Goal: Task Accomplishment & Management: Use online tool/utility

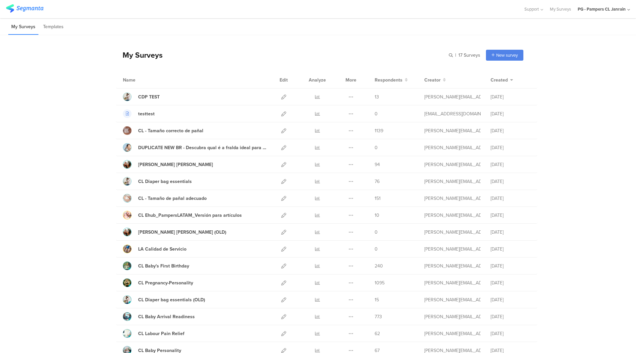
click at [610, 4] on div "PG - Pampers CL Janrain" at bounding box center [603, 9] width 52 height 18
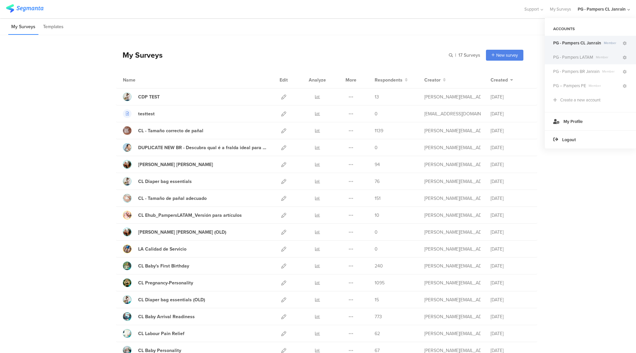
click at [582, 59] on span "PG - Pampers LATAM" at bounding box center [573, 57] width 40 height 6
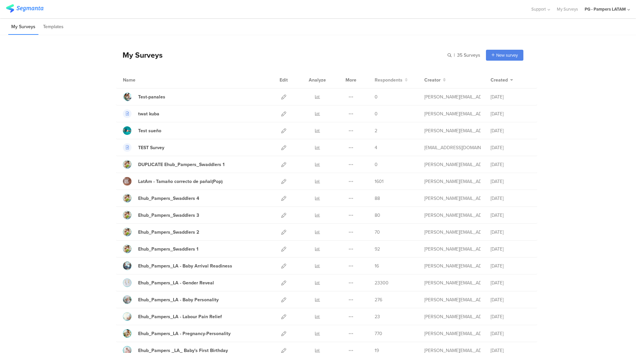
click at [377, 80] on span "Respondents" at bounding box center [388, 79] width 28 height 7
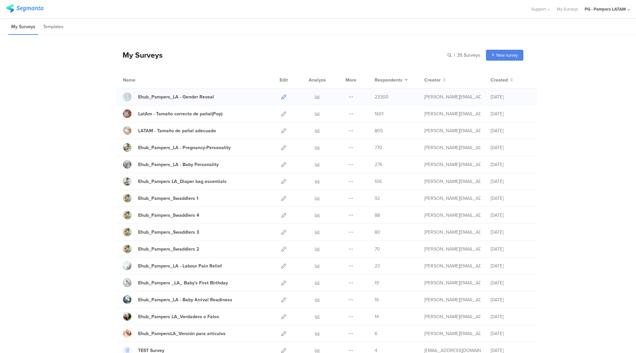
click at [281, 96] on icon at bounding box center [283, 96] width 5 height 5
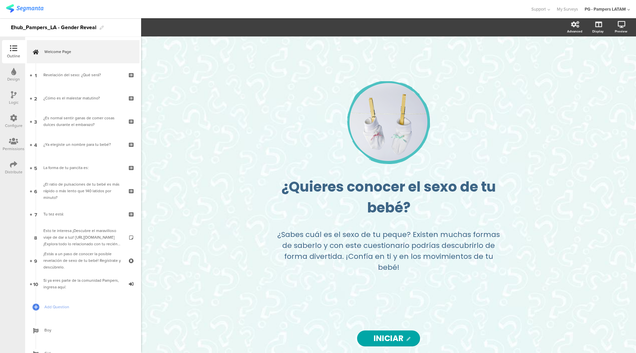
click at [18, 126] on div "Configure" at bounding box center [14, 125] width 18 height 6
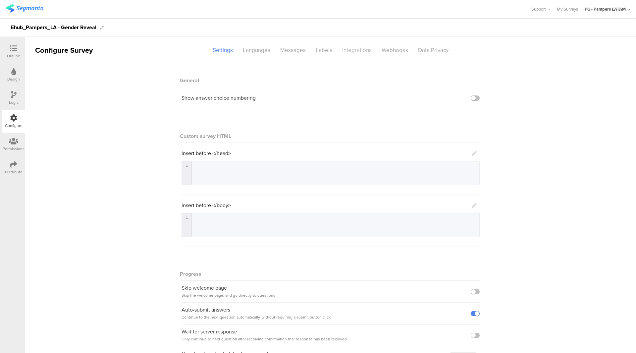
click at [350, 54] on div "Integrations" at bounding box center [356, 50] width 39 height 12
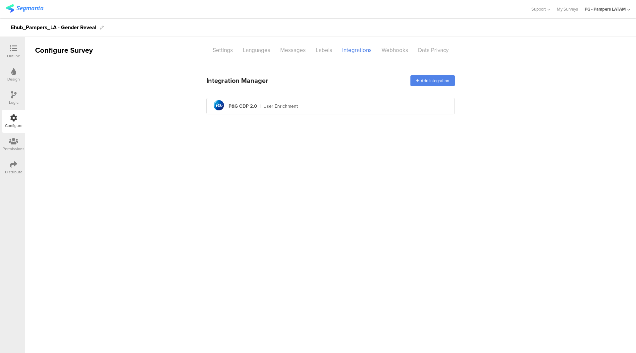
click at [311, 107] on div "pg logo P&G CDP 2.0 | User Enrichment" at bounding box center [331, 106] width 238 height 16
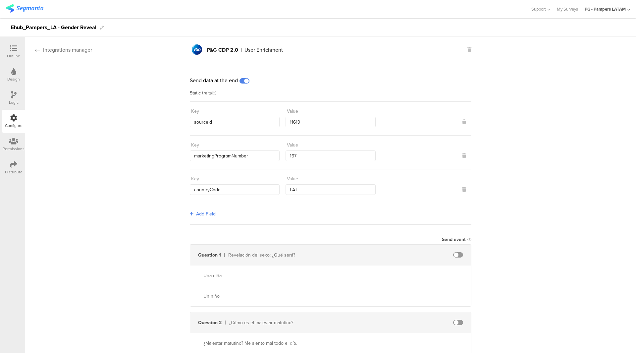
click at [50, 47] on div "Integrations manager" at bounding box center [58, 50] width 67 height 8
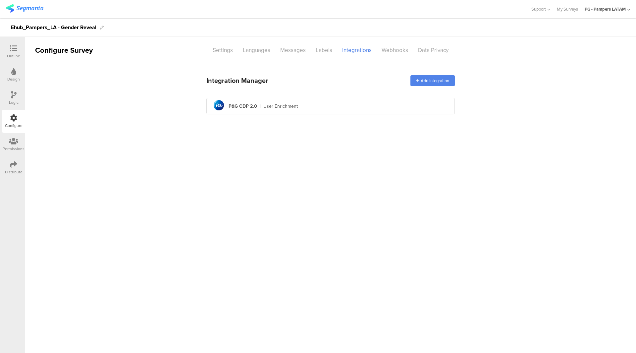
click at [18, 57] on div "Outline" at bounding box center [13, 56] width 13 height 6
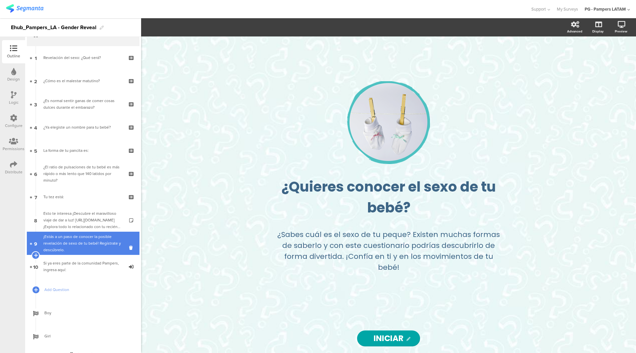
scroll to position [27, 0]
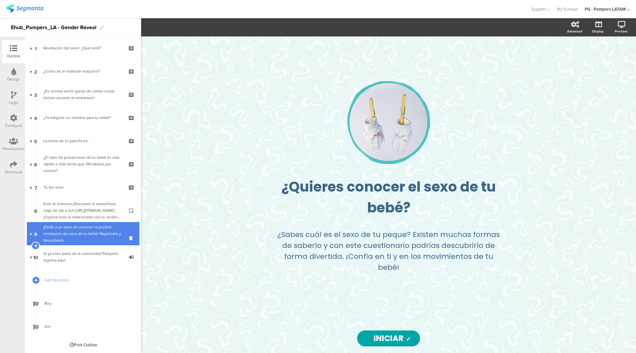
click at [84, 240] on div "¡Estás a un paso de conocer la posible revelación de sexo de tu bebé! Regístrat…" at bounding box center [82, 233] width 79 height 20
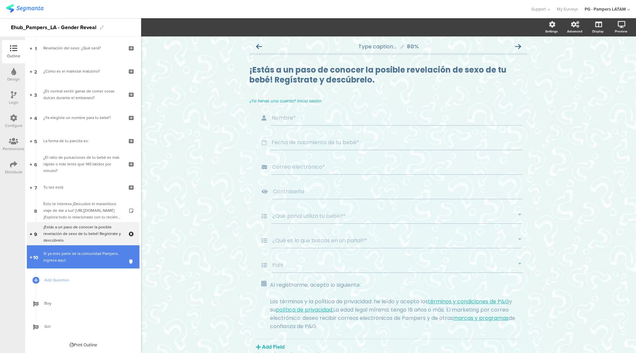
click at [68, 254] on div "Si ya eres parte de la comunidad Pampers, ingresa aquí:" at bounding box center [82, 256] width 79 height 13
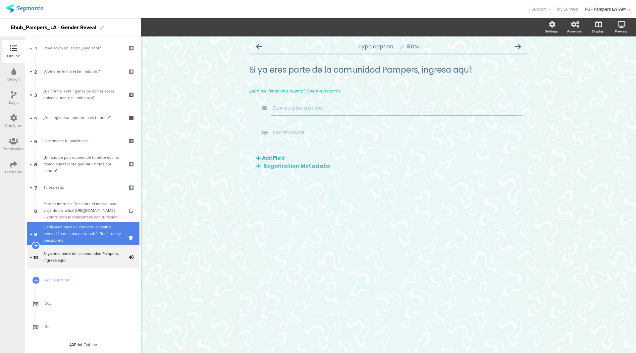
click at [73, 236] on div "¡Estás a un paso de conocer la posible revelación de sexo de tu bebé! Regístrat…" at bounding box center [82, 233] width 79 height 20
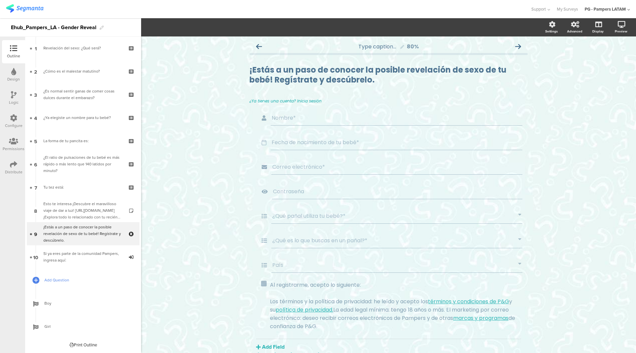
click at [65, 281] on span "Add Question" at bounding box center [86, 279] width 85 height 7
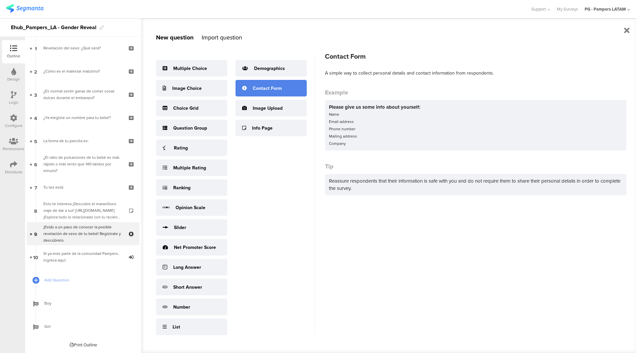
click at [276, 89] on div "Contact Form" at bounding box center [267, 88] width 29 height 7
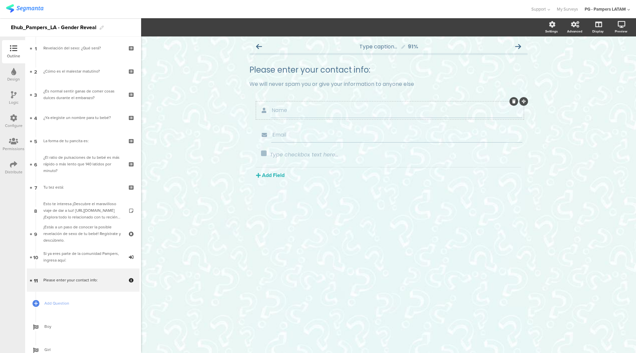
click at [298, 109] on input "Name" at bounding box center [396, 110] width 250 height 8
click at [299, 131] on input "Email" at bounding box center [396, 134] width 249 height 8
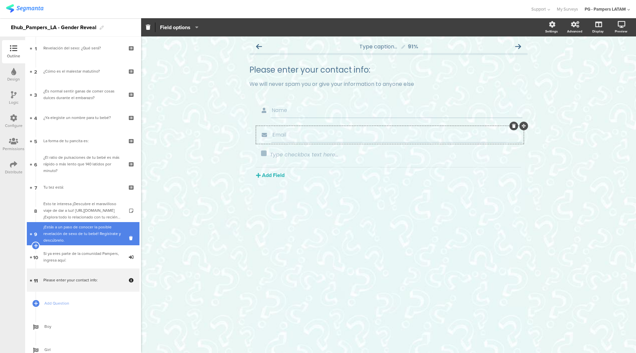
click at [82, 234] on div "¡Estás a un paso de conocer la posible revelación de sexo de tu bebé! Regístrat…" at bounding box center [82, 233] width 79 height 20
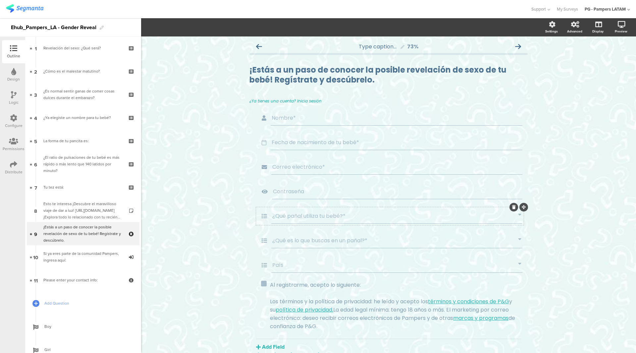
click at [284, 208] on div "¿Qué pañal utiliza tu bebé?*" at bounding box center [389, 216] width 267 height 18
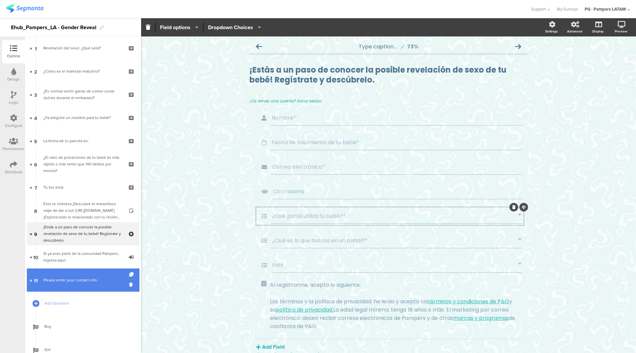
click at [82, 279] on div "Please enter your contact info:" at bounding box center [82, 279] width 79 height 7
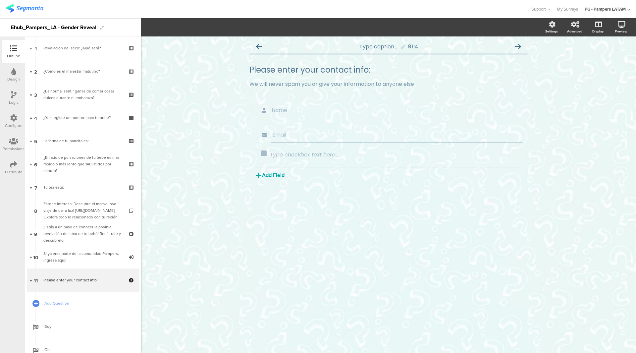
click at [282, 173] on button "Add Field" at bounding box center [270, 175] width 28 height 8
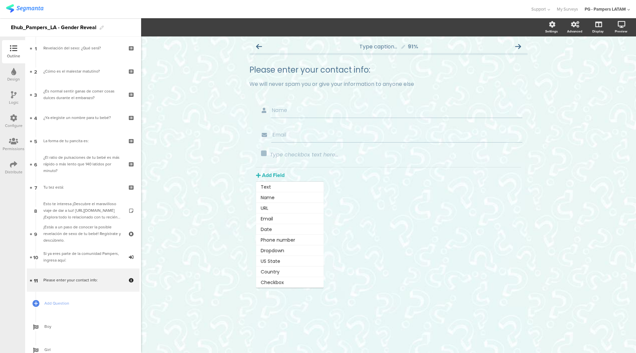
click at [344, 177] on div "Add Field Text Name URL Email Date Phone number Dropdown US State Country Check…" at bounding box center [388, 173] width 265 height 12
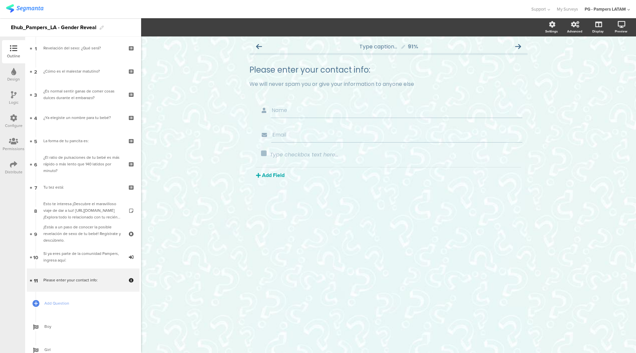
click at [276, 178] on button "Add Field" at bounding box center [270, 175] width 28 height 8
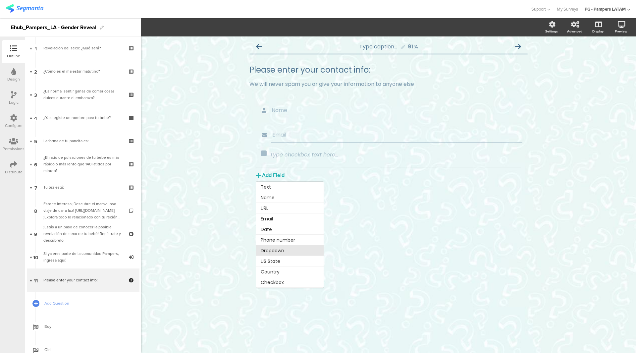
click at [282, 252] on button "Dropdown" at bounding box center [290, 250] width 68 height 11
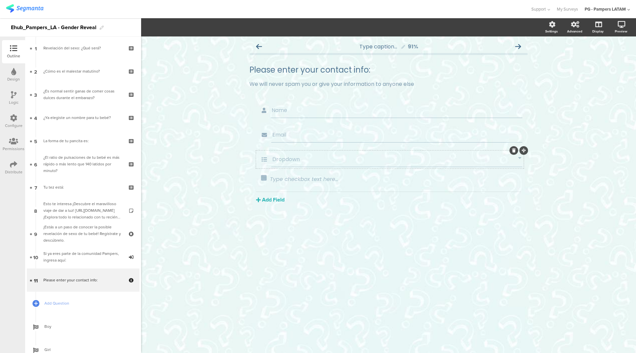
click at [281, 163] on div "Dropdown" at bounding box center [396, 159] width 251 height 15
click at [282, 159] on input "Dropdown" at bounding box center [395, 159] width 246 height 8
click at [256, 32] on button "Dropdown Choices" at bounding box center [235, 27] width 54 height 14
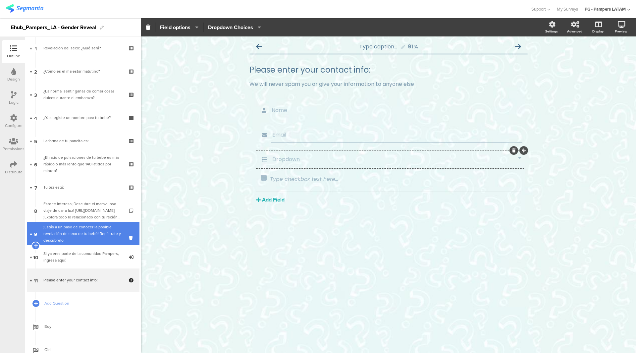
click at [79, 232] on div "¡Estás a un paso de conocer la posible revelación de sexo de tu bebé! Regístrat…" at bounding box center [82, 233] width 79 height 20
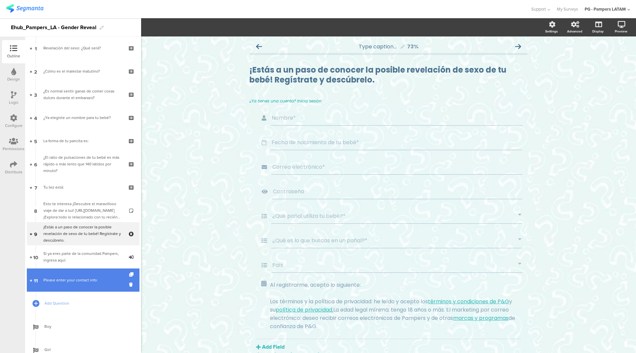
click at [69, 275] on link "11 Please enter your contact info:" at bounding box center [83, 279] width 113 height 23
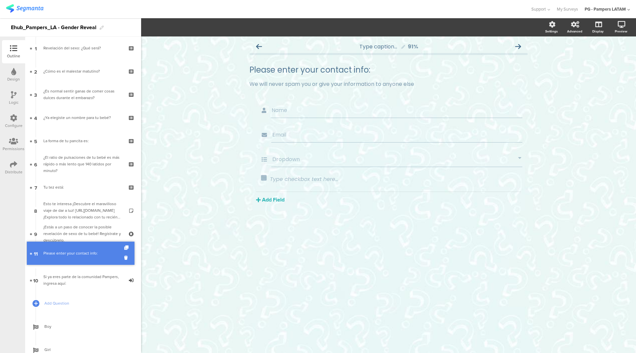
drag, startPoint x: 60, startPoint y: 277, endPoint x: 70, endPoint y: 250, distance: 28.8
click at [19, 69] on div "Design" at bounding box center [13, 74] width 23 height 23
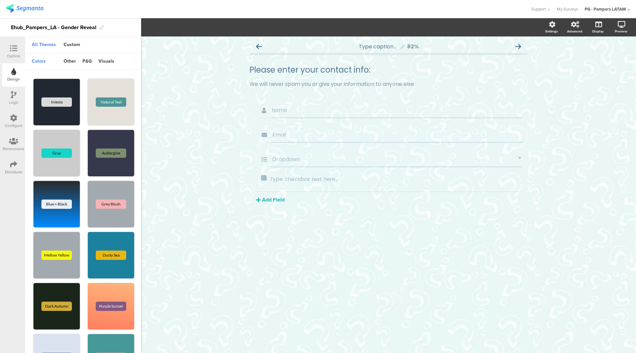
click at [18, 115] on div "Configure" at bounding box center [13, 121] width 23 height 23
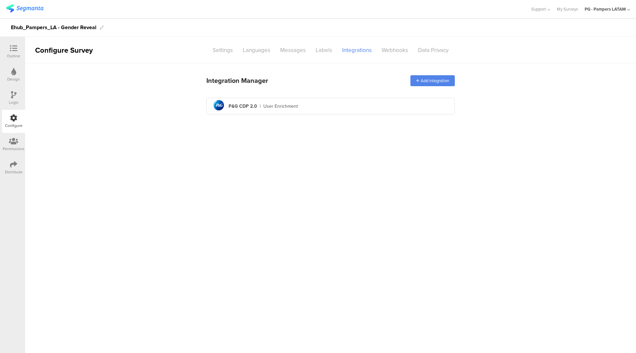
click at [330, 115] on div "Integration Manager Add integration pg logo P&G CDP 2.0 | User Enrichment" at bounding box center [330, 94] width 248 height 46
click at [332, 109] on div "pg logo P&G CDP 2.0 | User Enrichment" at bounding box center [331, 106] width 238 height 16
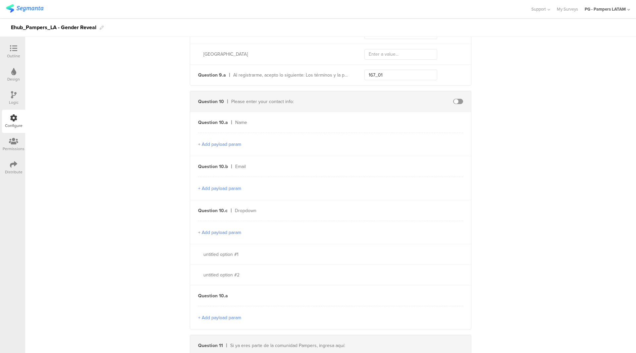
scroll to position [1522, 0]
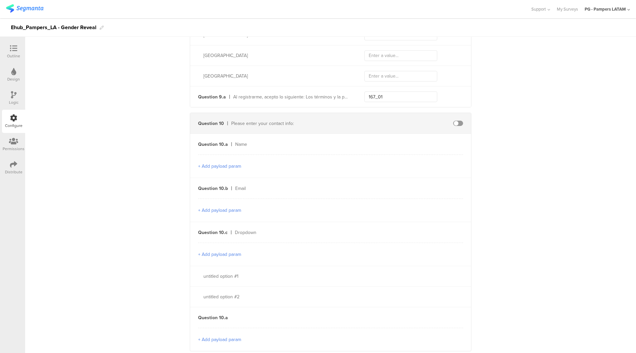
click at [453, 121] on span at bounding box center [458, 123] width 10 height 5
click at [454, 123] on span at bounding box center [458, 123] width 10 height 5
click at [22, 48] on div "Outline" at bounding box center [13, 51] width 23 height 23
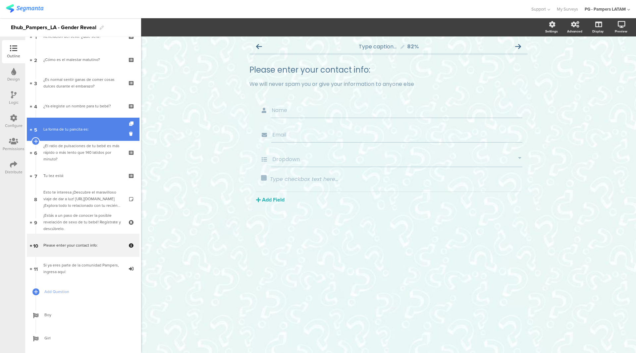
scroll to position [50, 0]
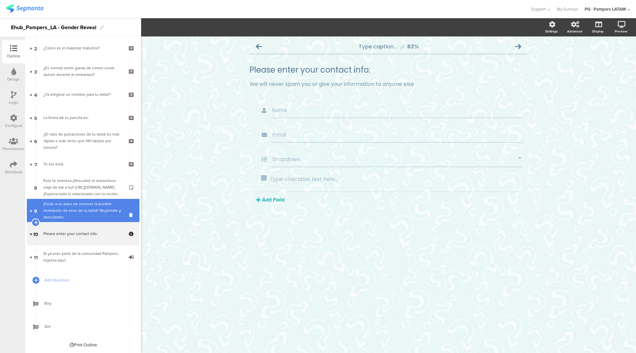
click at [84, 215] on div "¡Estás a un paso de conocer la posible revelación de sexo de tu bebé! Regístrat…" at bounding box center [82, 210] width 79 height 20
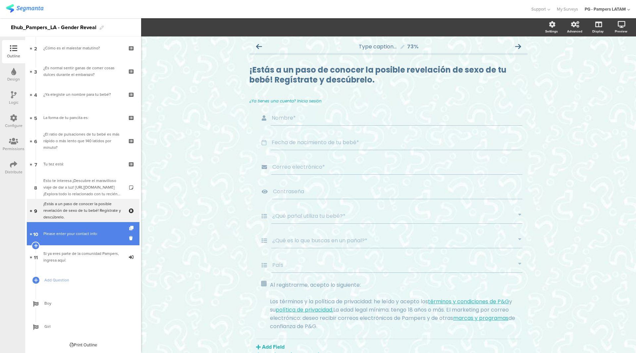
click at [97, 230] on div "Please enter your contact info:" at bounding box center [82, 233] width 79 height 7
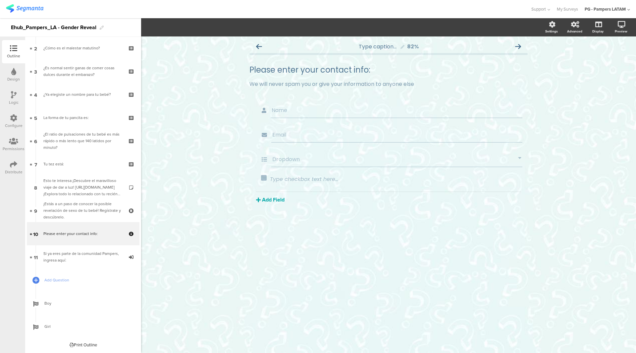
click at [276, 197] on button "Add Field" at bounding box center [270, 200] width 28 height 8
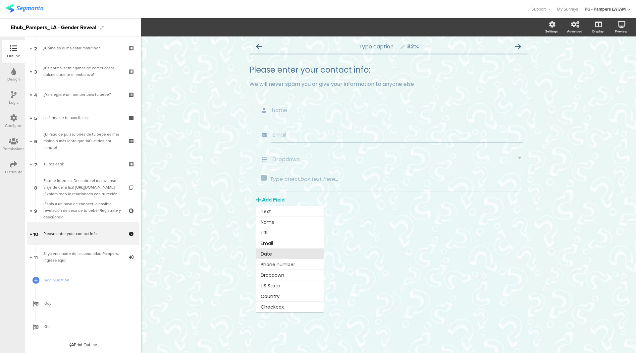
click at [297, 251] on button "Date" at bounding box center [290, 253] width 68 height 11
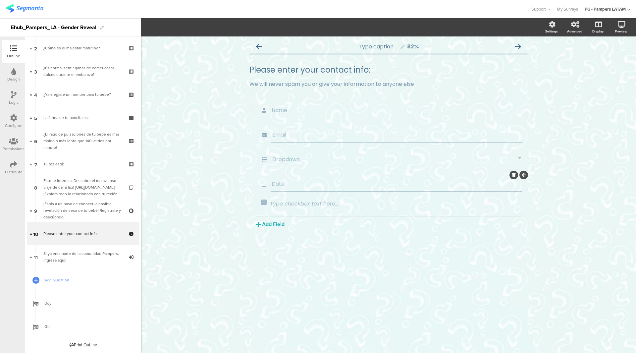
click at [316, 190] on div "Date" at bounding box center [396, 183] width 252 height 15
drag, startPoint x: 525, startPoint y: 174, endPoint x: 527, endPoint y: 140, distance: 33.8
drag, startPoint x: 526, startPoint y: 174, endPoint x: 522, endPoint y: 133, distance: 41.6
click at [521, 133] on section "Name Email Dropdown Date" at bounding box center [388, 146] width 265 height 91
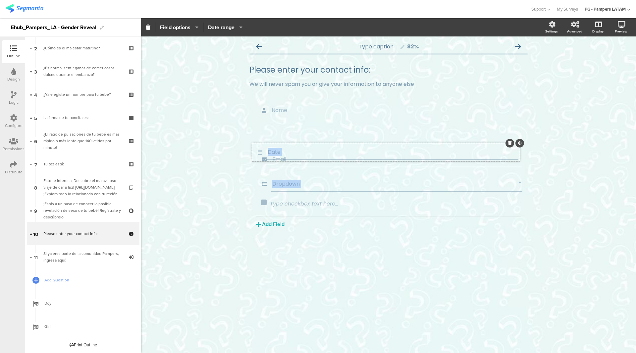
drag, startPoint x: 523, startPoint y: 174, endPoint x: 519, endPoint y: 142, distance: 32.0
drag, startPoint x: 524, startPoint y: 125, endPoint x: 525, endPoint y: 146, distance: 20.2
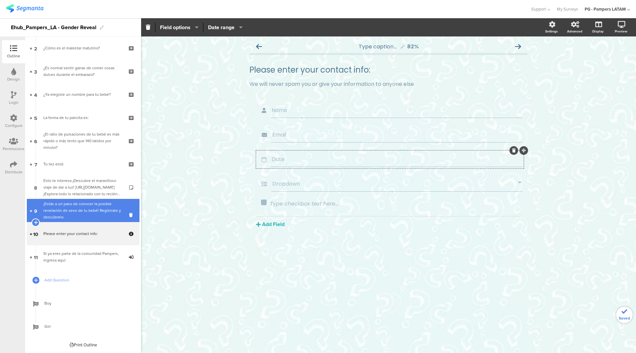
click at [92, 215] on div "¡Estás a un paso de conocer la posible revelación de sexo de tu bebé! Regístrat…" at bounding box center [82, 210] width 79 height 20
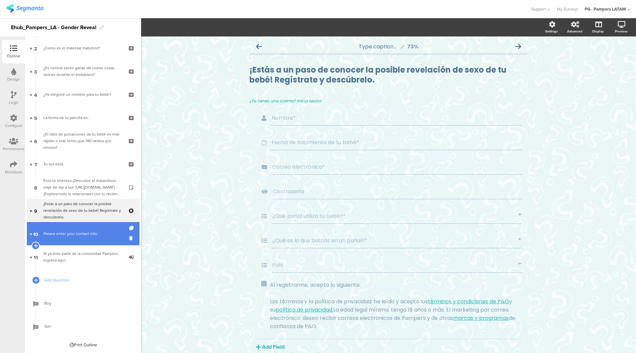
click at [83, 230] on link "10 Please enter your contact info:" at bounding box center [83, 233] width 113 height 23
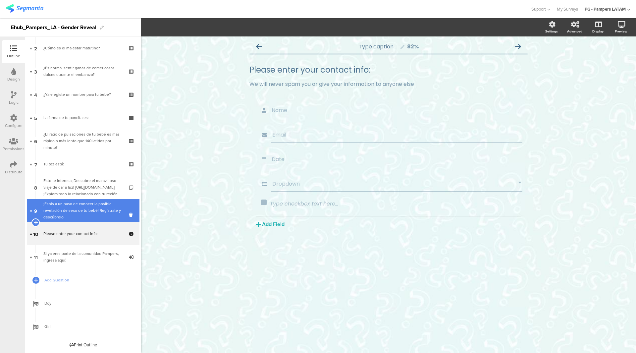
click at [85, 217] on div "¡Estás a un paso de conocer la posible revelación de sexo de tu bebé! Regístrat…" at bounding box center [82, 210] width 79 height 20
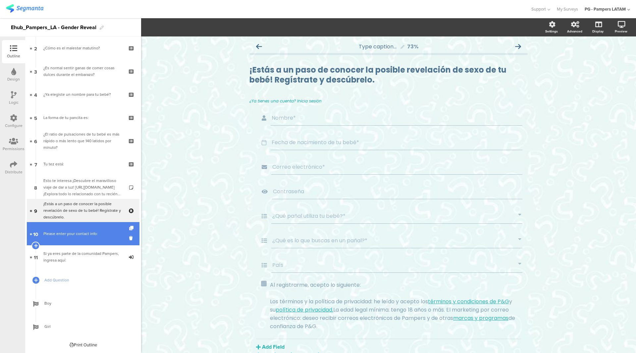
click at [86, 229] on link "10 Please enter your contact info:" at bounding box center [83, 233] width 113 height 23
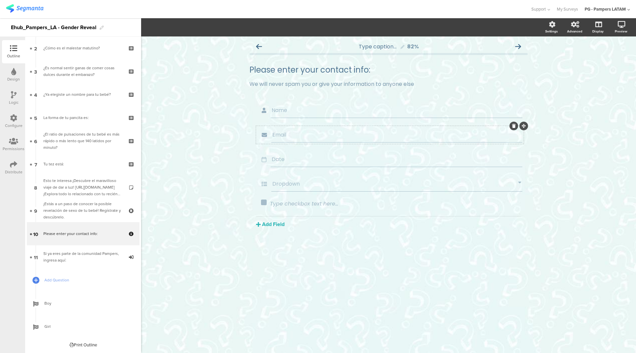
click at [324, 133] on input "Email" at bounding box center [396, 134] width 249 height 8
click at [317, 160] on input "Date" at bounding box center [396, 159] width 250 height 8
click at [237, 29] on icon "button" at bounding box center [239, 26] width 7 height 5
click at [198, 26] on icon "button" at bounding box center [195, 26] width 7 height 5
click at [222, 30] on span "Date range" at bounding box center [221, 28] width 26 height 8
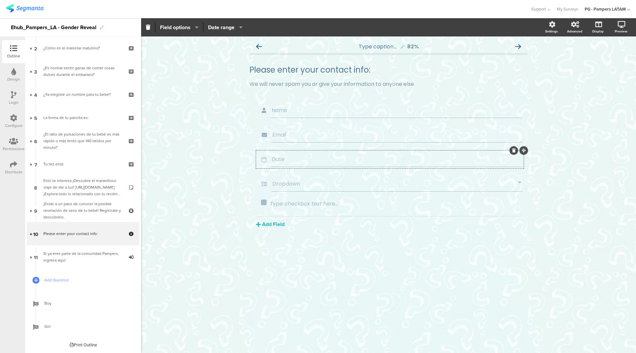
click at [274, 157] on input "Date" at bounding box center [396, 159] width 250 height 8
type input "Fecha de nacimiento de tu ciraturita"
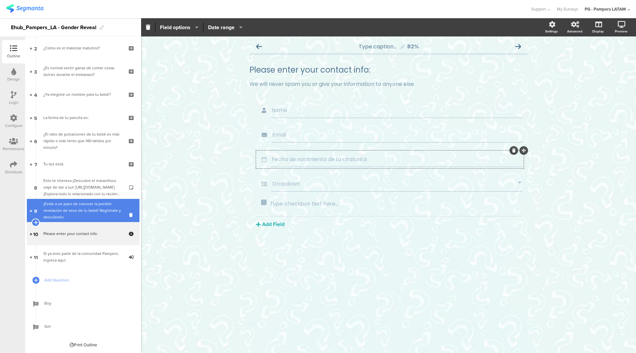
click at [48, 213] on div "¡Estás a un paso de conocer la posible revelación de sexo de tu bebé! Regístrat…" at bounding box center [82, 210] width 79 height 20
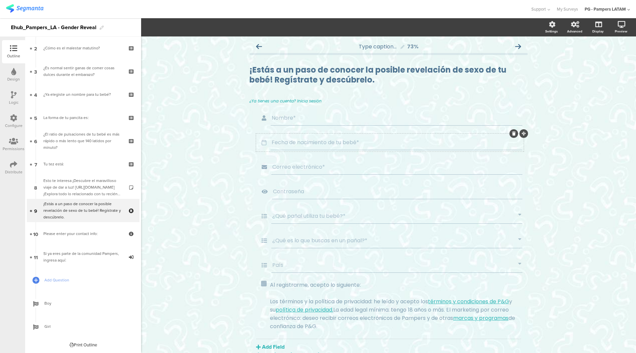
click at [329, 143] on input "Fecha de nacimiento de tu bebé*" at bounding box center [396, 142] width 250 height 8
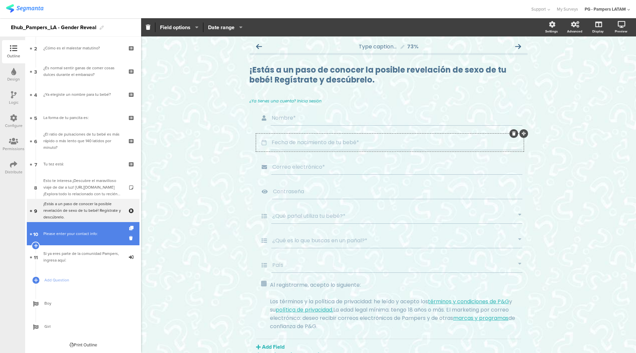
click at [81, 230] on div "Please enter your contact info:" at bounding box center [82, 233] width 79 height 7
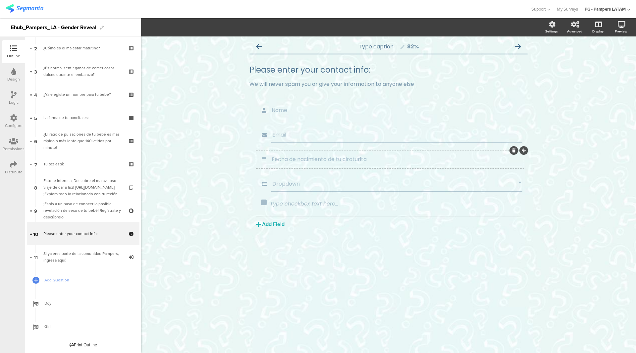
click at [306, 160] on input "Fecha de nacimiento de tu ciraturita" at bounding box center [396, 159] width 250 height 8
paste input "bebé*"
type input "Fecha de nacimiento de tu bebé*"
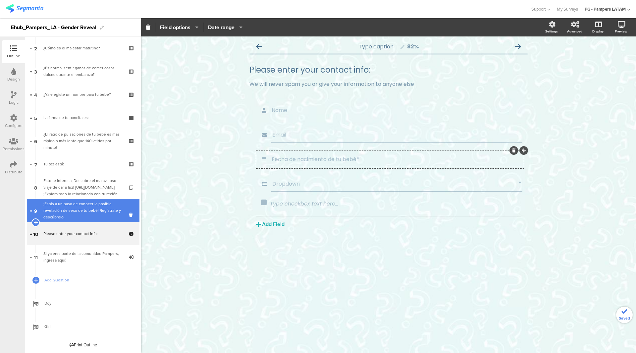
click at [60, 220] on div "¡Estás a un paso de conocer la posible revelación de sexo de tu bebé! Regístrat…" at bounding box center [82, 210] width 79 height 20
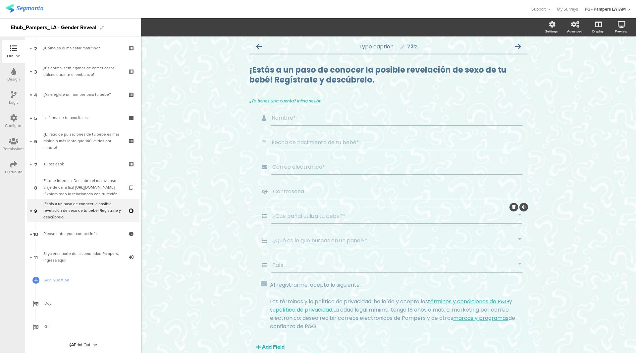
click at [300, 211] on div "¿Qué pañal utiliza tu bebé?*" at bounding box center [396, 215] width 251 height 15
copy div
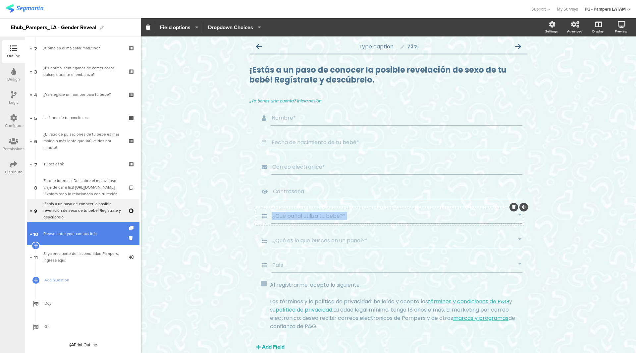
click at [88, 238] on link "10 Please enter your contact info:" at bounding box center [83, 233] width 113 height 23
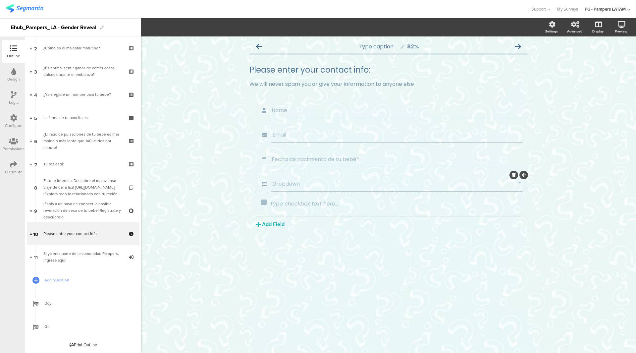
click at [298, 185] on input "Dropdown" at bounding box center [395, 183] width 246 height 8
paste input "¿Qué pañal utiliza tu bebé?*"
type input "¿Qué pañal utiliza tu bebé?*"
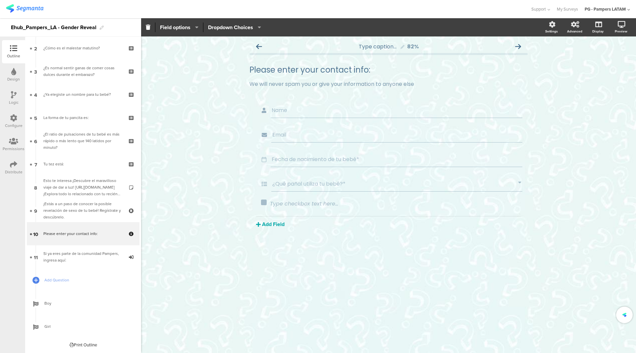
click at [280, 223] on button "Add Field" at bounding box center [270, 224] width 28 height 8
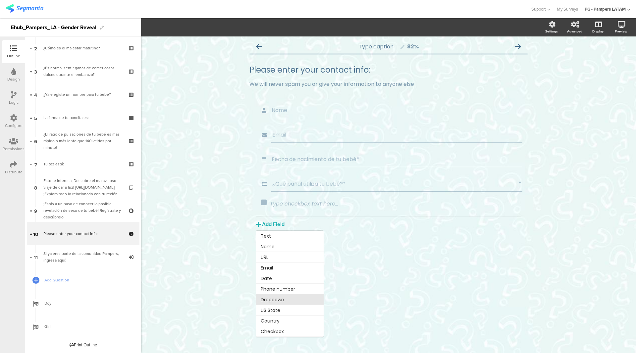
click at [282, 300] on button "Dropdown" at bounding box center [290, 299] width 68 height 11
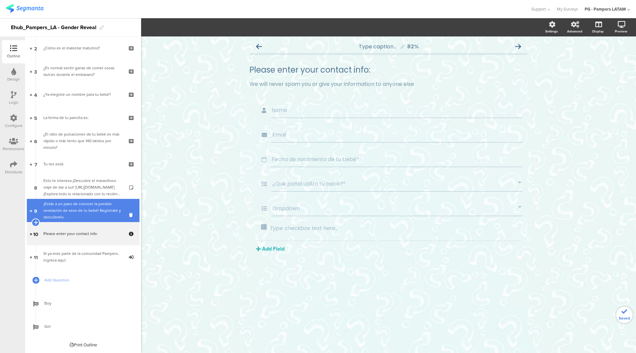
click at [85, 211] on div "¡Estás a un paso de conocer la posible revelación de sexo de tu bebé! Regístrat…" at bounding box center [82, 210] width 79 height 20
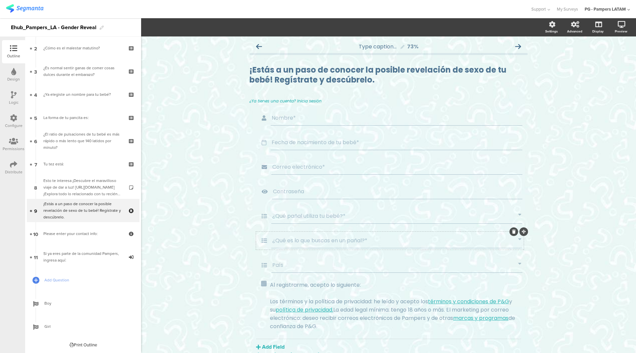
click at [294, 239] on input "¿Qué es lo que buscas en un pañal?*" at bounding box center [395, 240] width 246 height 8
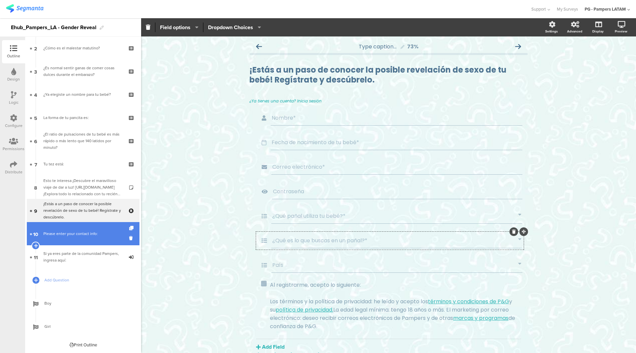
click at [95, 237] on link "10 Please enter your contact info:" at bounding box center [83, 233] width 113 height 23
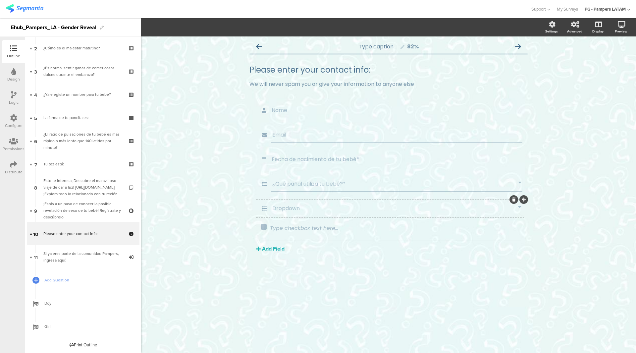
click at [296, 209] on input "Dropdown" at bounding box center [395, 208] width 246 height 8
paste input "¿Qué es lo que buscas en un pañal?*"
type input "¿Qué es lo que buscas en un pañal?*"
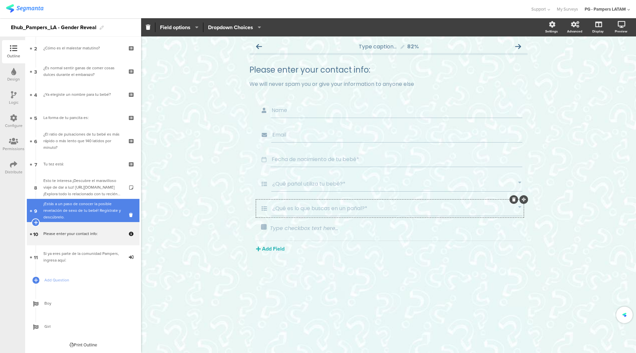
click at [72, 214] on div "¡Estás a un paso de conocer la posible revelación de sexo de tu bebé! Regístrat…" at bounding box center [82, 210] width 79 height 20
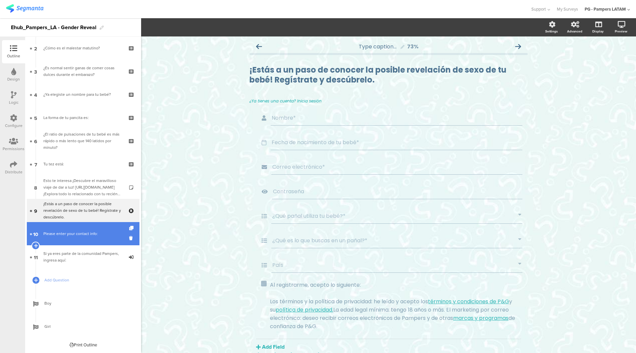
click at [73, 238] on link "10 Please enter your contact info:" at bounding box center [83, 233] width 113 height 23
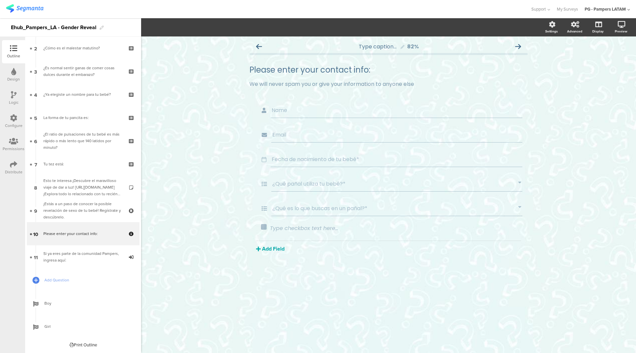
click at [270, 247] on button "Add Field" at bounding box center [270, 249] width 28 height 8
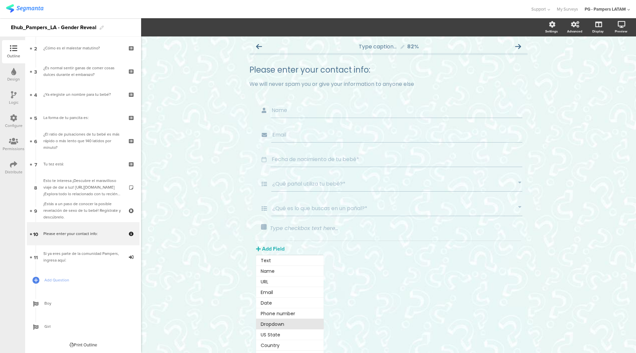
click at [278, 323] on button "Dropdown" at bounding box center [290, 323] width 68 height 11
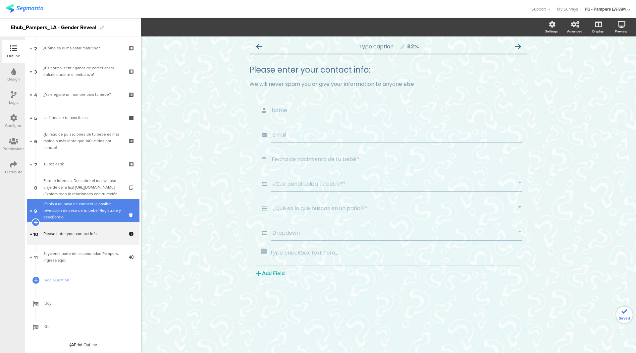
click at [94, 221] on link "9 ¡Estás a un paso de conocer la posible revelación de sexo de tu bebé! Regístr…" at bounding box center [83, 210] width 113 height 23
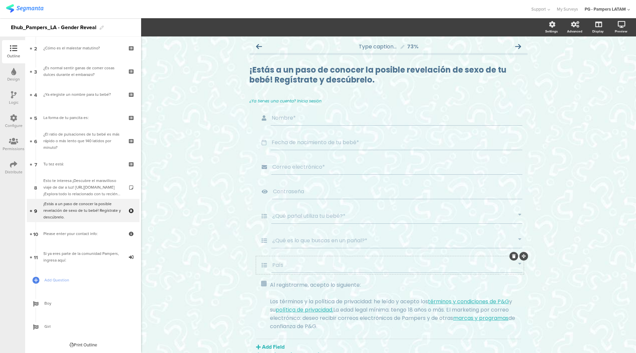
click at [283, 260] on div "País" at bounding box center [396, 264] width 251 height 15
click at [281, 264] on input "País" at bounding box center [395, 265] width 246 height 8
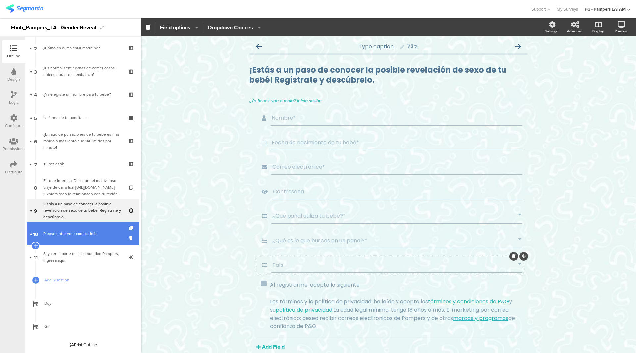
click at [84, 237] on link "10 Please enter your contact info:" at bounding box center [83, 233] width 113 height 23
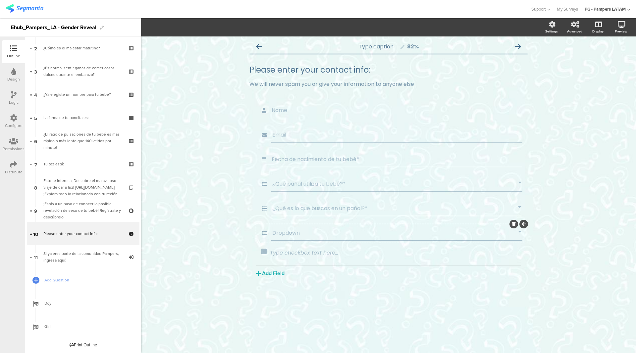
click at [294, 234] on input "Dropdown" at bounding box center [395, 232] width 246 height 8
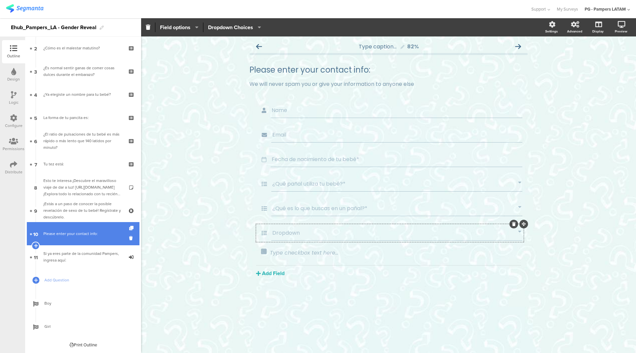
paste input "País"
type input "País"
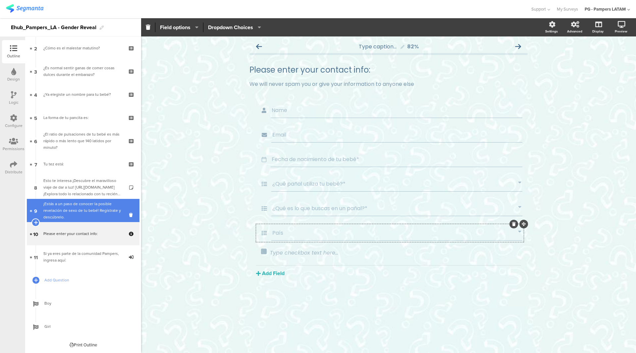
click at [90, 221] on link "9 ¡Estás a un paso de conocer la posible revelación de sexo de tu bebé! Regístr…" at bounding box center [83, 210] width 113 height 23
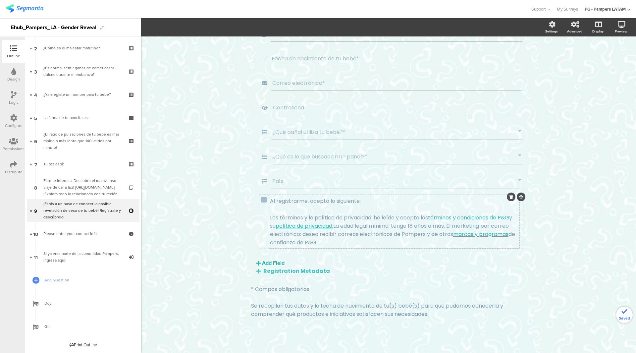
click at [319, 211] on p at bounding box center [394, 209] width 248 height 8
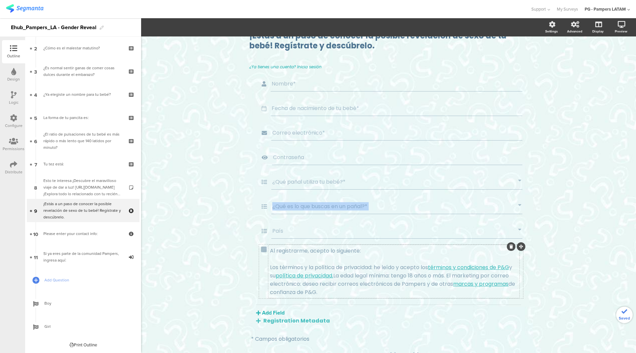
click at [319, 211] on div "¿Qué es lo que buscas en un pañal?*" at bounding box center [396, 206] width 251 height 15
click at [315, 252] on div "Al registrarme, acepto lo siguiente: Los términos y la política de privacidad: …" at bounding box center [393, 271] width 251 height 53
click at [315, 252] on p "Al registrarme, acepto lo siguiente:" at bounding box center [394, 250] width 248 height 8
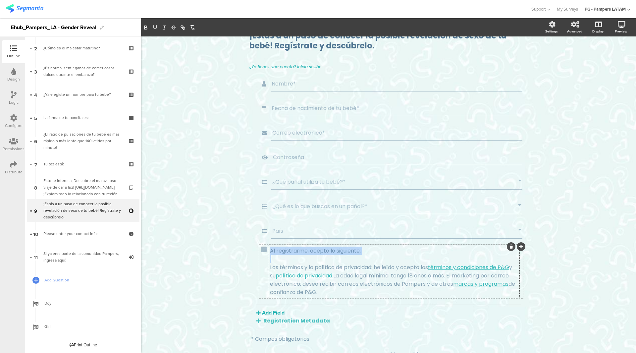
click at [315, 252] on p "Al registrarme, acepto lo siguiente:" at bounding box center [394, 250] width 248 height 8
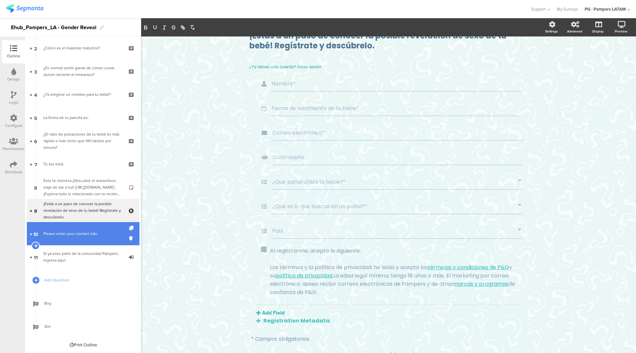
click at [88, 231] on div "Please enter your contact info:" at bounding box center [82, 233] width 79 height 7
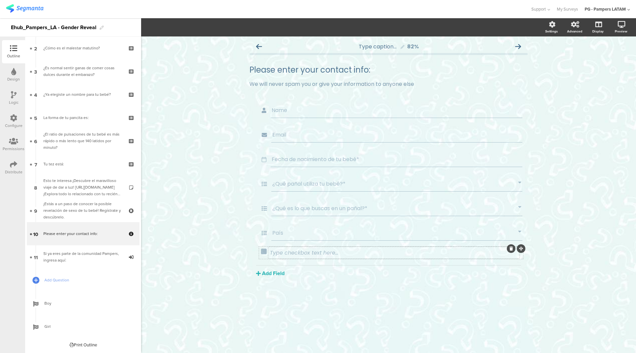
click at [291, 254] on div "Type checkbox text here..." at bounding box center [393, 253] width 251 height 12
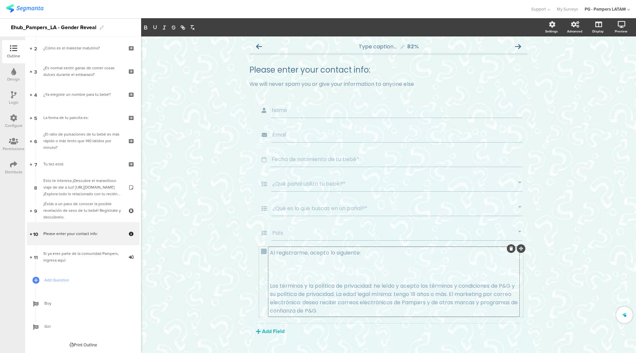
click at [305, 273] on p at bounding box center [394, 277] width 248 height 8
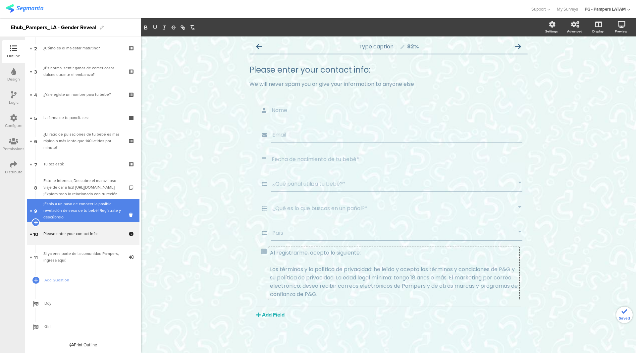
click at [65, 214] on div "¡Estás a un paso de conocer la posible revelación de sexo de tu bebé! Regístrat…" at bounding box center [82, 210] width 79 height 20
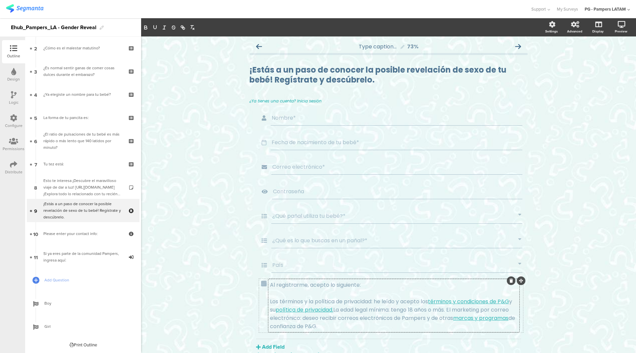
click at [314, 310] on div "Al registrarme, acepto lo siguiente: Los términos y la política de privacidad: …" at bounding box center [393, 305] width 251 height 53
click at [325, 310] on link "política de privacidad." at bounding box center [304, 310] width 58 height 8
click at [331, 310] on link "política de privacidad." at bounding box center [304, 310] width 58 height 8
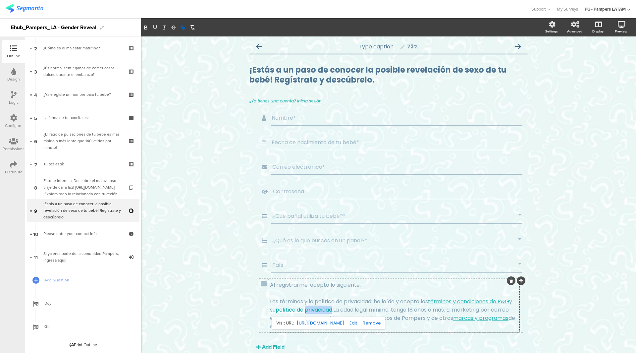
click at [331, 310] on link "política de privacidad." at bounding box center [304, 310] width 58 height 8
click at [333, 311] on link "política de privacidad." at bounding box center [304, 310] width 58 height 8
click at [360, 322] on link at bounding box center [352, 322] width 16 height 6
type input "https://privacypolicy.pg.com/ames/"
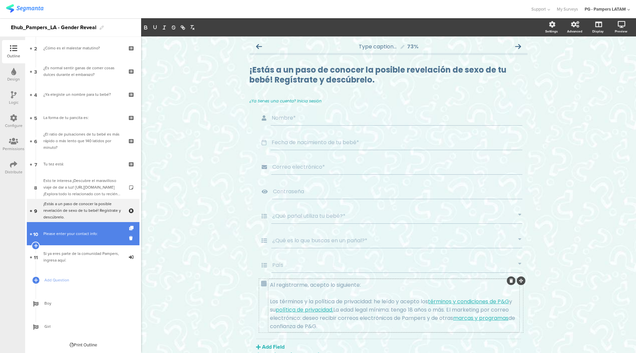
click at [82, 235] on div "Please enter your contact info:" at bounding box center [82, 233] width 79 height 7
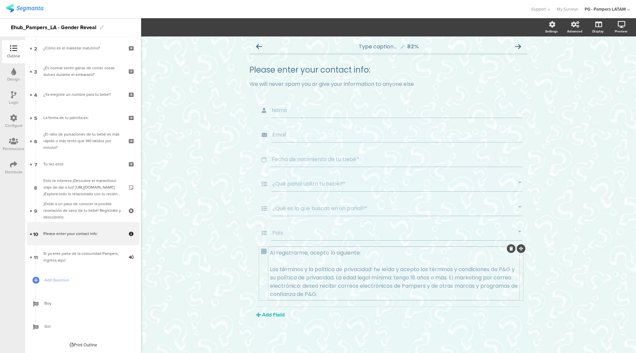
click at [319, 278] on p "Los términos y la política de privacidad: he leído y acepto los términos y cond…" at bounding box center [394, 281] width 248 height 33
drag, startPoint x: 280, startPoint y: 279, endPoint x: 337, endPoint y: 279, distance: 57.6
click at [337, 279] on p "Los términos y la política de privacidad: he leído y acepto los términos y cond…" at bounding box center [394, 281] width 248 height 33
click at [169, 27] on button "button" at bounding box center [164, 28] width 9 height 8
click at [167, 29] on button "button" at bounding box center [164, 28] width 9 height 8
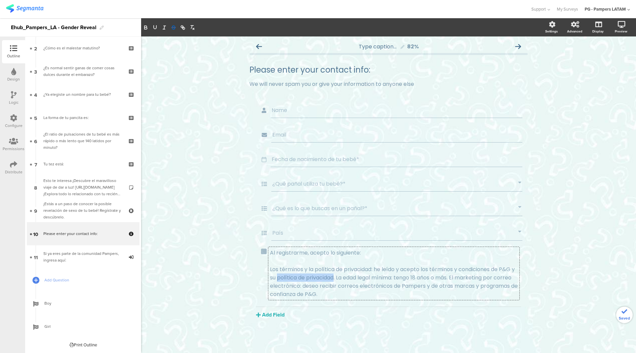
click at [174, 31] on button "button" at bounding box center [173, 28] width 9 height 8
click at [174, 27] on icon "button" at bounding box center [173, 27] width 6 height 6
click at [181, 28] on icon "button" at bounding box center [183, 27] width 6 height 6
paste input "https://privacypolicy.pg.com/ames/"
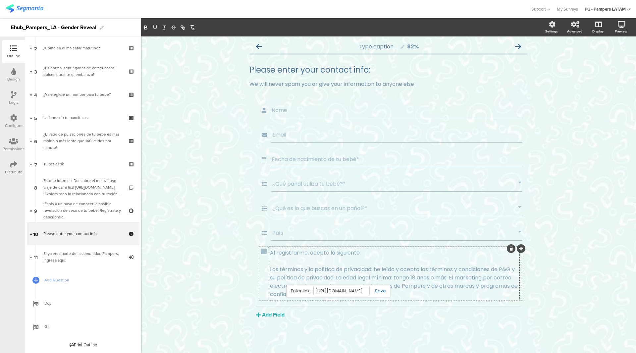
type input "https://privacypolicy.pg.com/ames/"
click at [376, 291] on link at bounding box center [377, 290] width 16 height 6
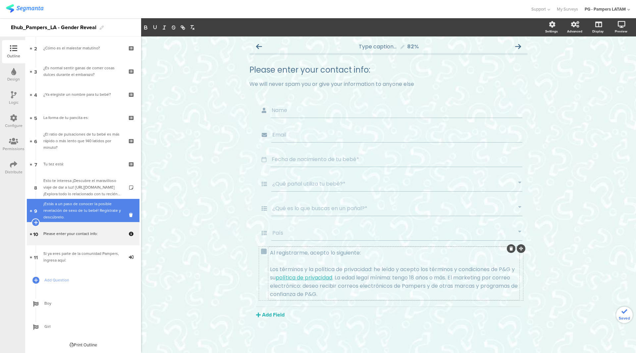
click at [87, 210] on div "¡Estás a un paso de conocer la posible revelación de sexo de tu bebé! Regístrat…" at bounding box center [82, 210] width 79 height 20
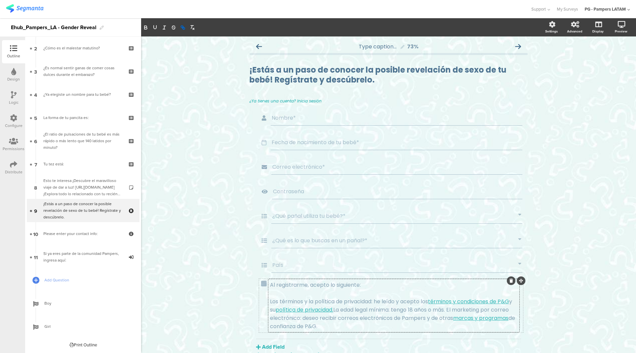
click at [441, 303] on div "Al registrarme, acepto lo siguiente: Los términos y la política de privacidad: …" at bounding box center [393, 305] width 251 height 53
click at [448, 302] on link "términos y condiciones de P&G" at bounding box center [468, 301] width 81 height 8
click at [490, 302] on link "términos y condiciones de P&G" at bounding box center [468, 301] width 81 height 8
click at [522, 315] on link at bounding box center [514, 314] width 16 height 6
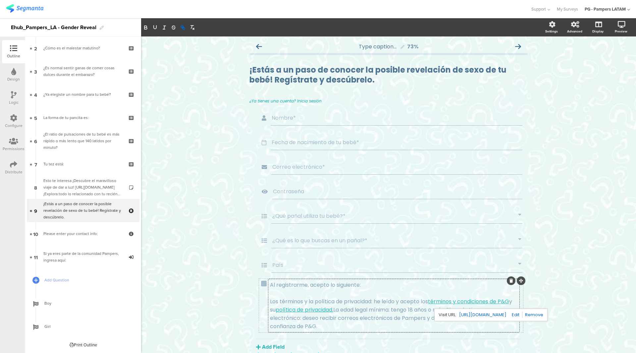
type input "https://termsandconditions.pg.com/es-es/"
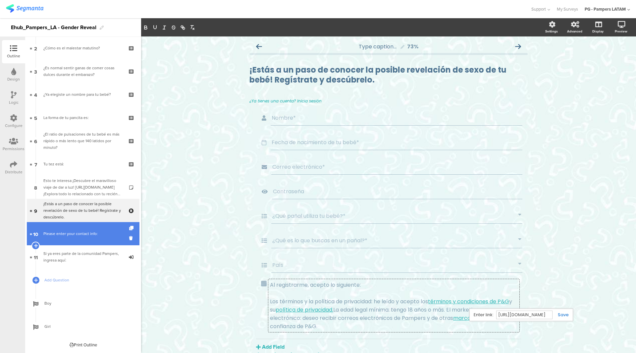
click at [52, 234] on div "Please enter your contact info:" at bounding box center [82, 233] width 79 height 7
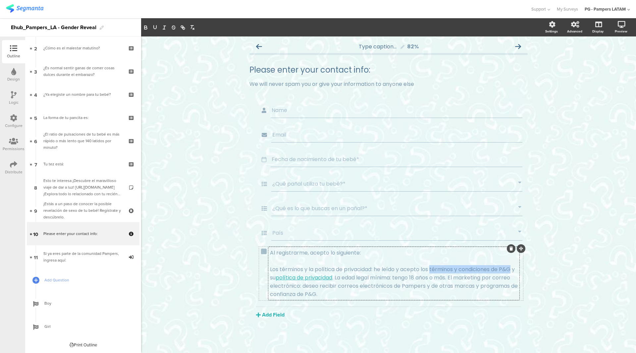
drag, startPoint x: 429, startPoint y: 268, endPoint x: 511, endPoint y: 267, distance: 82.4
click at [511, 267] on div "Al registrarme, acepto lo siguiente: Los términos y la política de privacidad: …" at bounding box center [393, 273] width 251 height 53
click at [180, 27] on icon "button" at bounding box center [183, 27] width 6 height 6
paste input "https://termsandconditions.pg.com/es-es/"
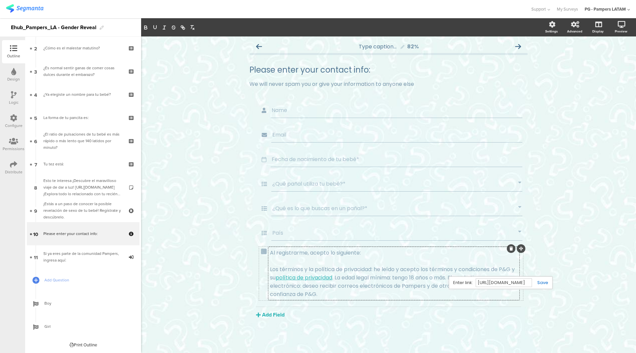
type input "https://termsandconditions.pg.com/es-es/"
click at [539, 281] on link at bounding box center [540, 282] width 16 height 6
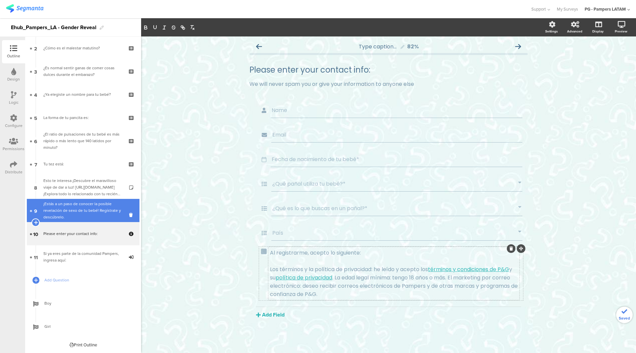
click at [72, 208] on div "¡Estás a un paso de conocer la posible revelación de sexo de tu bebé! Regístrat…" at bounding box center [82, 210] width 79 height 20
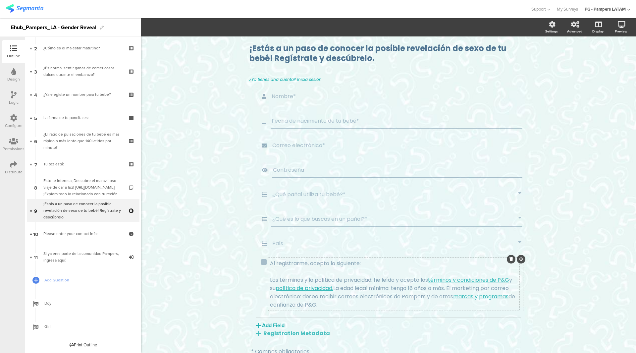
scroll to position [33, 0]
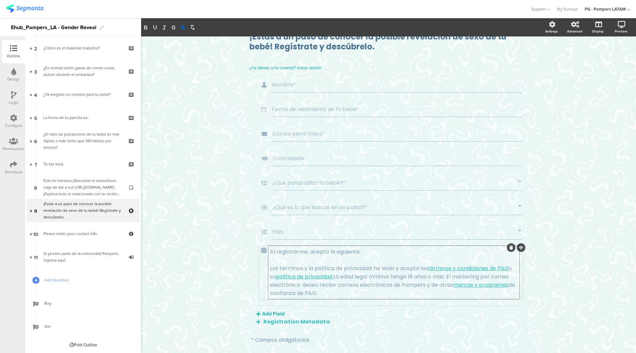
click at [481, 286] on div "Al registrarme, acepto lo siguiente: Los términos y la política de privacidad: …" at bounding box center [393, 272] width 251 height 53
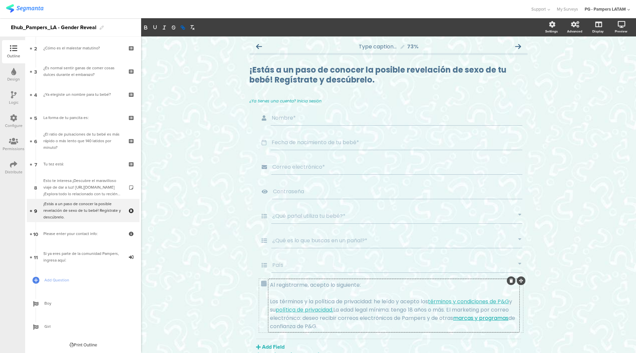
click at [484, 315] on link "marcas y programas" at bounding box center [480, 318] width 55 height 8
click at [433, 339] on link at bounding box center [425, 339] width 16 height 6
type input "https://latam.pg.com/marcas-y-productos/"
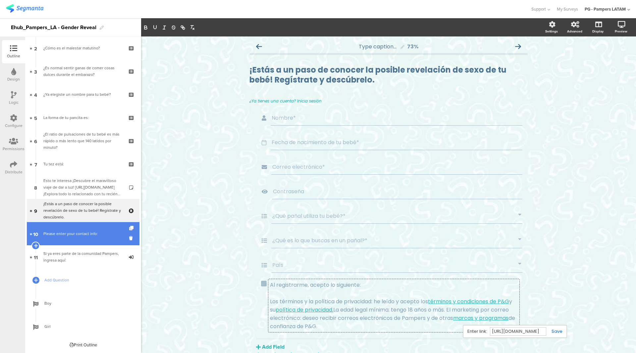
click at [84, 232] on div "Please enter your contact info:" at bounding box center [82, 233] width 79 height 7
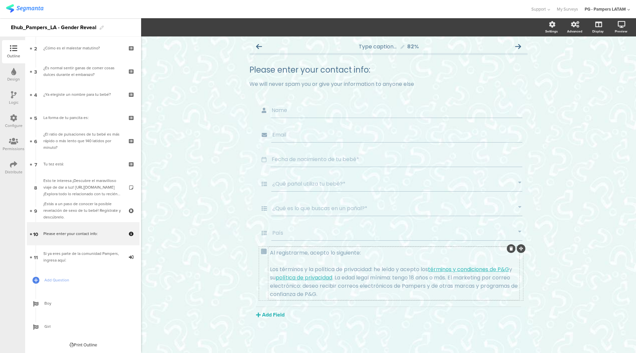
click at [442, 281] on div "Al registrarme, acepto lo siguiente: Los términos y la política de privacidad: …" at bounding box center [393, 273] width 251 height 53
click at [456, 282] on p "Los términos y la política de privacidad: he leído y acepto los términos y cond…" at bounding box center [394, 281] width 248 height 33
drag, startPoint x: 469, startPoint y: 286, endPoint x: 482, endPoint y: 291, distance: 14.0
click at [482, 291] on p "Los términos y la política de privacidad: he leído y acepto los términos y cond…" at bounding box center [394, 281] width 248 height 33
click at [480, 289] on p "Los términos y la política de privacidad: he leído y acepto los términos y cond…" at bounding box center [394, 281] width 248 height 33
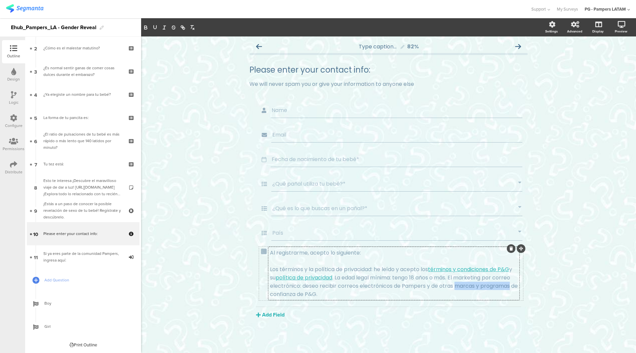
drag, startPoint x: 471, startPoint y: 287, endPoint x: 297, endPoint y: 294, distance: 174.3
click at [297, 294] on p "Los términos y la política de privacidad: he leído y acepto los términos y cond…" at bounding box center [394, 281] width 248 height 33
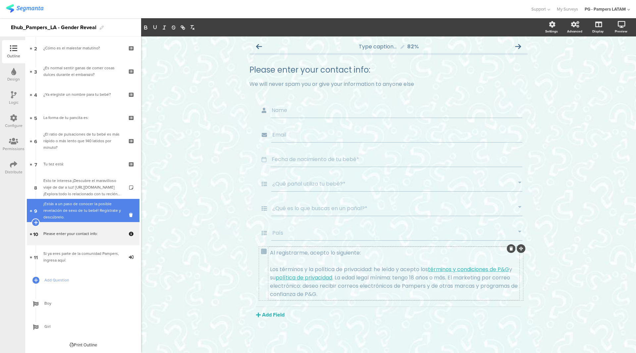
click at [84, 210] on div "¡Estás a un paso de conocer la posible revelación de sexo de tu bebé! Regístrat…" at bounding box center [82, 210] width 79 height 20
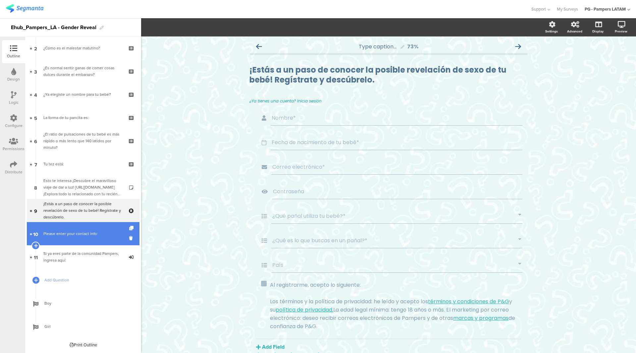
click at [82, 231] on div "Please enter your contact info:" at bounding box center [82, 233] width 79 height 7
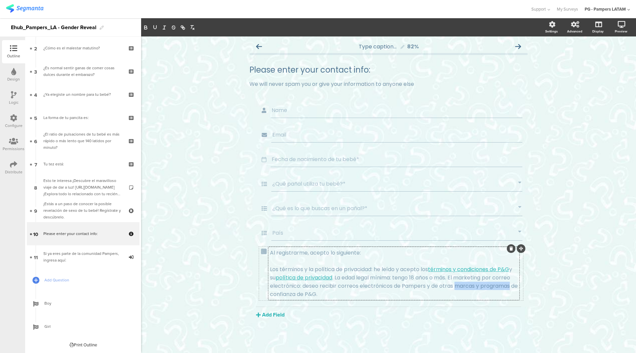
drag, startPoint x: 470, startPoint y: 287, endPoint x: 296, endPoint y: 291, distance: 173.9
click at [296, 291] on div "Al registrarme, acepto lo siguiente: Los términos y la política de privacidad: …" at bounding box center [393, 273] width 251 height 53
click at [183, 24] on icon "button" at bounding box center [183, 27] width 6 height 6
paste input "https://latam.pg.com/marcas-y-productos/"
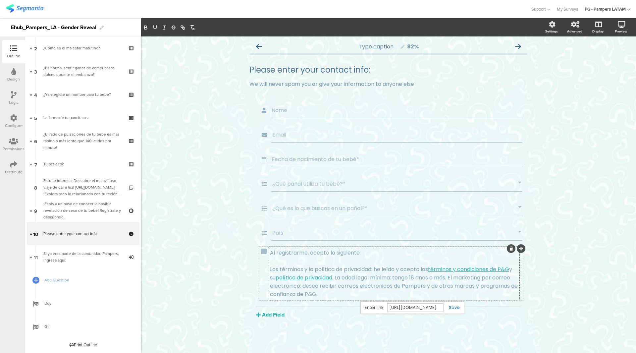
type input "https://latam.pg.com/marcas-y-productos/"
click at [449, 307] on link at bounding box center [451, 307] width 16 height 6
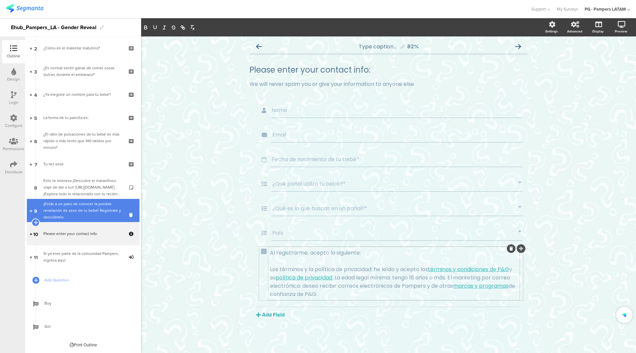
click at [103, 213] on div "¡Estás a un paso de conocer la posible revelación de sexo de tu bebé! Regístrat…" at bounding box center [82, 210] width 79 height 20
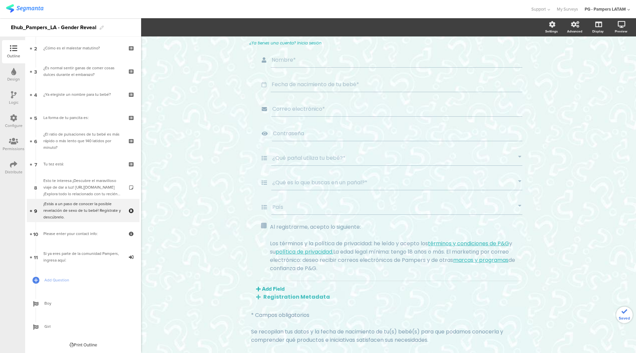
scroll to position [84, 0]
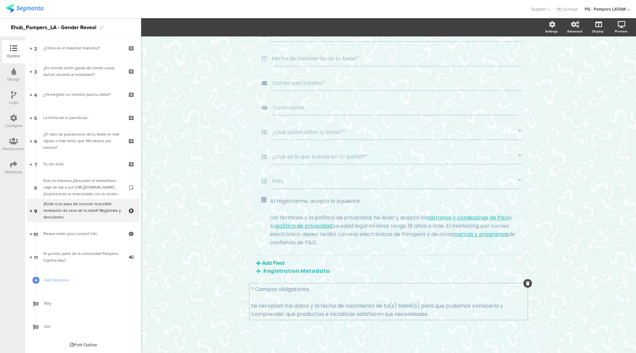
click at [274, 287] on p "* Campos obligatorios" at bounding box center [388, 289] width 275 height 8
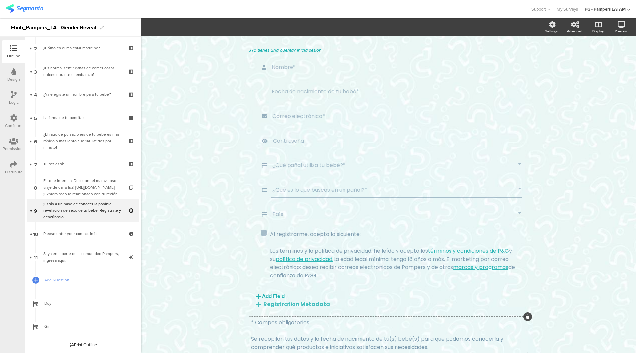
click at [274, 287] on div "Nombre* Fecha de nacimiento de tu bebé* Correo electrónico* Contraseña ¿Qué pañ…" at bounding box center [388, 183] width 278 height 250
click at [281, 324] on div "¿Ya tienes una cuenta? Inicia sesión Nombre* Fecha de nacimiento de tu bebé* Co…" at bounding box center [388, 214] width 278 height 335
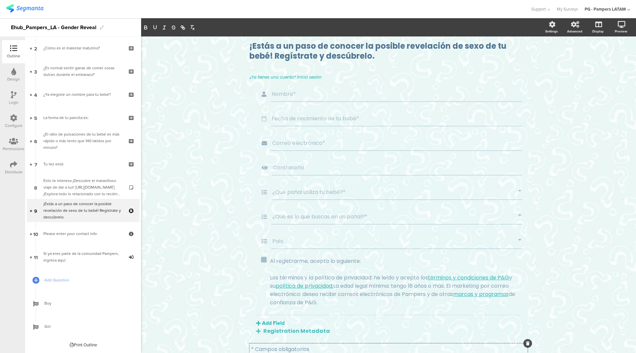
click at [281, 324] on button "Add Field" at bounding box center [270, 323] width 28 height 8
click at [281, 324] on seg-popup "Add Field Profile Named Parameter Text Name URL Email Date Phone number Dropdow…" at bounding box center [290, 323] width 68 height 8
click at [227, 282] on div "Type caption... 73% ¡Estás a un paso de conocer la posible revelación de sexo d…" at bounding box center [388, 213] width 495 height 400
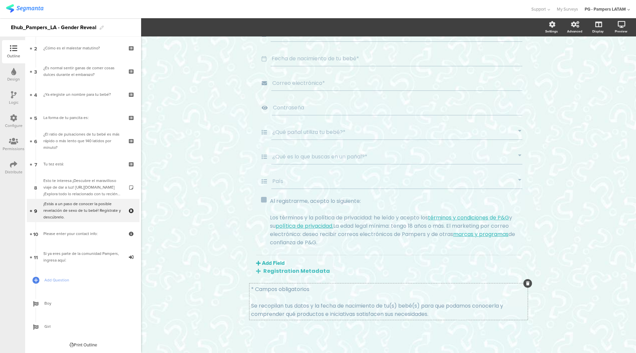
click at [281, 300] on div "¿Ya tienes una cuenta? Inicia sesión Nombre* Fecha de nacimiento de tu bebé* Co…" at bounding box center [388, 181] width 278 height 335
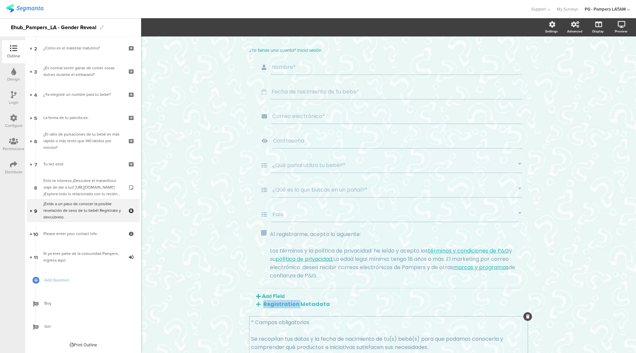
click at [281, 300] on div "Registration Metadata" at bounding box center [388, 304] width 265 height 8
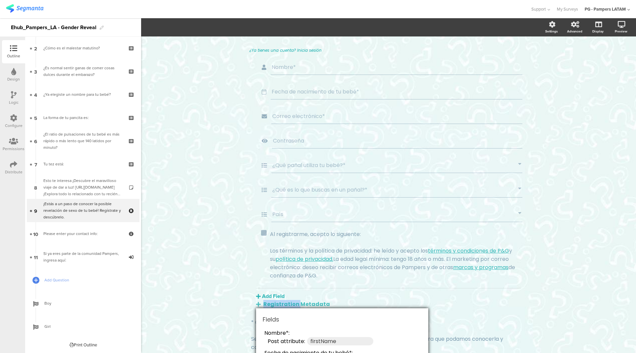
click at [208, 306] on div "Type caption... 73% ¡Estás a un paso de conocer la posible revelación de sexo d…" at bounding box center [388, 186] width 495 height 400
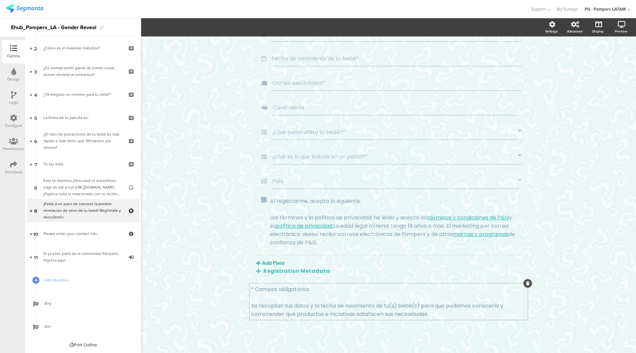
click at [414, 301] on div "¿Ya tienes una cuenta? Inicia sesión Nombre* Fecha de nacimiento de tu bebé* Co…" at bounding box center [388, 181] width 278 height 335
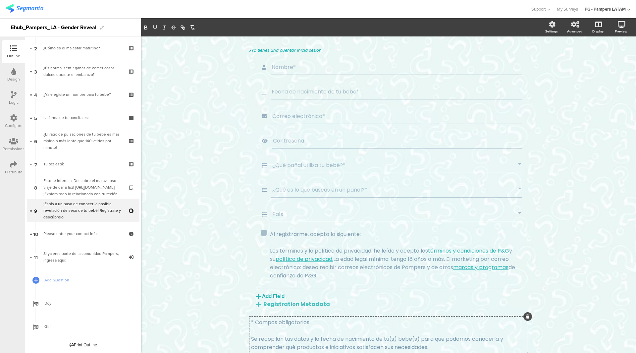
click at [424, 336] on p "Se recopilan tus datos y la fecha de nacimiento de tu(s) bebé(s) para que podam…" at bounding box center [388, 342] width 275 height 17
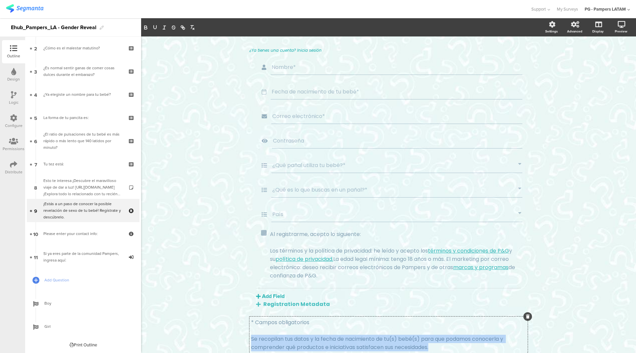
click at [424, 336] on p "Se recopilan tus datos y la fecha de nacimiento de tu(s) bebé(s) para que podam…" at bounding box center [388, 342] width 275 height 17
copy div "* Campos obligatorios Se recopilan tus datos y la fecha de nacimiento de tu(s) …"
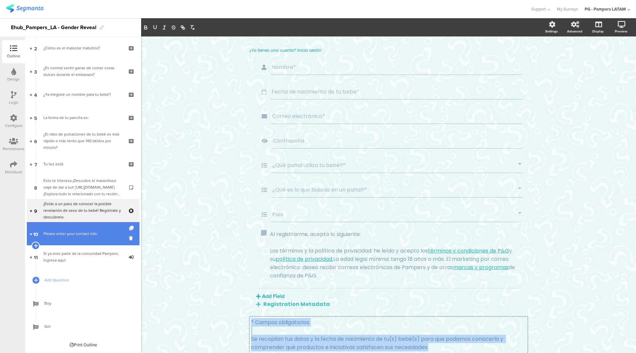
click at [87, 234] on div "Please enter your contact info:" at bounding box center [82, 233] width 79 height 7
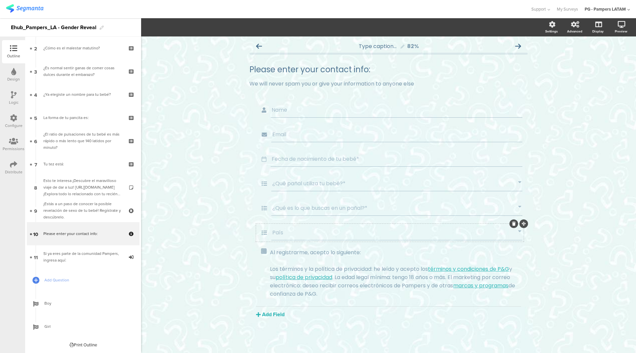
scroll to position [0, 0]
click at [275, 315] on button "Add Field" at bounding box center [270, 314] width 28 height 8
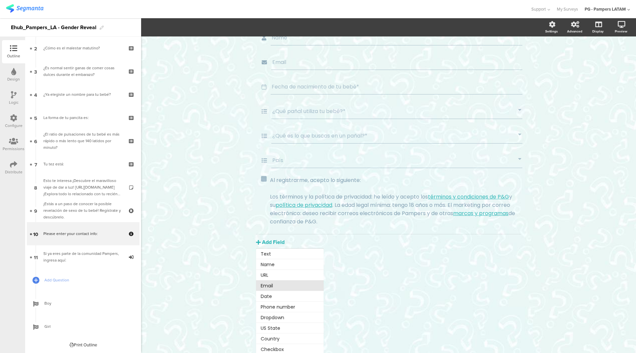
scroll to position [74, 0]
click at [269, 256] on button "Text" at bounding box center [290, 252] width 68 height 11
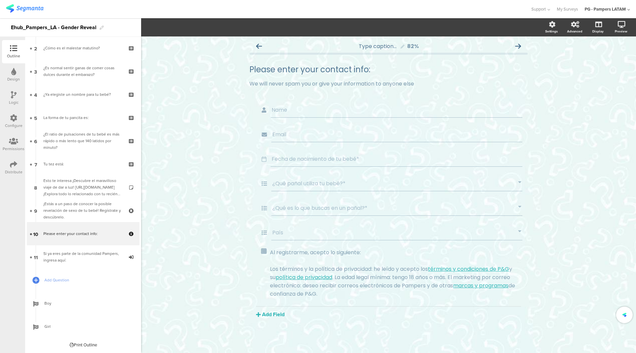
scroll to position [0, 0]
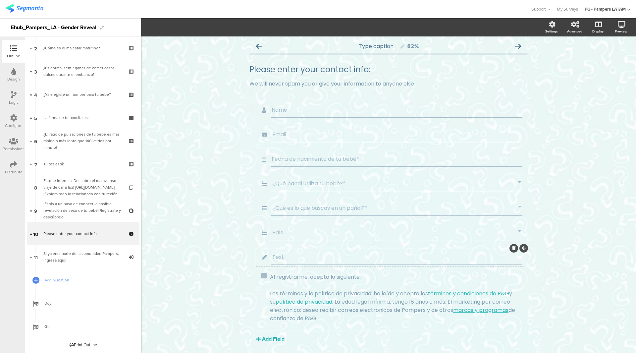
click at [305, 261] on div "Text" at bounding box center [396, 256] width 251 height 15
click at [513, 248] on div at bounding box center [513, 248] width 9 height 9
click at [513, 247] on div at bounding box center [513, 248] width 9 height 9
click at [509, 249] on div at bounding box center [513, 248] width 9 height 9
click at [500, 263] on div "Text" at bounding box center [396, 256] width 251 height 15
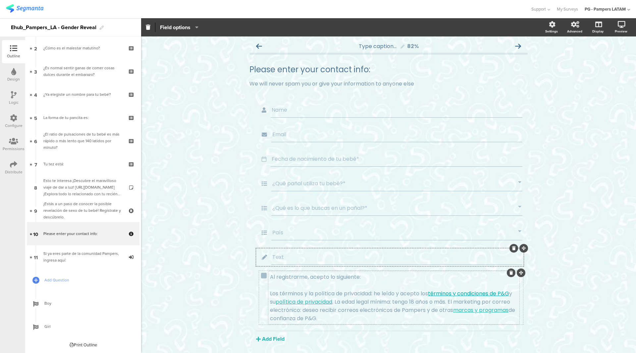
click at [496, 293] on div "Al registrarme, acepto lo siguiente: Los términos y la política de privacidad: …" at bounding box center [393, 297] width 251 height 53
click at [496, 260] on input "Text" at bounding box center [396, 257] width 249 height 8
click at [512, 249] on icon at bounding box center [514, 248] width 4 height 4
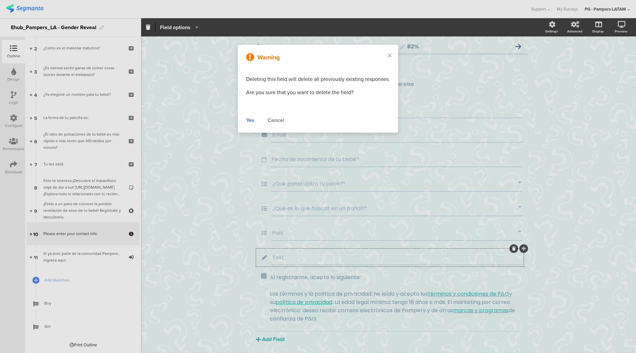
click at [511, 249] on div at bounding box center [318, 176] width 636 height 353
click at [252, 120] on div "Yes" at bounding box center [250, 120] width 8 height 8
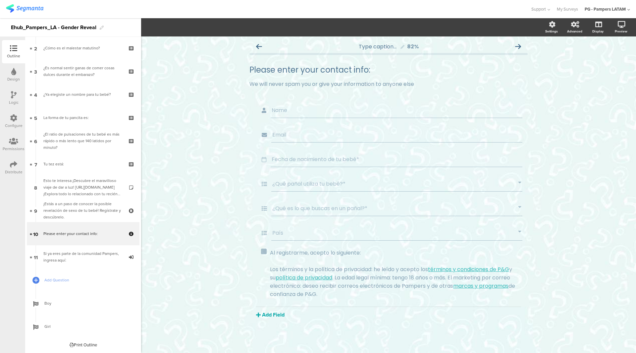
click at [275, 314] on button "Add Field" at bounding box center [270, 315] width 28 height 8
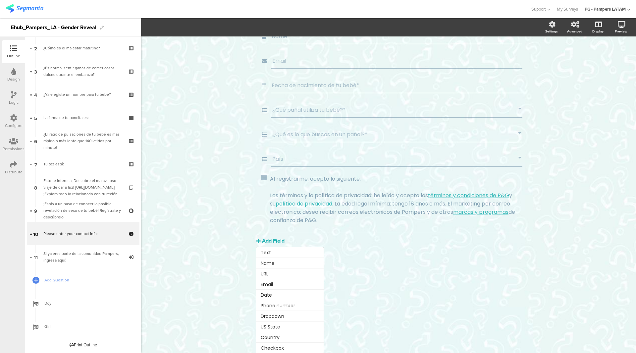
scroll to position [0, 0]
click at [345, 283] on div "Type caption... 82% Please enter your contact info: Please enter your contact i…" at bounding box center [388, 194] width 495 height 316
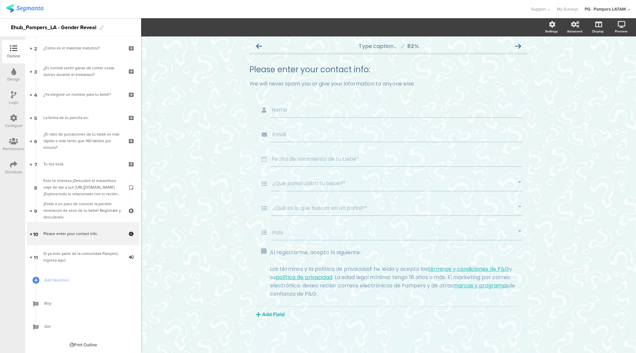
click at [333, 339] on div "Name Email Fecha de nacimiento de tu bebé* ¿Qué pañal utiliza tu bebé?* ¿Qué es…" at bounding box center [388, 225] width 278 height 248
click at [333, 335] on div "Name Email Fecha de nacimiento de tu bebé* ¿Qué pañal utiliza tu bebé?* ¿Qué es…" at bounding box center [388, 225] width 278 height 248
click at [333, 326] on div "Name Email Fecha de nacimiento de tu bebé* ¿Qué pañal utiliza tu bebé?* ¿Qué es…" at bounding box center [388, 225] width 278 height 248
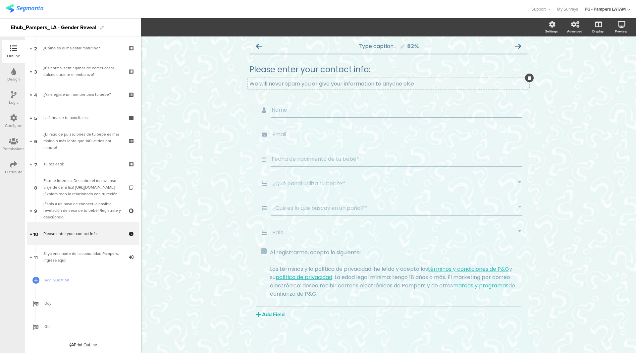
click at [311, 85] on div "We will never spam you or give your information to anyone else We will never sp…" at bounding box center [388, 84] width 281 height 12
click at [316, 74] on div "Please enter your contact info: Please enter your contact info: Please enter yo…" at bounding box center [388, 69] width 281 height 13
click at [316, 82] on div "We will never spam you or give your information to anyone else We will never sp…" at bounding box center [388, 84] width 281 height 12
click at [327, 69] on div "Please enter your contact info: Please enter your contact info:" at bounding box center [388, 69] width 281 height 13
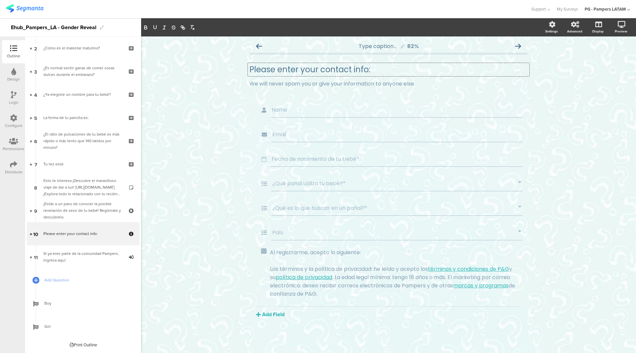
click at [278, 335] on div "Name Email Fecha de nacimiento de tu bebé* ¿Qué pañal utiliza tu bebé?* ¿Qué es…" at bounding box center [388, 225] width 278 height 248
click at [278, 317] on button "Add Field" at bounding box center [270, 314] width 28 height 8
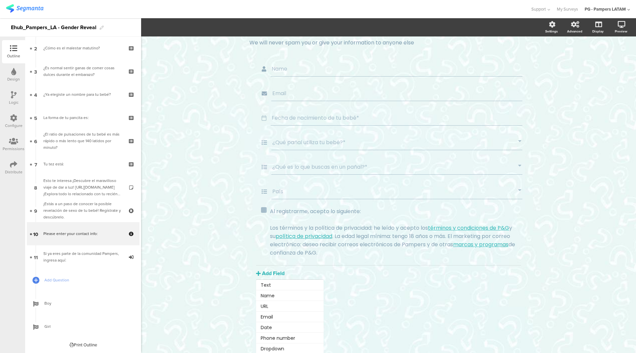
scroll to position [74, 0]
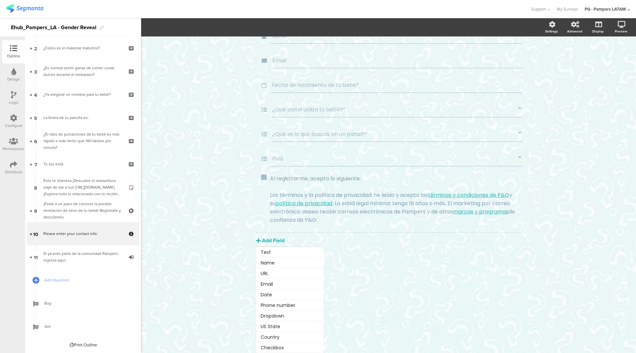
click at [363, 280] on div "Type caption... 82% Please enter your contact info: Please enter your contact i…" at bounding box center [388, 194] width 495 height 316
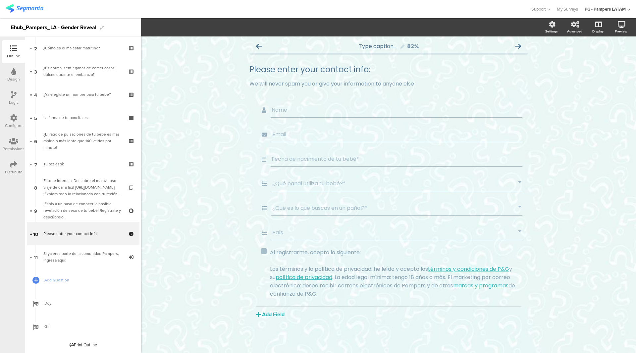
click at [326, 340] on div "Name Email Fecha de nacimiento de tu bebé* ¿Qué pañal utiliza tu bebé?* ¿Qué es…" at bounding box center [388, 225] width 278 height 248
drag, startPoint x: 328, startPoint y: 332, endPoint x: 313, endPoint y: 332, distance: 15.2
click at [313, 332] on div "Name Email Fecha de nacimiento de tu bebé* ¿Qué pañal utiliza tu bebé?* ¿Qué es…" at bounding box center [388, 225] width 278 height 248
click at [337, 322] on div "Name Email Fecha de nacimiento de tu bebé* ¿Qué pañal utiliza tu bebé?* ¿Qué es…" at bounding box center [388, 225] width 278 height 248
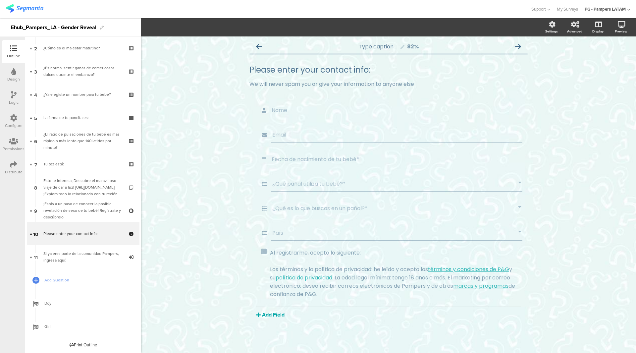
click at [275, 317] on button "Add Field" at bounding box center [270, 315] width 28 height 8
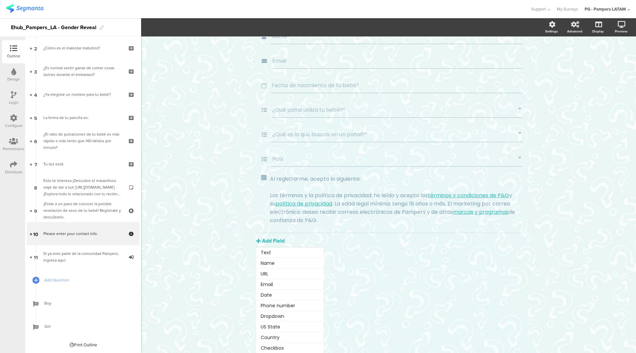
scroll to position [0, 0]
click at [338, 289] on div "Type caption... 82% Please enter your contact info: Please enter your contact i…" at bounding box center [388, 194] width 495 height 316
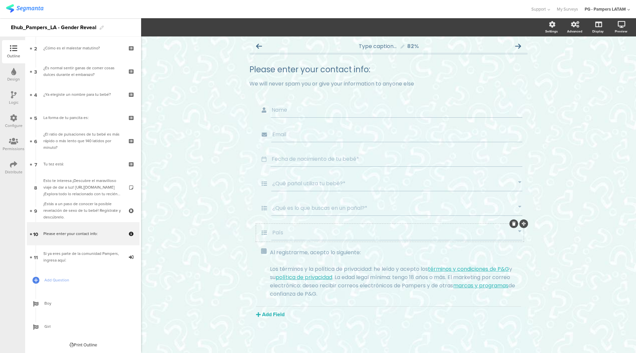
click at [349, 229] on input "País" at bounding box center [395, 232] width 246 height 8
click at [261, 29] on icon "button" at bounding box center [257, 26] width 7 height 5
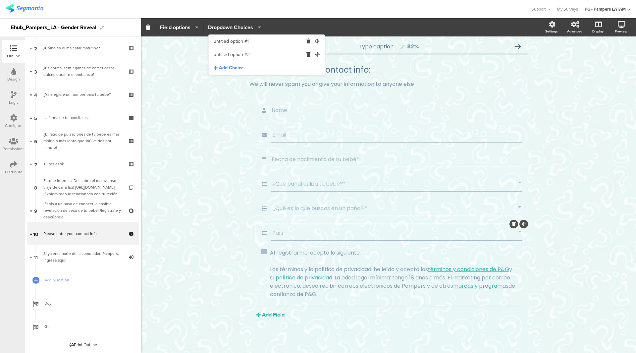
click at [222, 40] on input "untitled option #1" at bounding box center [258, 41] width 89 height 13
click at [186, 27] on span "Field options" at bounding box center [175, 28] width 30 height 8
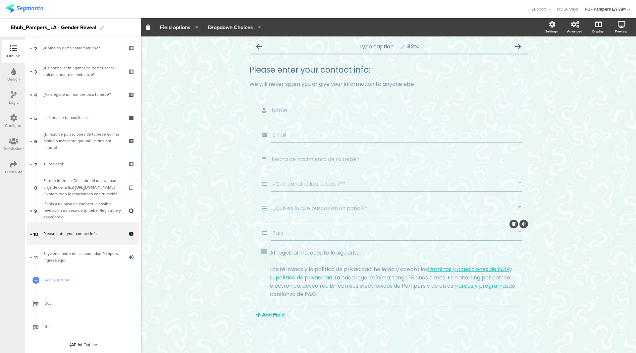
click at [191, 102] on div "Type caption... 82% Please enter your contact info: Please enter your contact i…" at bounding box center [388, 194] width 495 height 316
click at [357, 330] on div "Name Email Fecha de nacimiento de tu bebé* ¿Qué pañal utiliza tu bebé?* ¿Qué es…" at bounding box center [388, 225] width 278 height 248
drag, startPoint x: 350, startPoint y: 316, endPoint x: 299, endPoint y: 315, distance: 50.7
click at [299, 315] on seg-popup "Add Field Text Name URL Email Date Phone number Dropdown US State Country Check…" at bounding box center [290, 314] width 68 height 8
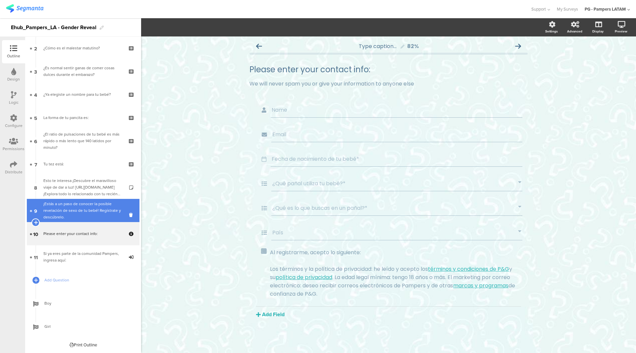
click at [71, 201] on div "¡Estás a un paso de conocer la posible revelación de sexo de tu bebé! Regístrat…" at bounding box center [82, 210] width 79 height 20
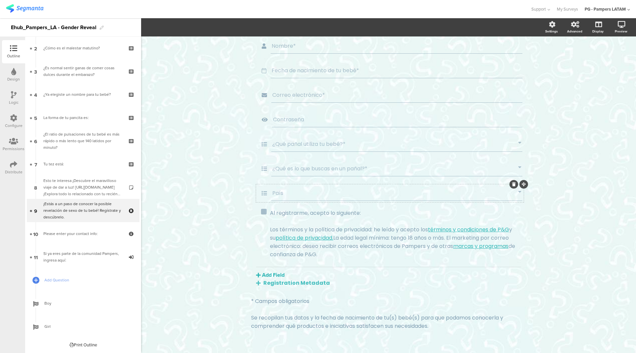
scroll to position [84, 0]
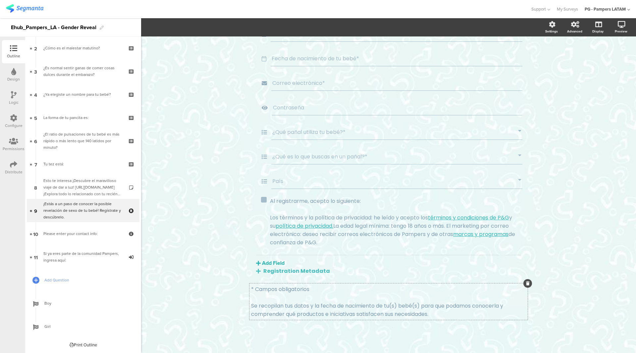
click at [276, 291] on div "¿Ya tienes una cuenta? Inicia sesión Nombre* Fecha de nacimiento de tu bebé* Co…" at bounding box center [388, 181] width 278 height 335
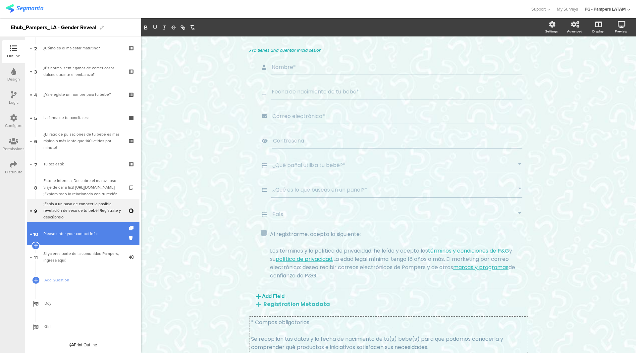
click at [94, 241] on link "10 Please enter your contact info:" at bounding box center [83, 233] width 113 height 23
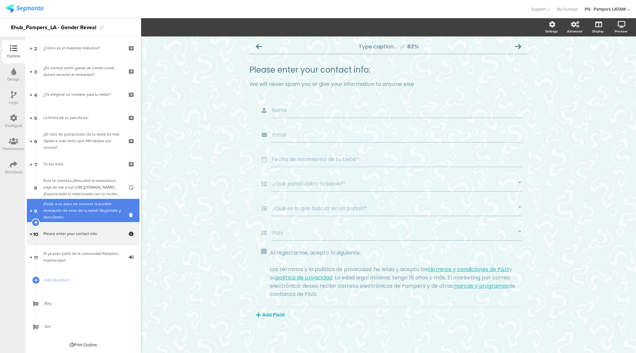
click at [67, 208] on div "¡Estás a un paso de conocer la posible revelación de sexo de tu bebé! Regístrat…" at bounding box center [82, 210] width 79 height 20
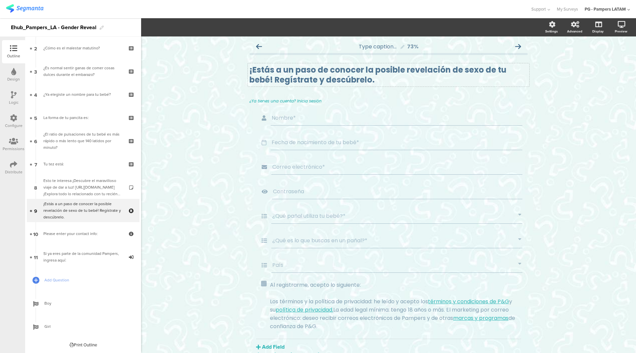
click at [303, 82] on div "¡Estás a un paso de conocer la posible revelación de sexo de tu bebé! Regístrat…" at bounding box center [388, 74] width 281 height 23
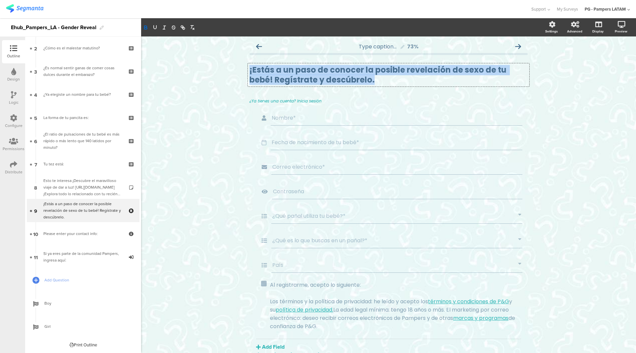
click at [303, 82] on strong "¡Estás a un paso de conocer la posible revelación de sexo de tu bebé! Regístrat…" at bounding box center [378, 74] width 259 height 21
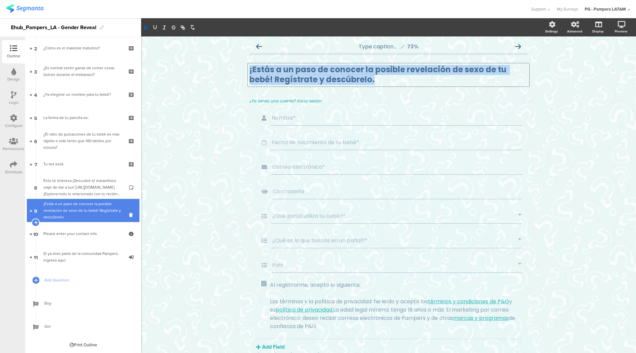
click at [83, 209] on div "¡Estás a un paso de conocer la posible revelación de sexo de tu bebé! Regístrat…" at bounding box center [82, 210] width 79 height 20
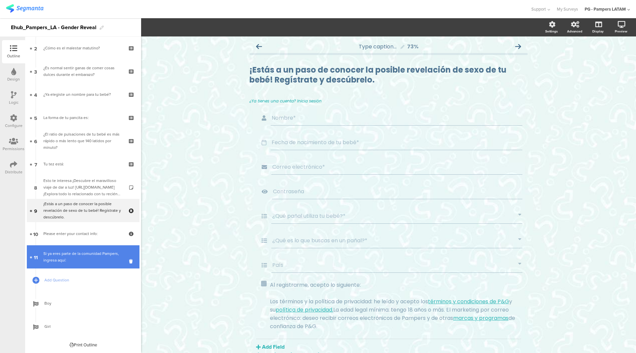
click at [61, 248] on link "11 Si ya eres parte de la comunidad Pampers, ingresa aquí:" at bounding box center [83, 256] width 113 height 23
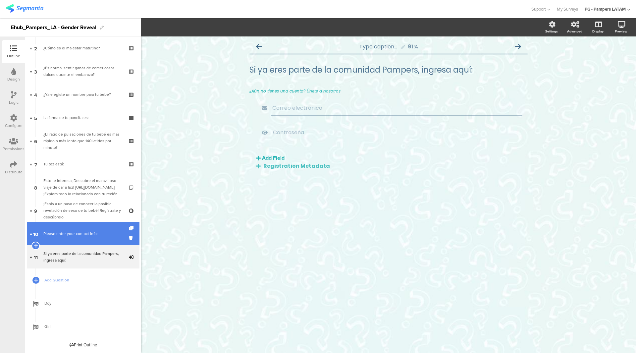
click at [70, 235] on div "Please enter your contact info:" at bounding box center [82, 233] width 79 height 7
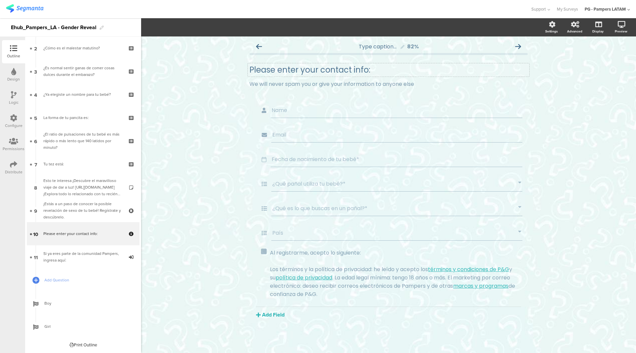
click at [290, 71] on div "Please enter your contact info:" at bounding box center [388, 70] width 278 height 10
click at [290, 71] on p "Please enter your contact info:" at bounding box center [388, 70] width 278 height 10
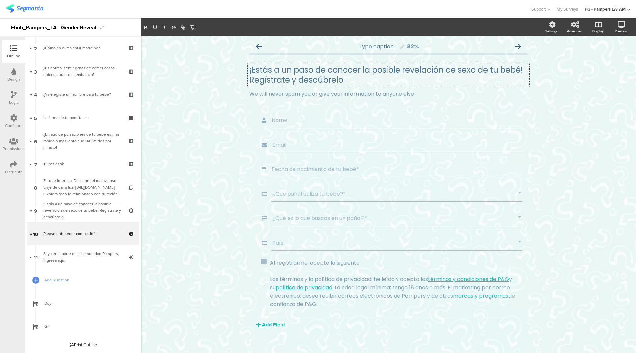
scroll to position [0, 0]
click at [229, 119] on div "Type caption... 82% Please enter your contact info: Please enter your contact i…" at bounding box center [388, 199] width 495 height 326
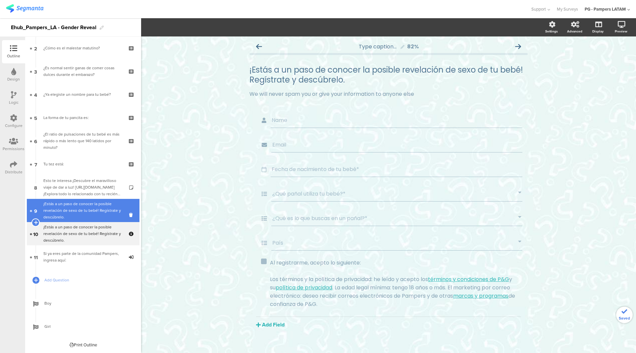
click at [68, 210] on div "¡Estás a un paso de conocer la posible revelación de sexo de tu bebé! Regístrat…" at bounding box center [82, 210] width 79 height 20
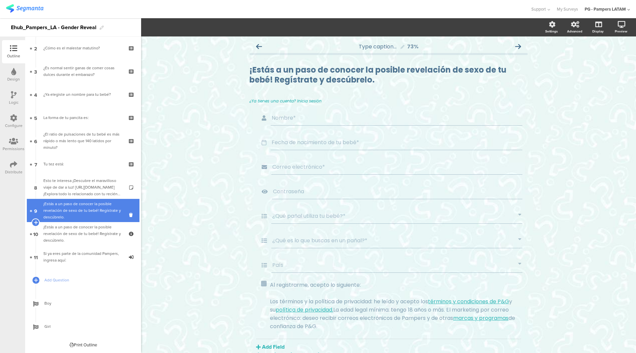
scroll to position [27, 0]
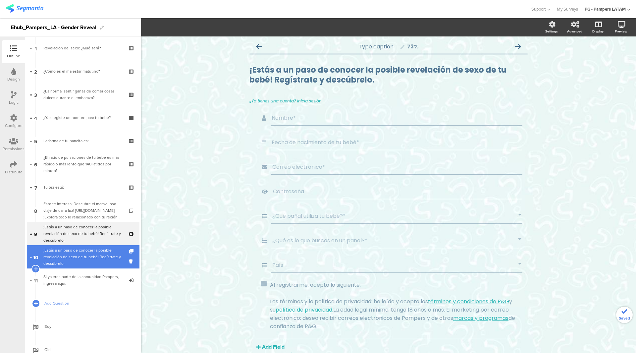
click at [60, 248] on div "¡Estás a un paso de conocer la posible revelación de sexo de tu bebé! Regístrat…" at bounding box center [82, 257] width 79 height 20
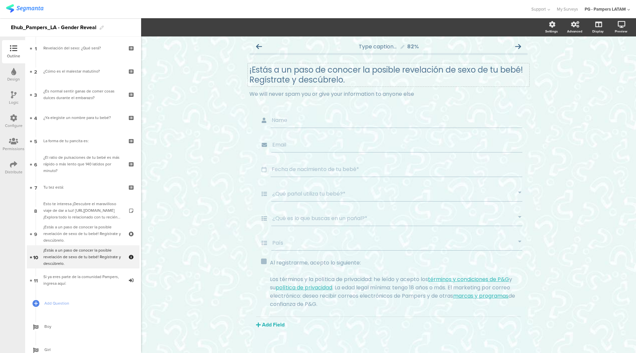
click at [270, 83] on div "¡Estás a un paso de conocer la posible revelación de sexo de tu bebé! Regístrat…" at bounding box center [388, 74] width 281 height 23
click at [270, 83] on p "¡Estás a un paso de conocer la posible revelación de sexo de tu bebé! Regístrat…" at bounding box center [388, 75] width 278 height 20
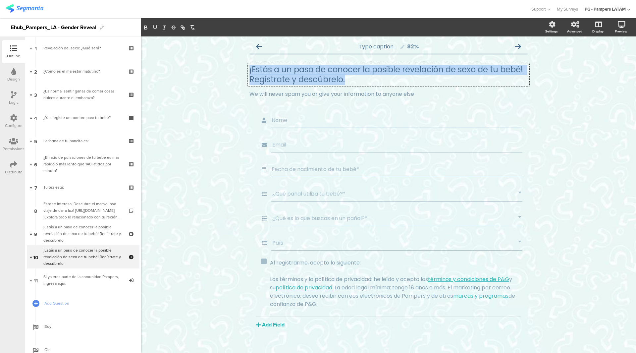
click at [270, 83] on p "¡Estás a un paso de conocer la posible revelación de sexo de tu bebé! Regístrat…" at bounding box center [388, 75] width 278 height 20
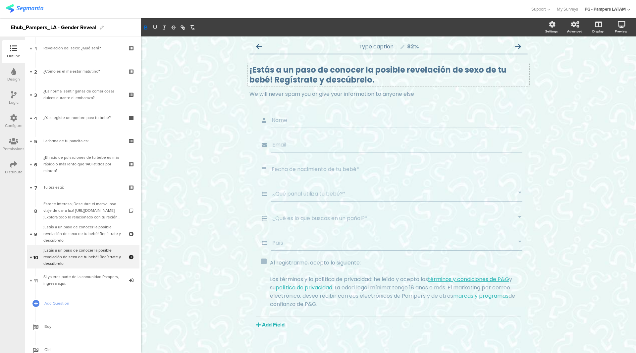
click at [218, 136] on div "Type caption... 82% ¡Estás a un paso de conocer la posible revelación de sexo d…" at bounding box center [388, 199] width 495 height 326
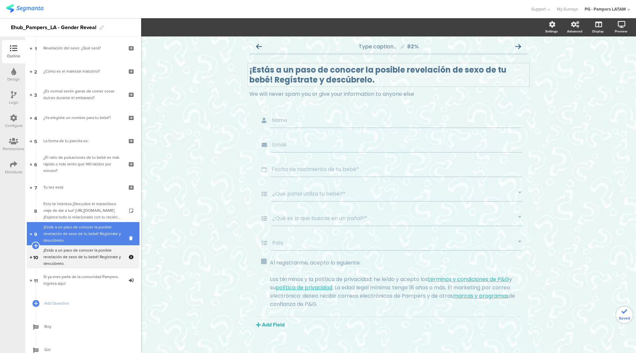
click at [91, 234] on div "¡Estás a un paso de conocer la posible revelación de sexo de tu bebé! Regístrat…" at bounding box center [82, 233] width 79 height 20
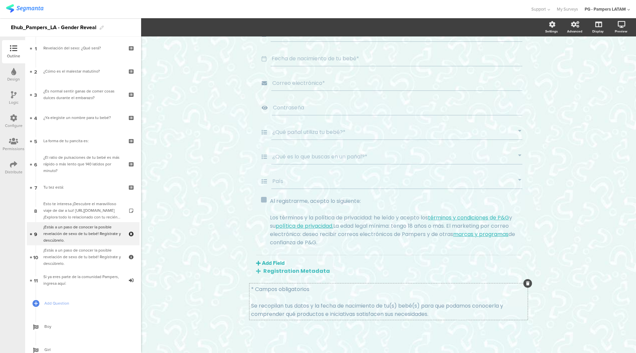
click at [281, 290] on p "* Campos obligatorios" at bounding box center [388, 289] width 275 height 8
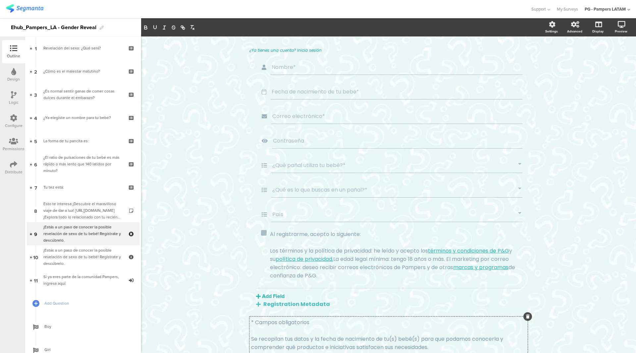
click at [281, 290] on div "Add Field Profile Named Parameter Text Name URL Email Date Phone number Dropdow…" at bounding box center [388, 298] width 265 height 20
click at [275, 331] on div "¿Ya tienes una cuenta? Inicia sesión Nombre* Fecha de nacimiento de tu bebé* Co…" at bounding box center [388, 214] width 278 height 335
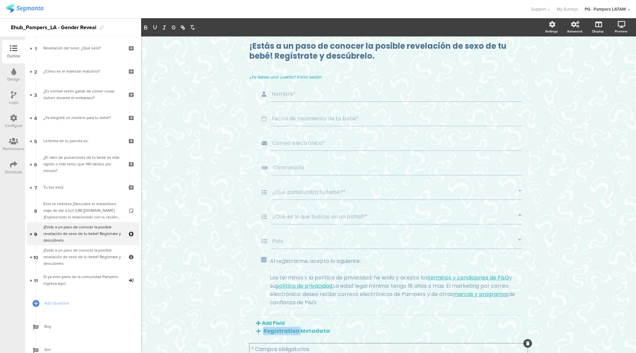
click at [275, 331] on div "Registration Metadata" at bounding box center [388, 330] width 265 height 8
click at [230, 331] on div "Type caption... 73% ¡Estás a un paso de conocer la posible revelación de sexo d…" at bounding box center [388, 213] width 495 height 400
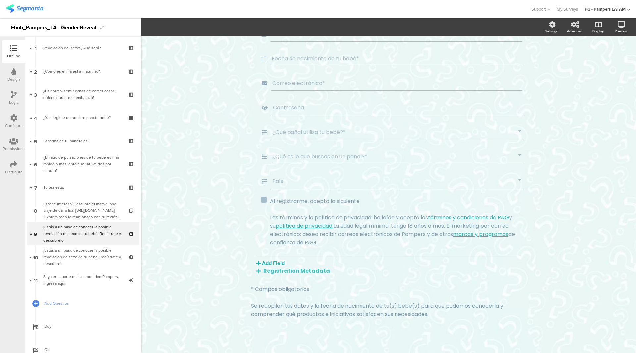
click at [256, 330] on div "¿Ya tienes una cuenta? Inicia sesión Nombre* Fecha de nacimiento de tu bebé* Co…" at bounding box center [388, 181] width 278 height 335
click at [266, 315] on div "¿Ya tienes una cuenta? Inicia sesión Nombre* Fecha de nacimiento de tu bebé* Co…" at bounding box center [388, 181] width 278 height 335
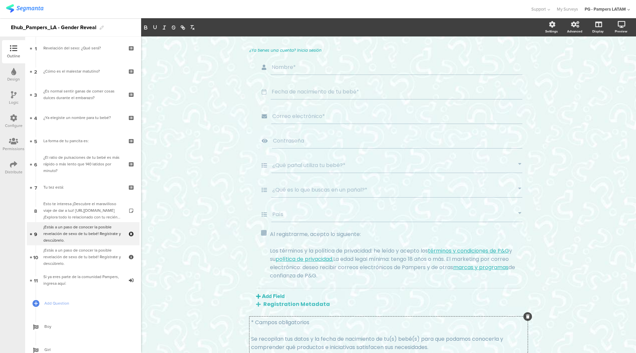
click at [263, 344] on p "Se recopilan tus datos y la fecha de nacimiento de tu(s) bebé(s) para que podam…" at bounding box center [388, 342] width 275 height 17
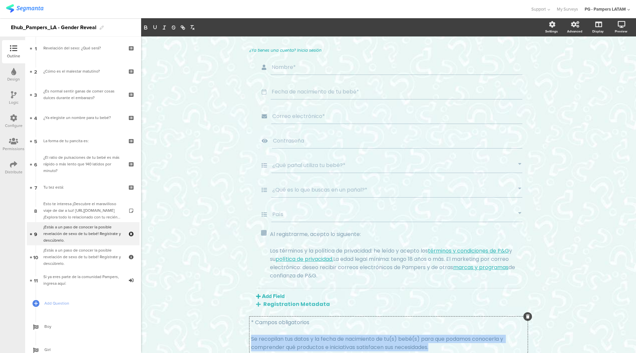
click at [263, 344] on p "Se recopilan tus datos y la fecha de nacimiento de tu(s) bebé(s) para que podam…" at bounding box center [388, 342] width 275 height 17
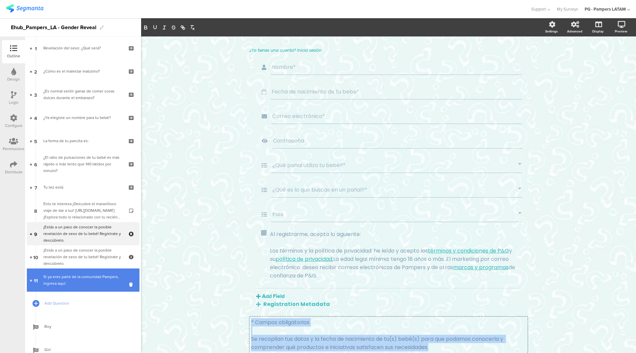
copy div "* Campos obligatorios Se recopilan tus datos y la fecha de nacimiento de tu(s) …"
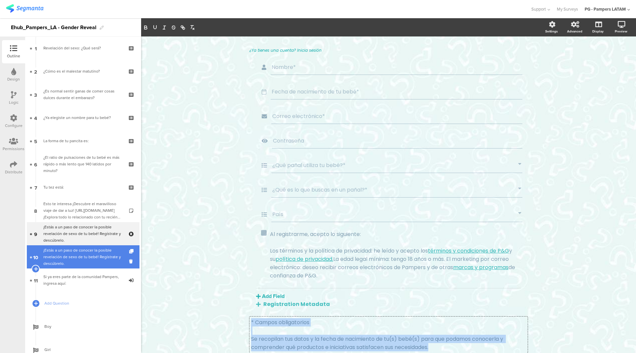
click at [71, 257] on div "¡Estás a un paso de conocer la posible revelación de sexo de tu bebé! Regístrat…" at bounding box center [82, 257] width 79 height 20
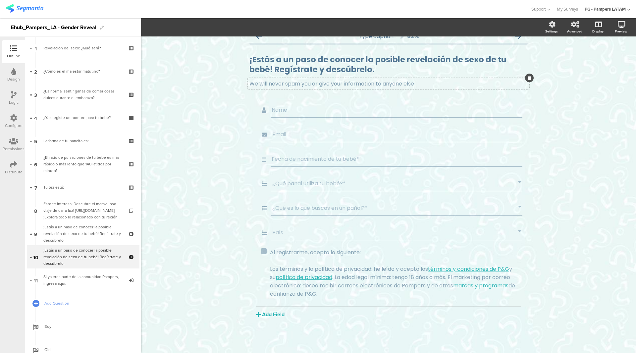
click at [288, 83] on span "¡Estás a un paso de conocer la posible revelación de sexo de tu bebé! Regístrat…" at bounding box center [388, 71] width 278 height 33
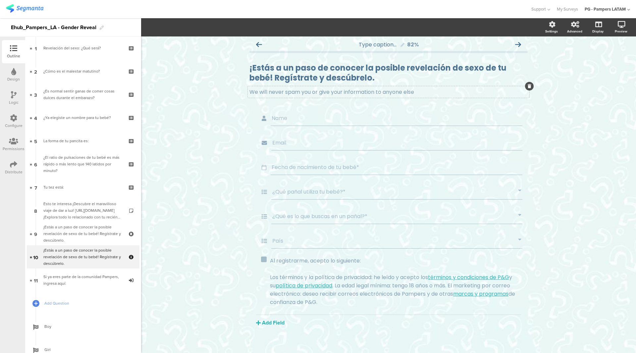
click at [288, 83] on div "¡Estás a un paso de conocer la posible revelación de sexo de tu bebé! Regístrat…" at bounding box center [388, 72] width 281 height 23
click at [287, 91] on div "We will never spam you or give your information to anyone else We will never sp…" at bounding box center [388, 92] width 281 height 12
click at [287, 91] on div "We will never spam you or give your information to anyone else" at bounding box center [388, 92] width 278 height 8
click at [287, 91] on p "We will never spam you or give your information to anyone else" at bounding box center [388, 92] width 278 height 8
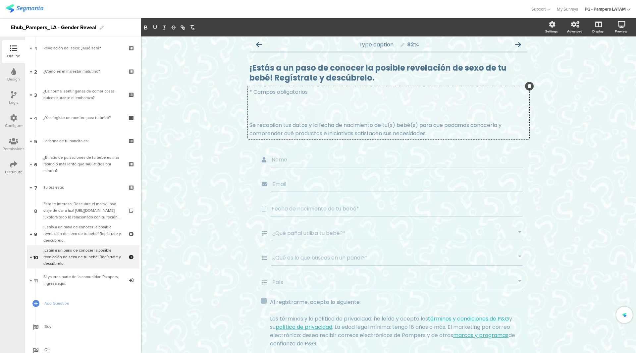
click at [267, 109] on p at bounding box center [388, 108] width 278 height 8
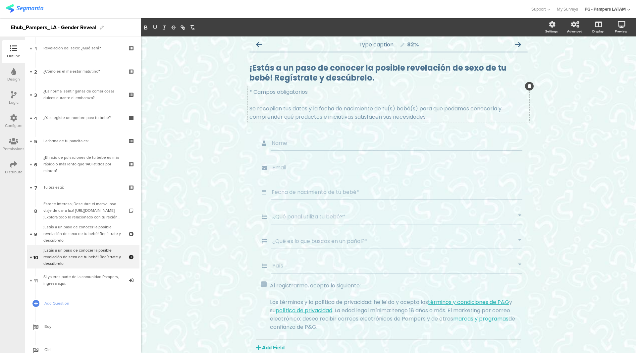
click at [537, 128] on div "Type caption... 82% ¡Estás a un paso de conocer la posible revelación de sexo d…" at bounding box center [388, 209] width 495 height 351
click at [497, 104] on div "* Campos obligatorios Se recopilan tus datos y la fecha de nacimiento de tu(s) …" at bounding box center [388, 104] width 281 height 36
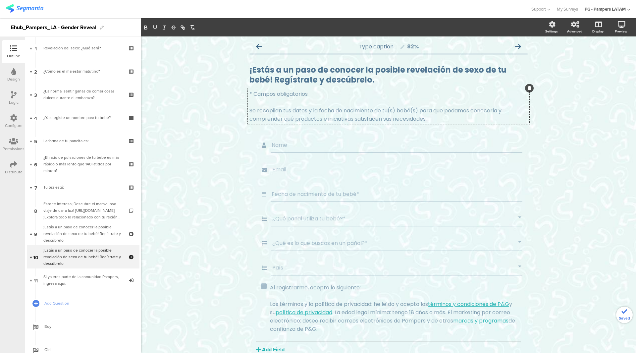
click at [457, 105] on p at bounding box center [388, 102] width 278 height 8
click at [520, 125] on div "¡Estás a un paso de conocer la posible revelación de sexo de tu bebé! Regístrat…" at bounding box center [388, 93] width 278 height 71
click at [543, 135] on div "Type caption... 82% ¡Estás a un paso de conocer la posible revelación de sexo d…" at bounding box center [388, 211] width 495 height 351
click at [431, 121] on div "* Campos obligatorios Se recopilan tus datos y la fecha de nacimiento de tu(s) …" at bounding box center [388, 106] width 281 height 36
drag, startPoint x: 453, startPoint y: 115, endPoint x: 452, endPoint y: 124, distance: 9.3
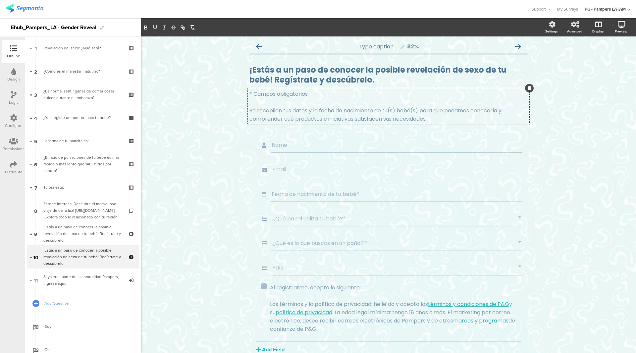
click at [452, 124] on div "* Campos obligatorios Se recopilan tus datos y la fecha de nacimiento de tu(s) …" at bounding box center [388, 106] width 281 height 36
drag, startPoint x: 451, startPoint y: 125, endPoint x: 459, endPoint y: 125, distance: 7.6
click at [459, 125] on div "¡Estás a un paso de conocer la posible revelación de sexo de tu bebé! Regístrat…" at bounding box center [388, 93] width 278 height 71
click at [452, 119] on div "* Campos obligatorios Se recopilan tus datos y la fecha de nacimiento de tu(s) …" at bounding box center [388, 106] width 281 height 36
click at [568, 148] on div "Type caption... 82% ¡Estás a un paso de conocer la posible revelación de sexo d…" at bounding box center [388, 211] width 495 height 351
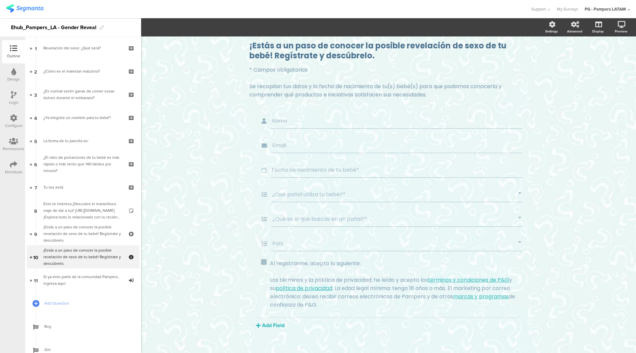
scroll to position [35, 0]
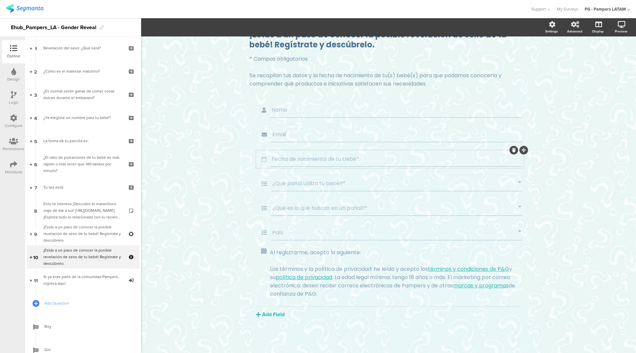
click at [302, 161] on input "Fecha de nacimiento de tu bebé*" at bounding box center [396, 159] width 250 height 8
click at [237, 31] on button "Date range" at bounding box center [225, 27] width 35 height 14
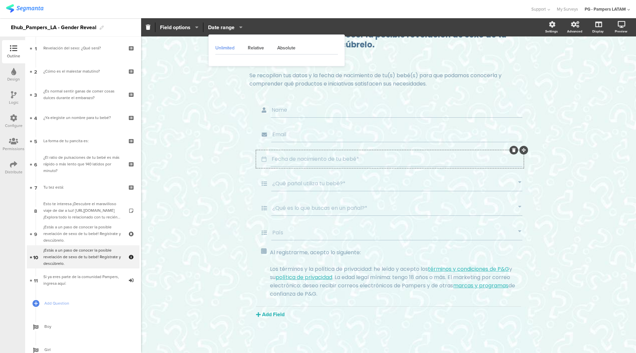
click at [237, 31] on button "Date range" at bounding box center [225, 27] width 35 height 14
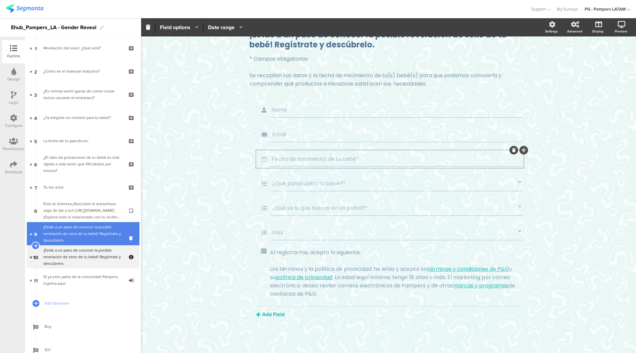
click at [91, 239] on div "¡Estás a un paso de conocer la posible revelación de sexo de tu bebé! Regístrat…" at bounding box center [82, 233] width 79 height 20
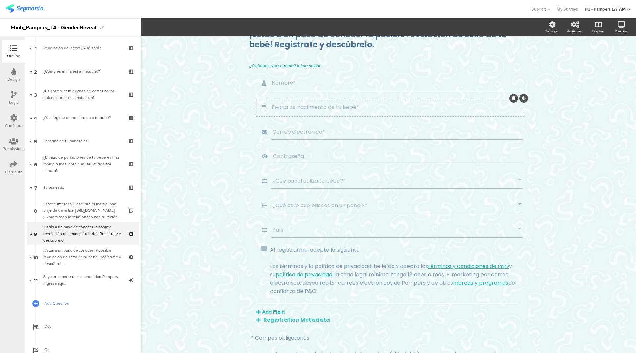
click at [321, 113] on div "Fecha de nacimiento de tu bebé*" at bounding box center [396, 107] width 252 height 15
click at [243, 35] on section "Required Field options Unlimited Relative Absolute Date range Settings Advanced…" at bounding box center [388, 27] width 495 height 18
click at [282, 106] on input "Fecha de nacimiento de tu bebé*" at bounding box center [396, 107] width 250 height 8
click at [241, 29] on icon "button" at bounding box center [239, 26] width 7 height 5
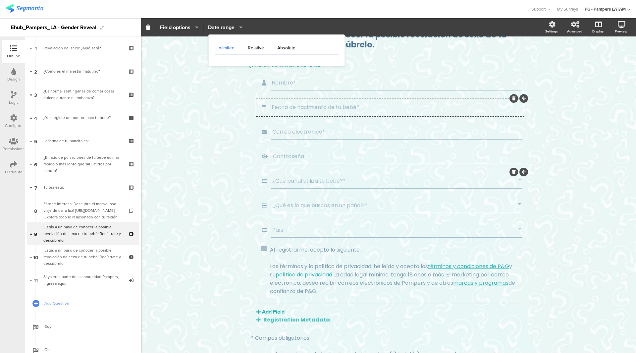
click at [290, 176] on div "¿Qué pañal utiliza tu bebé?*" at bounding box center [396, 180] width 251 height 15
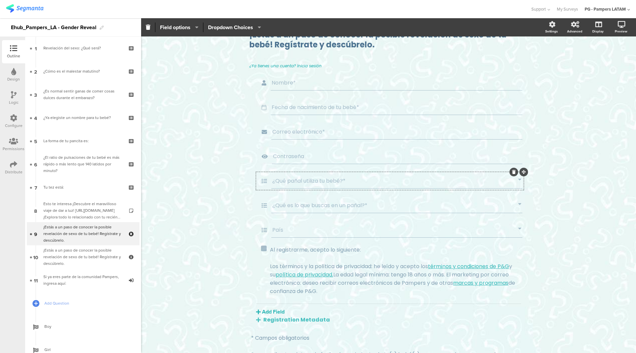
click at [292, 178] on input "¿Qué pañal utiliza tu bebé?*" at bounding box center [395, 180] width 246 height 8
click at [259, 24] on span "Dropdown Choices" at bounding box center [234, 28] width 53 height 8
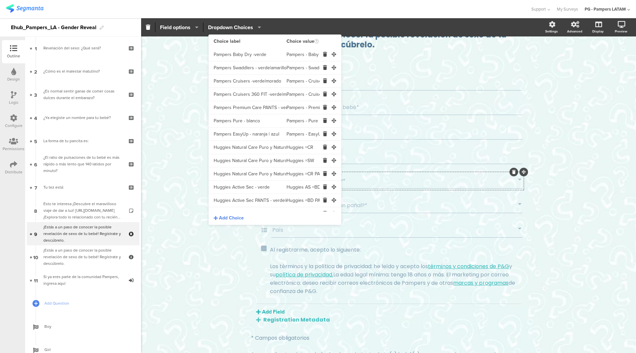
click at [229, 56] on input "Pampers Baby Dry -verde" at bounding box center [250, 54] width 73 height 13
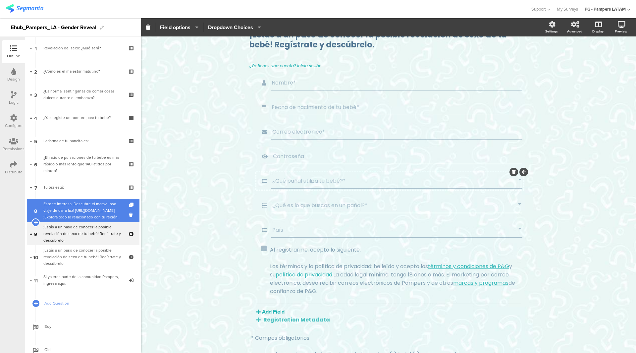
click at [101, 213] on div "Esto te interesa ¡Descubre el maravilloso viaje de dar a luz! https://www.pampe…" at bounding box center [82, 210] width 79 height 20
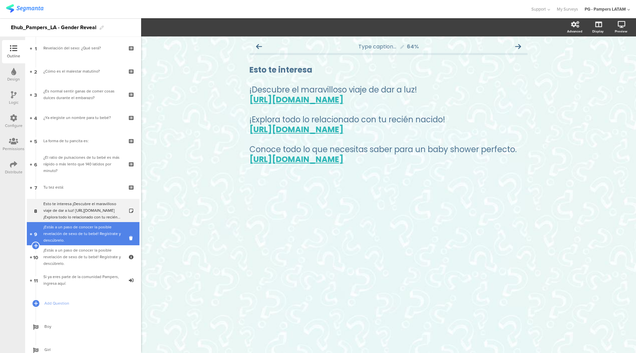
click at [97, 243] on div "¡Estás a un paso de conocer la posible revelación de sexo de tu bebé! Regístrat…" at bounding box center [82, 233] width 79 height 20
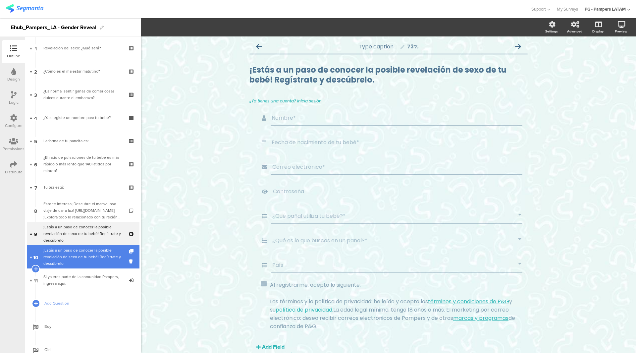
click at [88, 260] on div "¡Estás a un paso de conocer la posible revelación de sexo de tu bebé! Regístrat…" at bounding box center [82, 257] width 79 height 20
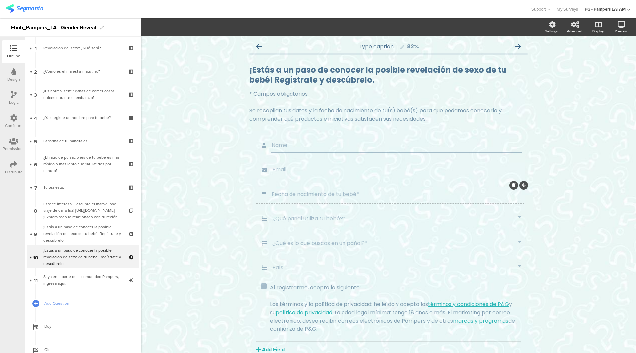
click at [290, 190] on input "Fecha de nacimiento de tu bebé*" at bounding box center [396, 194] width 250 height 8
click at [290, 212] on div "¿Qué pañal utiliza tu bebé?*" at bounding box center [396, 218] width 251 height 15
click at [288, 217] on input "¿Qué pañal utiliza tu bebé?*" at bounding box center [395, 218] width 246 height 8
click at [252, 26] on span "Dropdown Choices" at bounding box center [230, 28] width 45 height 8
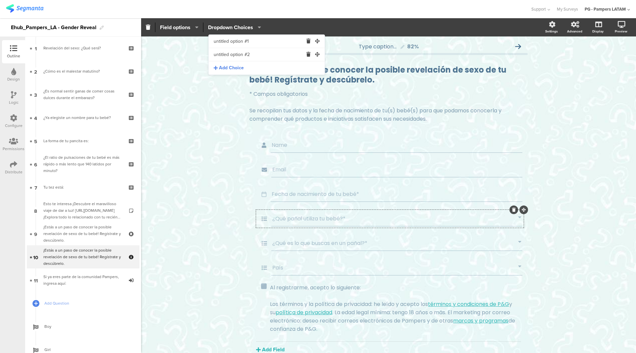
click at [243, 41] on input "untitled option #1" at bounding box center [258, 41] width 89 height 13
paste input "Pampers Baby Dry -verde"
click at [293, 43] on input "Pampers Baby Dry -verde" at bounding box center [258, 41] width 89 height 13
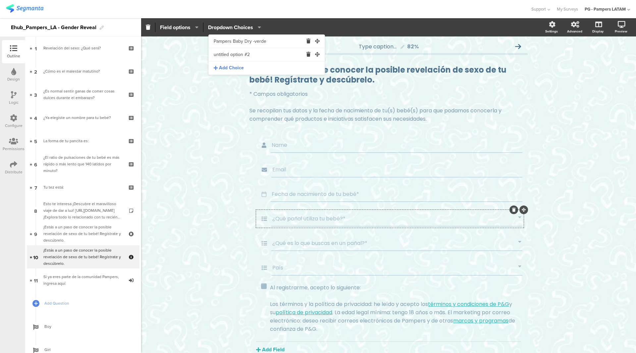
click at [293, 43] on input "Pampers Baby Dry -verde" at bounding box center [258, 41] width 89 height 13
click at [291, 45] on input "Pampers Baby Dry -verde" at bounding box center [258, 41] width 89 height 13
click at [299, 42] on input "Pampers Baby Dry -verde" at bounding box center [258, 41] width 89 height 13
type input "Pampers Baby Dry -verde"
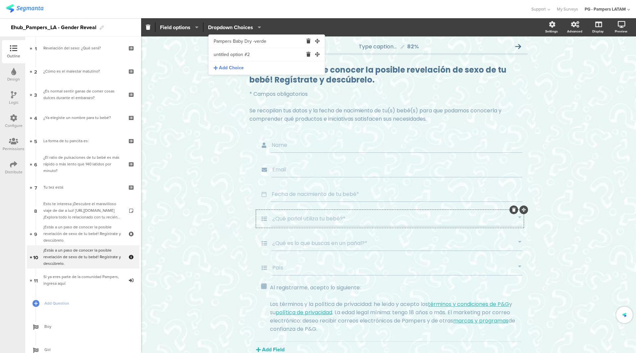
click at [279, 55] on input "untitled option #2" at bounding box center [258, 54] width 89 height 13
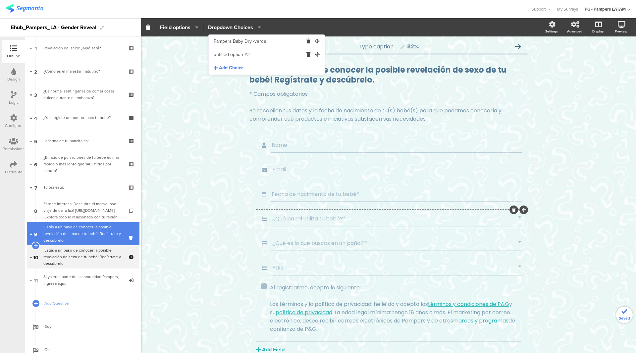
click at [95, 232] on div "¡Estás a un paso de conocer la posible revelación de sexo de tu bebé! Regístrat…" at bounding box center [82, 233] width 79 height 20
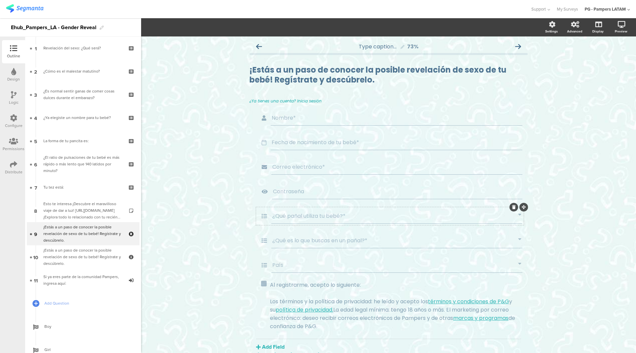
click at [280, 214] on input "¿Qué pañal utiliza tu bebé?*" at bounding box center [395, 216] width 246 height 8
click at [253, 29] on span "Dropdown Choices" at bounding box center [230, 28] width 45 height 8
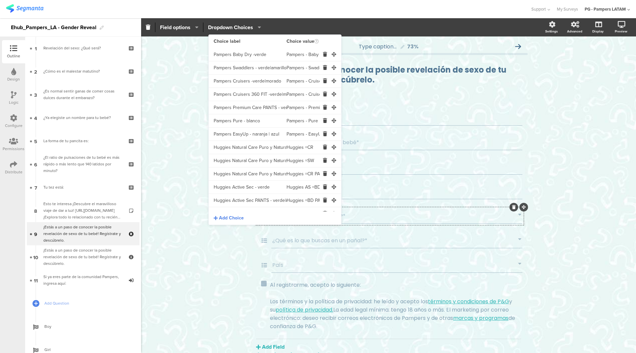
click at [248, 67] on input "Pampers Swaddlers - verde|amarillo" at bounding box center [250, 67] width 73 height 13
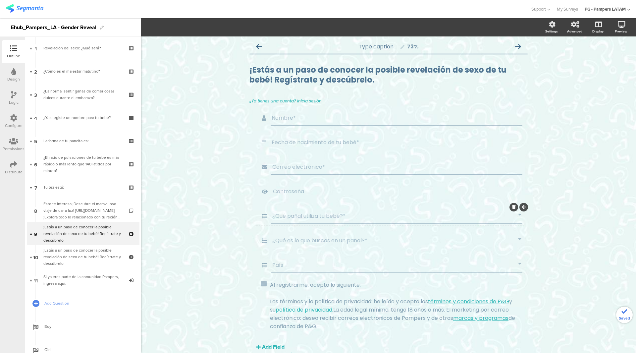
click at [275, 217] on input "¿Qué pañal utiliza tu bebé?*" at bounding box center [395, 216] width 246 height 8
click at [247, 29] on span "Dropdown Choices" at bounding box center [230, 28] width 45 height 8
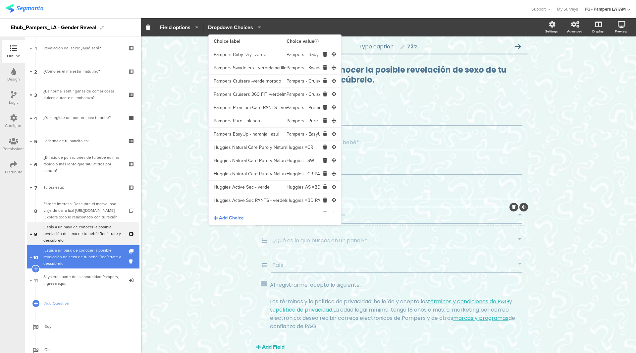
click at [94, 252] on div "¡Estás a un paso de conocer la posible revelación de sexo de tu bebé! Regístrat…" at bounding box center [82, 257] width 79 height 20
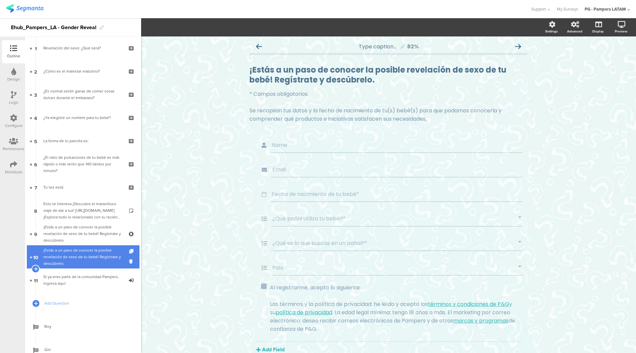
click at [92, 254] on div "¡Estás a un paso de conocer la posible revelación de sexo de tu bebé! Regístrat…" at bounding box center [82, 257] width 79 height 20
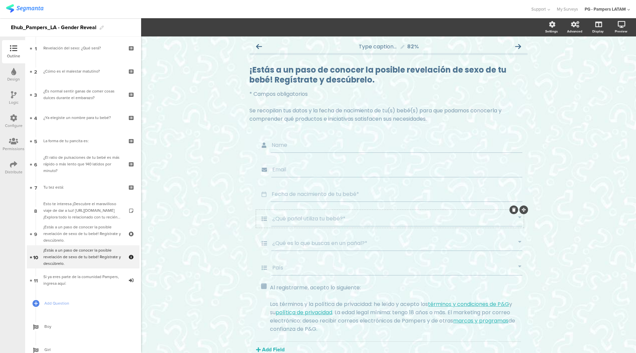
click at [284, 220] on input "¿Qué pañal utiliza tu bebé?*" at bounding box center [395, 218] width 246 height 8
click at [253, 29] on span "Dropdown Choices" at bounding box center [230, 28] width 45 height 8
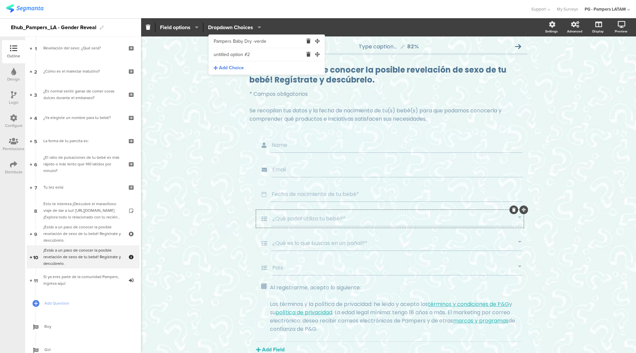
click at [242, 55] on input "untitled option #2" at bounding box center [258, 54] width 89 height 13
paste input "Pampers Swaddlers - verde|amarillo"
type input "Pampers Swaddlers - verde|amarillo"
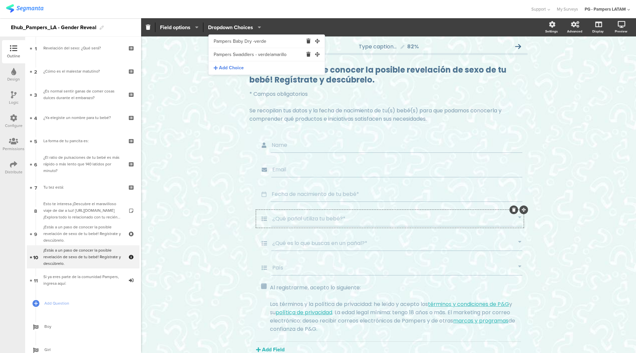
click at [219, 131] on div "Type caption... 82% ¡Estás a un paso de conocer la posible revelación de sexo d…" at bounding box center [388, 211] width 495 height 351
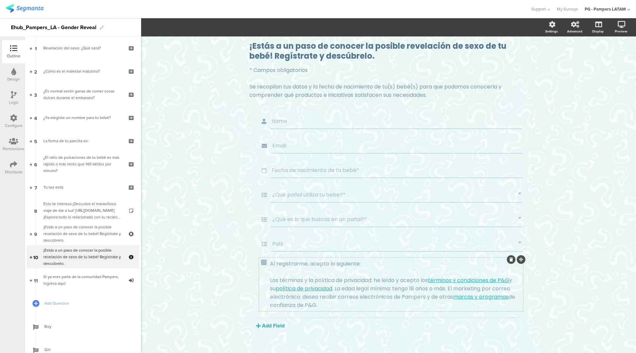
scroll to position [35, 0]
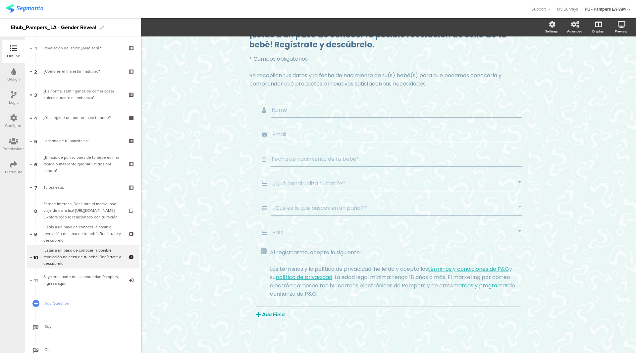
click at [273, 317] on button "Add Field" at bounding box center [270, 314] width 28 height 8
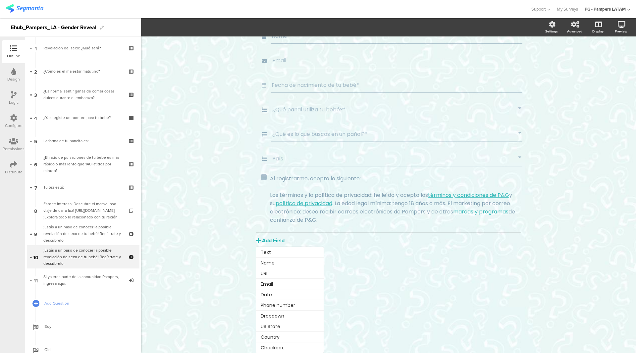
click at [348, 271] on div "Name Email Fecha de nacimiento de tu bebé* ¿Qué pañal utiliza tu bebé?* ¿Qué es…" at bounding box center [388, 151] width 278 height 248
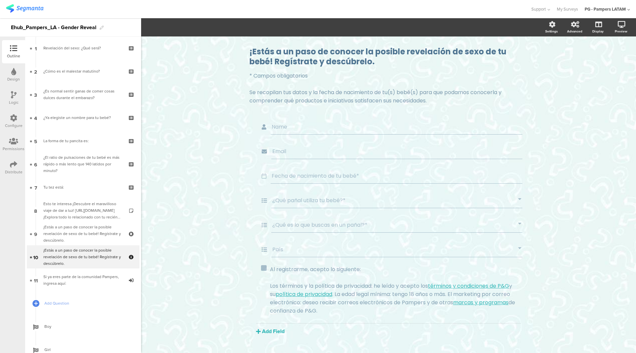
scroll to position [33, 0]
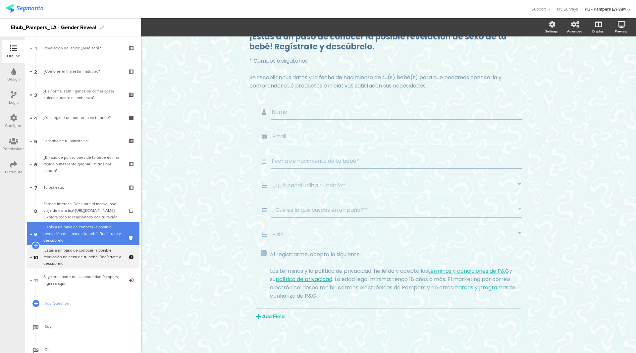
click at [97, 235] on div "¡Estás a un paso de conocer la posible revelación de sexo de tu bebé! Regístrat…" at bounding box center [82, 233] width 79 height 20
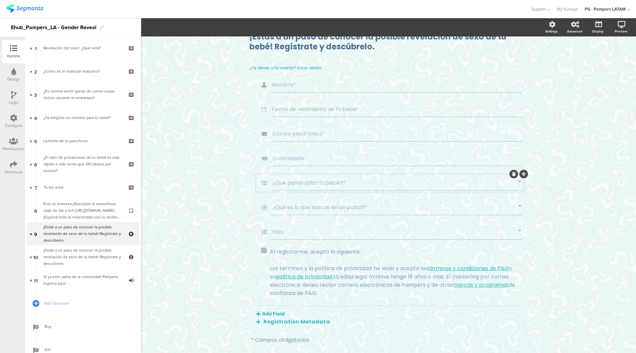
click at [281, 187] on div "¿Qué pañal utiliza tu bebé?*" at bounding box center [396, 182] width 251 height 15
click at [285, 183] on input "¿Qué pañal utiliza tu bebé?*" at bounding box center [395, 182] width 246 height 8
click at [280, 185] on input "¿Qué pañal utiliza tu bebé?*" at bounding box center [395, 182] width 246 height 8
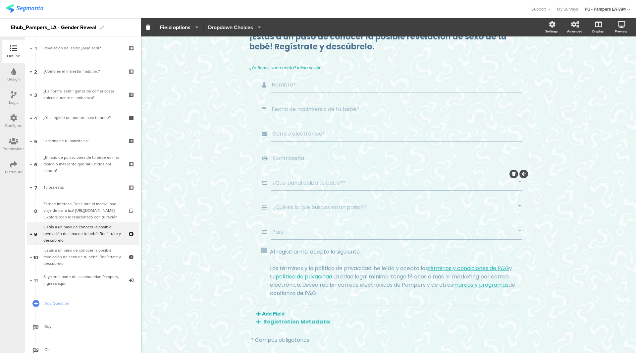
click at [244, 28] on span "Dropdown Choices" at bounding box center [230, 28] width 45 height 8
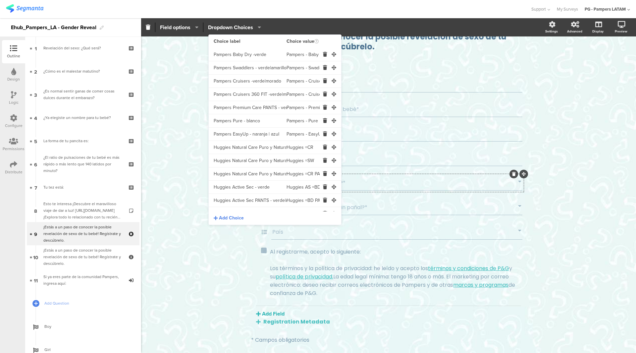
click at [252, 82] on input "Pampers Cruisers -verde|morado" at bounding box center [250, 80] width 73 height 13
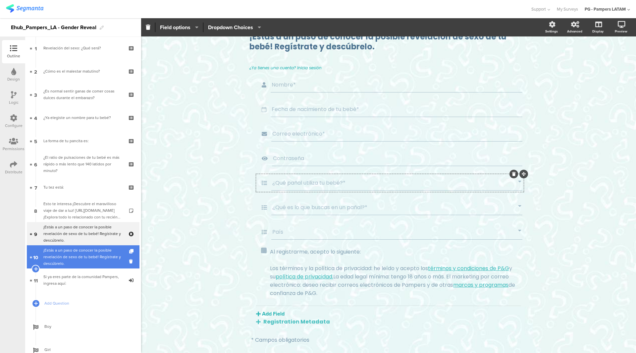
click at [90, 247] on div "¡Estás a un paso de conocer la posible revelación de sexo de tu bebé! Regístrat…" at bounding box center [82, 257] width 79 height 20
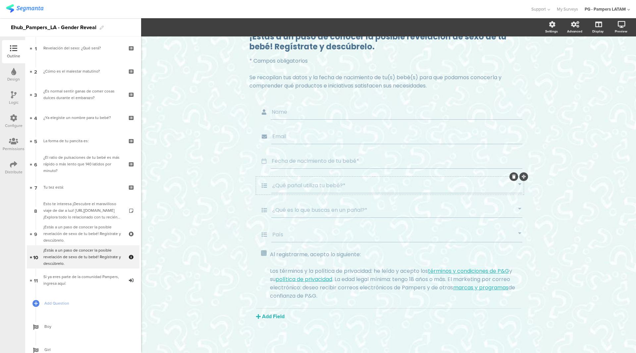
click at [298, 187] on input "¿Qué pañal utiliza tu bebé?*" at bounding box center [395, 185] width 246 height 8
click at [255, 29] on span "Dropdown Choices" at bounding box center [234, 28] width 53 height 8
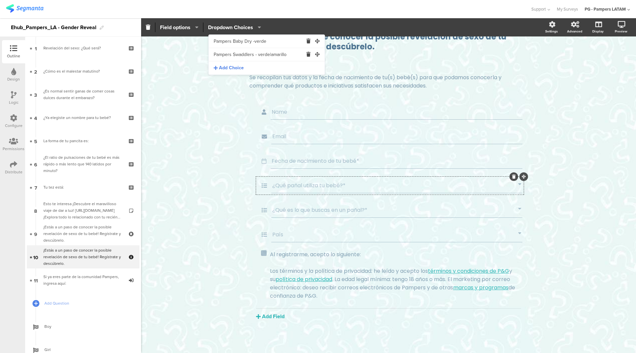
click at [231, 70] on span "Add Choice" at bounding box center [231, 68] width 25 height 7
click at [238, 69] on input "text" at bounding box center [258, 67] width 89 height 13
paste input "Pampers Cruisers -verde|morado"
type input "Pampers Cruisers -verde|morado"
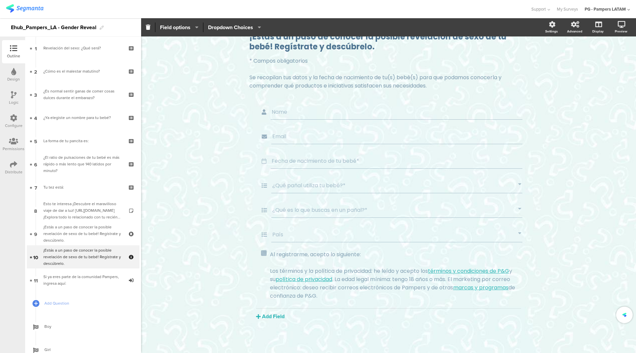
click at [230, 177] on div "Type caption... 82% ¡Estás a un paso de conocer la posible revelación de sexo d…" at bounding box center [388, 178] width 495 height 351
click at [277, 181] on input "¿Qué pañal utiliza tu bebé?*" at bounding box center [395, 185] width 246 height 8
click at [301, 153] on div "Fecha de nacimiento de tu bebé*" at bounding box center [396, 160] width 252 height 15
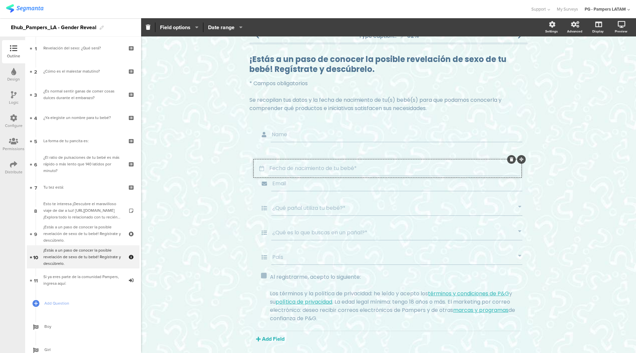
drag, startPoint x: 520, startPoint y: 153, endPoint x: 517, endPoint y: 160, distance: 7.6
click at [457, 214] on div "¿Qué pañal utiliza tu bebé?*" at bounding box center [396, 207] width 251 height 15
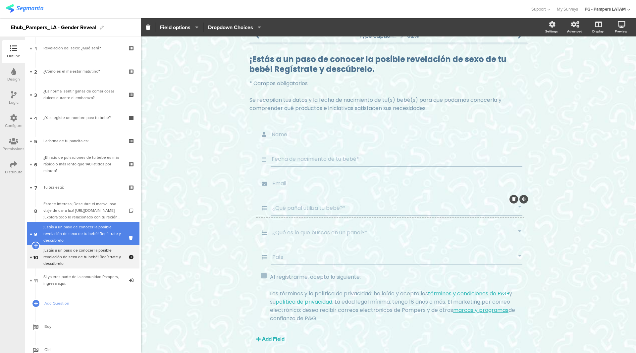
click at [82, 237] on div "¡Estás a un paso de conocer la posible revelación de sexo de tu bebé! Regístrat…" at bounding box center [82, 233] width 79 height 20
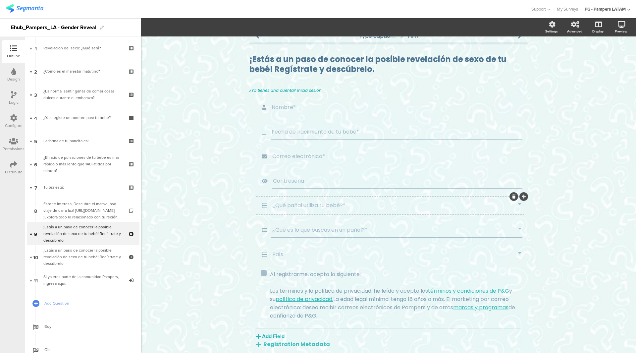
click at [292, 205] on input "¿Qué pañal utiliza tu bebé?*" at bounding box center [395, 205] width 246 height 8
click at [257, 28] on icon "button" at bounding box center [257, 26] width 7 height 5
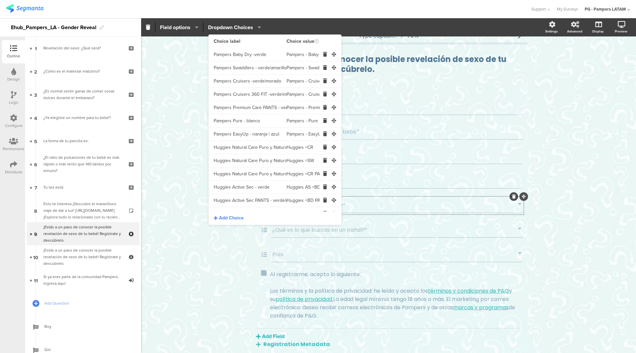
click at [228, 99] on input "Pampers Cruisers 360 FIT -verde|morado|rojo" at bounding box center [250, 94] width 73 height 13
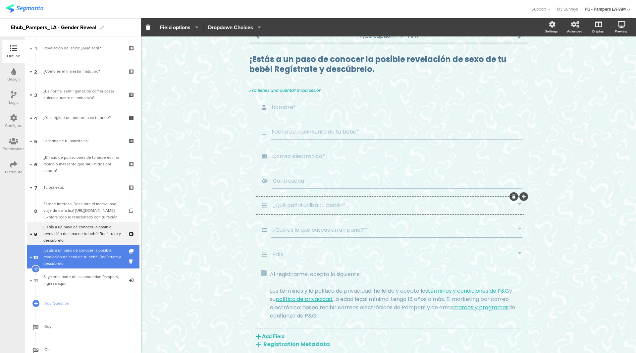
click at [80, 256] on div "¡Estás a un paso de conocer la posible revelación de sexo de tu bebé! Regístrat…" at bounding box center [82, 257] width 79 height 20
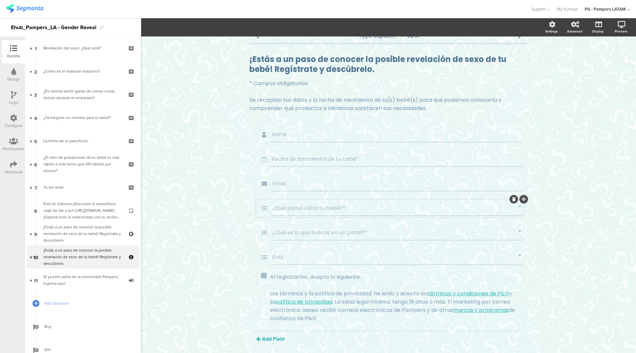
click at [303, 210] on input "¿Qué pañal utiliza tu bebé?*" at bounding box center [395, 208] width 246 height 8
click at [252, 30] on span "Dropdown Choices" at bounding box center [230, 28] width 45 height 8
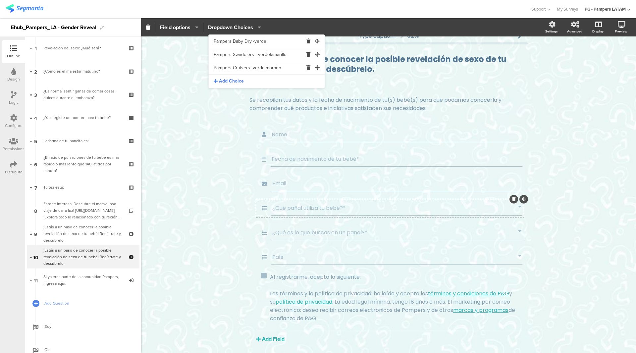
click at [239, 78] on span "Add Choice" at bounding box center [231, 81] width 25 height 7
click at [238, 84] on input "text" at bounding box center [258, 80] width 89 height 13
paste input "Pampers Cruisers 360 FIT -verde|morado|rojo"
type input "Pampers Cruisers 360 FIT -verde|morado|rojo"
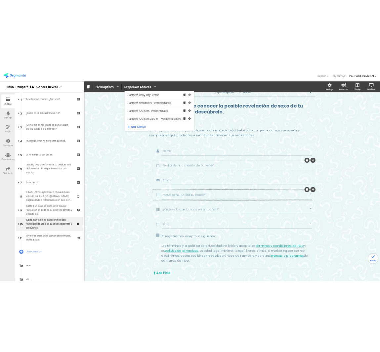
scroll to position [0, 3]
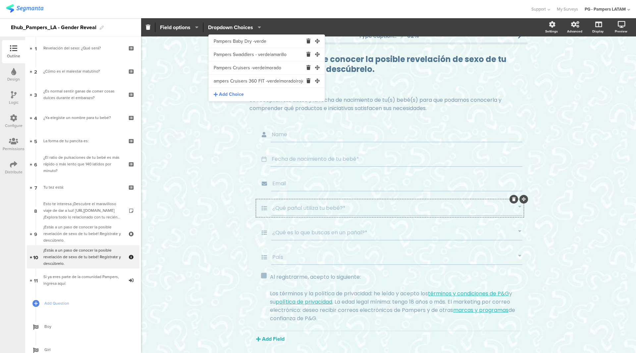
click at [237, 169] on div "Type caption... 82% ¡Estás a un paso de conocer la posible revelación de sexo d…" at bounding box center [388, 201] width 495 height 351
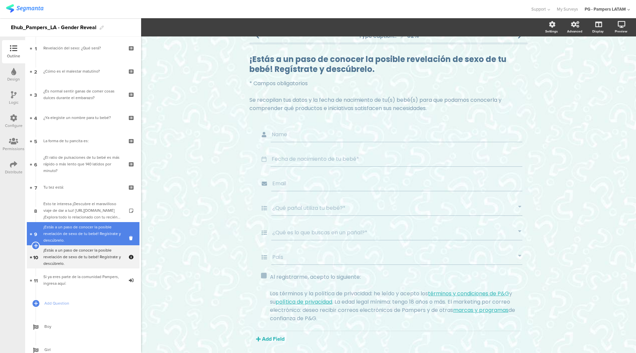
click at [68, 229] on div "¡Estás a un paso de conocer la posible revelación de sexo de tu bebé! Regístrat…" at bounding box center [82, 233] width 79 height 20
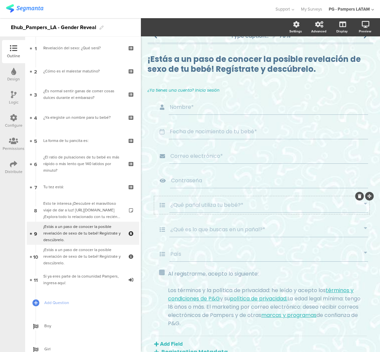
click at [238, 206] on input "¿Qué pañal utiliza tu bebé?*" at bounding box center [267, 205] width 194 height 8
click at [233, 23] on button "Dropdown Choices" at bounding box center [235, 27] width 54 height 14
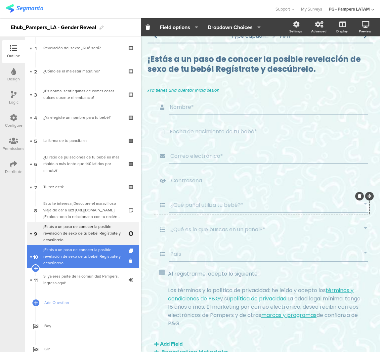
click at [92, 251] on div "¡Estás a un paso de conocer la posible revelación de sexo de tu bebé! Regístrat…" at bounding box center [82, 257] width 79 height 20
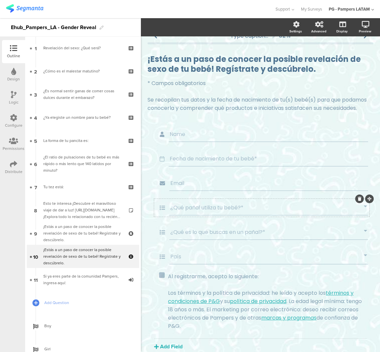
click at [222, 212] on input "¿Qué pañal utiliza tu bebé?*" at bounding box center [267, 208] width 194 height 8
click at [256, 28] on icon "button" at bounding box center [257, 26] width 7 height 5
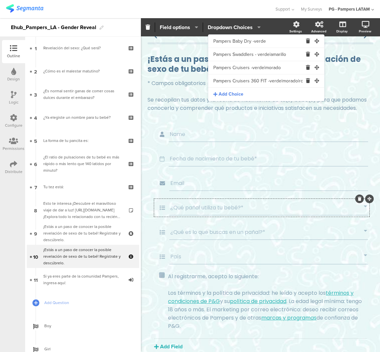
click at [225, 97] on span "Add Choice" at bounding box center [231, 94] width 25 height 7
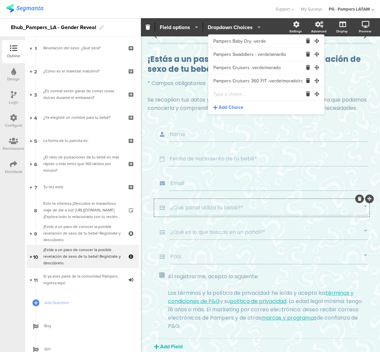
click at [251, 94] on input "text" at bounding box center [258, 94] width 89 height 13
paste input "Pampers Premium Care PANTS - verde|dorado"
type input "Pampers Premium Care PANTS - verde|dorado"
click at [232, 107] on span "Add Choice" at bounding box center [231, 107] width 25 height 7
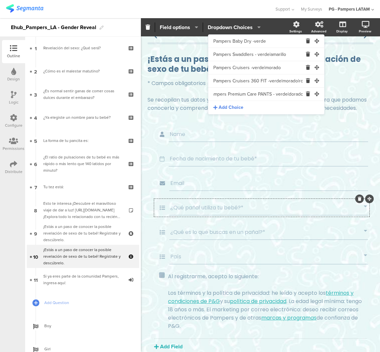
scroll to position [0, 0]
click at [266, 106] on input "text" at bounding box center [258, 107] width 89 height 13
paste input "Pampers Pure - blanco"
type input "Pampers Pure - blanco"
click at [233, 121] on span "Add Choice" at bounding box center [231, 121] width 25 height 7
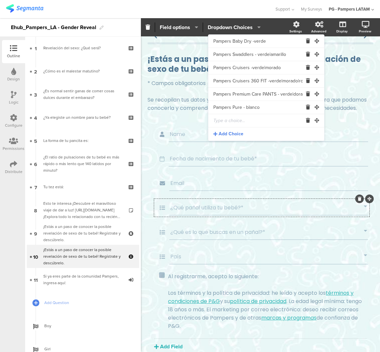
click at [261, 122] on input "text" at bounding box center [258, 120] width 89 height 13
paste input "Pampers EasyUp - naranja | azul"
type input "Pampers EasyUp - naranja | azul"
click at [229, 135] on span "Add Choice" at bounding box center [231, 134] width 25 height 7
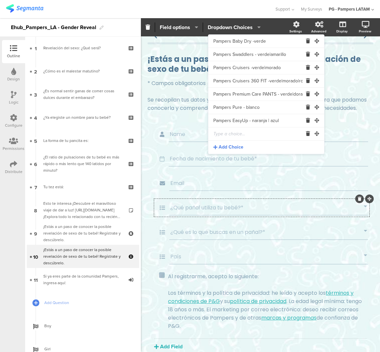
click at [260, 133] on input "text" at bounding box center [258, 133] width 89 height 13
paste input "Huggies Natural Care Puro y Natural - rojo"
type input "Huggies Natural Care Puro y Natural - rojo"
click at [228, 147] on span "Add Choice" at bounding box center [231, 147] width 25 height 7
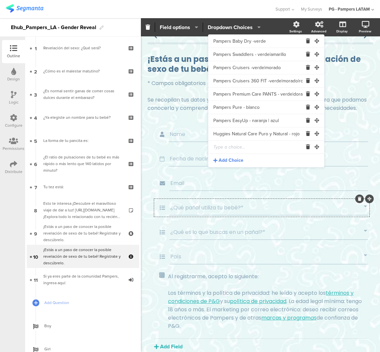
click at [252, 147] on input "text" at bounding box center [258, 147] width 89 height 13
paste input "Huggies Natural Care Puro y Natural Recien Nacido - rojo|celeste"
type input "Huggies Natural Care Puro y Natural Recien Nacido - rojo|celeste"
click at [240, 160] on span "Add Choice" at bounding box center [231, 160] width 25 height 7
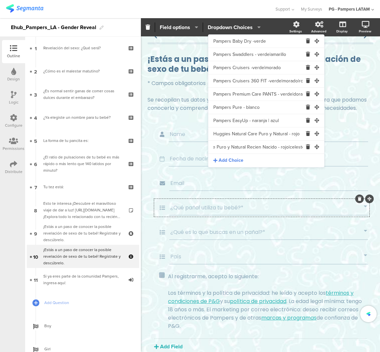
scroll to position [0, 0]
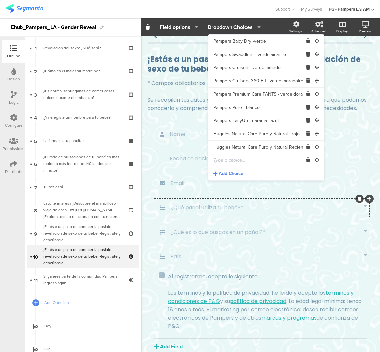
click at [261, 162] on input "text" at bounding box center [258, 160] width 89 height 13
paste input "Huggies Natural Care Puro y Natural PANTS - rojo|morado"
type input "Huggies Natural Care Puro y Natural PANTS - rojo|morado"
click at [224, 174] on span "Add Choice" at bounding box center [231, 173] width 25 height 7
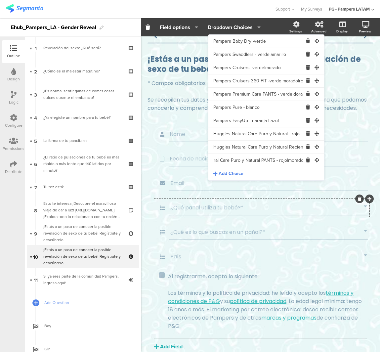
scroll to position [0, 0]
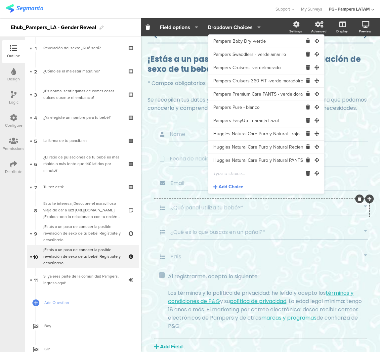
click at [228, 176] on input "text" at bounding box center [258, 173] width 89 height 13
paste input "Huggies Active Sec - verde"
type input "Huggies Active Sec - verde"
click at [229, 188] on span "Add Choice" at bounding box center [231, 187] width 25 height 7
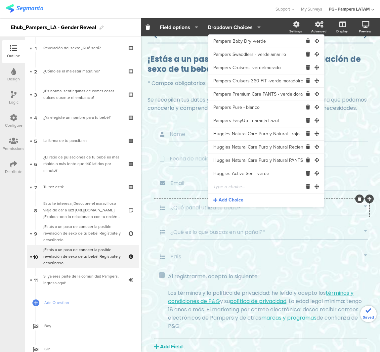
click at [230, 189] on input "text" at bounding box center [258, 186] width 89 height 13
paste input "Huggies Active Sec PANTS - verde|morado"
type input "Huggies Active Sec PANTS - verde|morado"
click at [233, 201] on span "Add Choice" at bounding box center [231, 200] width 25 height 7
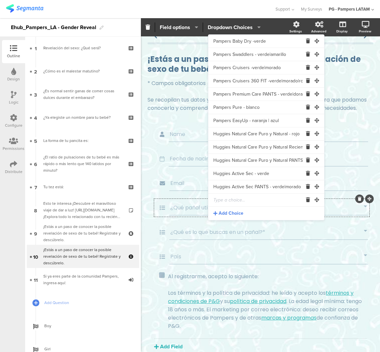
click at [226, 200] on input "text" at bounding box center [258, 200] width 89 height 13
paste input "Huggies Pull Ups - morado|rosa"
type input "Huggies Pull Ups - morado|rosa"
click at [229, 212] on span "Add Choice" at bounding box center [231, 213] width 25 height 7
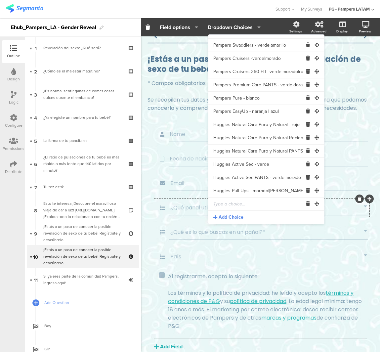
click at [264, 203] on input "text" at bounding box center [258, 204] width 89 height 13
paste input "Huggies Classic - amarillo"
type input "Huggies Classic - amarillo"
click at [237, 214] on span "Add Choice" at bounding box center [231, 217] width 25 height 7
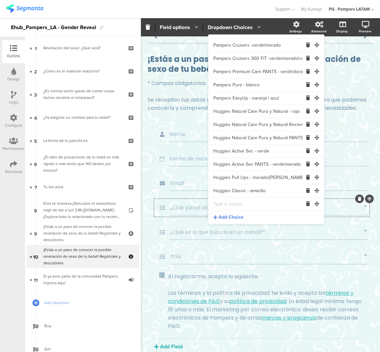
click at [257, 206] on input "text" at bounding box center [258, 204] width 89 height 13
paste input "Nateen Premium - Recien Nacido"
type input "Nateen Premium - Recien Nacido"
click at [230, 217] on span "Add Choice" at bounding box center [231, 217] width 25 height 7
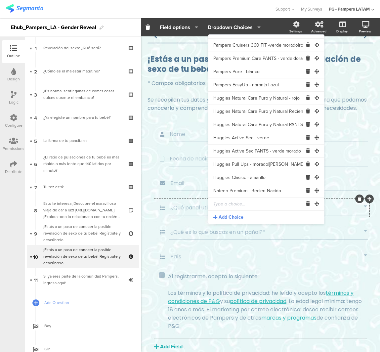
click at [257, 208] on input "text" at bounding box center [258, 204] width 89 height 13
paste input "Nateen Premium"
type input "Nateen Premium"
click at [229, 217] on span "Add Choice" at bounding box center [231, 217] width 25 height 7
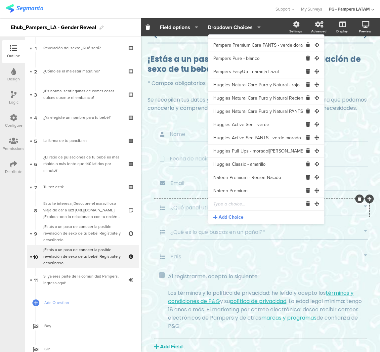
click at [268, 204] on input "text" at bounding box center [258, 204] width 89 height 13
paste input "Nateen Premium - Pants"
type input "Nateen Premium - Pants"
click at [239, 216] on span "Add Choice" at bounding box center [231, 217] width 25 height 7
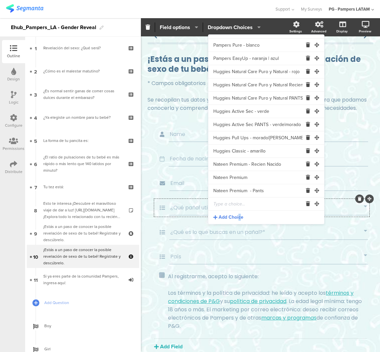
click at [230, 206] on input "text" at bounding box center [258, 204] width 89 height 13
paste input "Pequeñin"
type input "Pequeñin"
click at [230, 218] on span "Add Choice" at bounding box center [231, 217] width 25 height 7
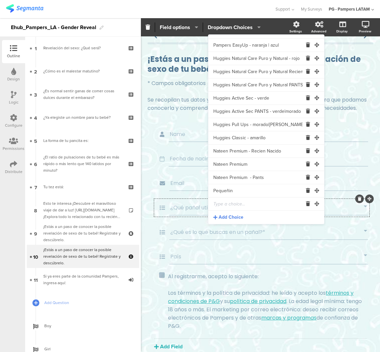
drag, startPoint x: 234, startPoint y: 203, endPoint x: 234, endPoint y: 209, distance: 6.0
click at [234, 203] on input "text" at bounding box center [258, 204] width 89 height 13
paste input "Querubin"
type input "Querubin"
click at [234, 217] on span "Add Choice" at bounding box center [231, 217] width 25 height 7
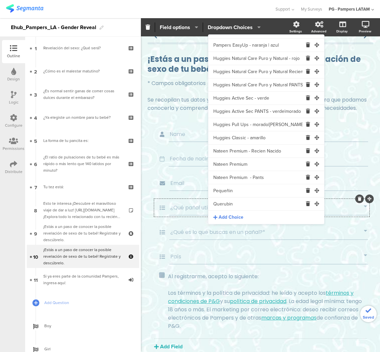
scroll to position [89, 0]
click at [225, 206] on input "text" at bounding box center [258, 204] width 89 height 13
paste input "Otra"
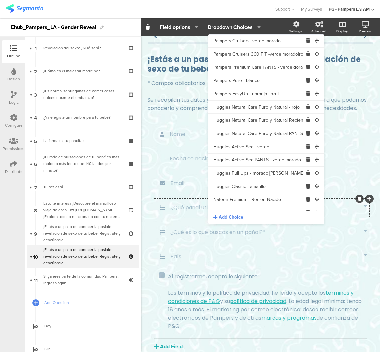
scroll to position [0, 0]
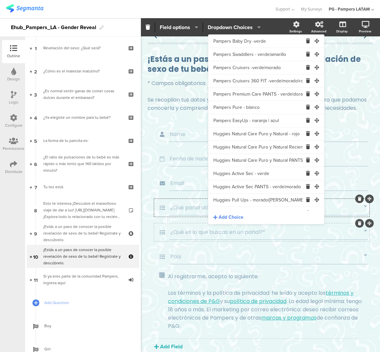
type input "Otra"
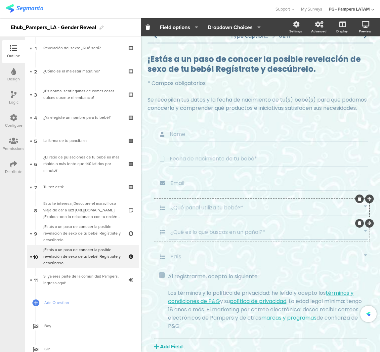
click at [244, 236] on input "¿Qué es lo que buscas en un pañal?*" at bounding box center [267, 232] width 194 height 8
click at [220, 21] on section "Required Field options untitled option #1 untitled option #2 Add Choice Dropdow…" at bounding box center [260, 27] width 239 height 18
click at [214, 236] on input "¿Qué es lo que buscas en un pañal?*" at bounding box center [267, 232] width 194 height 8
click at [250, 26] on span "Dropdown Choices" at bounding box center [230, 28] width 45 height 8
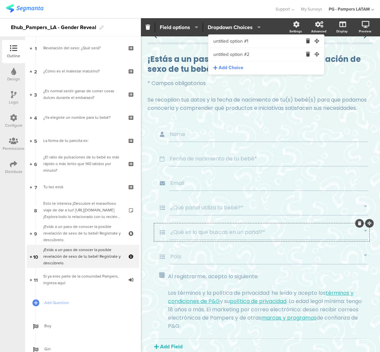
click at [241, 46] on input "untitled option #1" at bounding box center [258, 41] width 89 height 13
paste input "Mejor pañal sin importar el precio"
type input "Mejor pañal sin importar el precio"
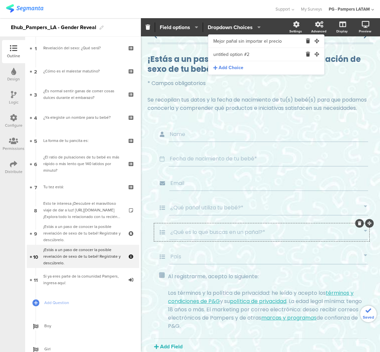
click at [243, 52] on input "untitled option #2" at bounding box center [258, 54] width 89 height 13
paste input "Un pañal innovador y confiable"
type input "Un pañal innovador y confiable"
click at [237, 68] on span "Add Choice" at bounding box center [231, 68] width 25 height 7
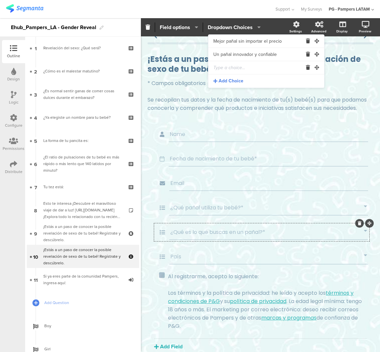
click at [240, 71] on input "text" at bounding box center [258, 67] width 89 height 13
paste input "Buen precio y economía"
type input "Buen precio y economía"
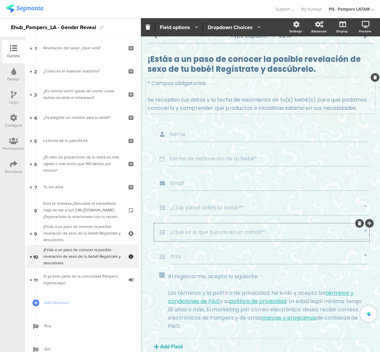
click at [238, 113] on div "* Campos obligatorios Se recopilan tus datos y la fecha de nacimiento de tu(s) …" at bounding box center [260, 95] width 229 height 36
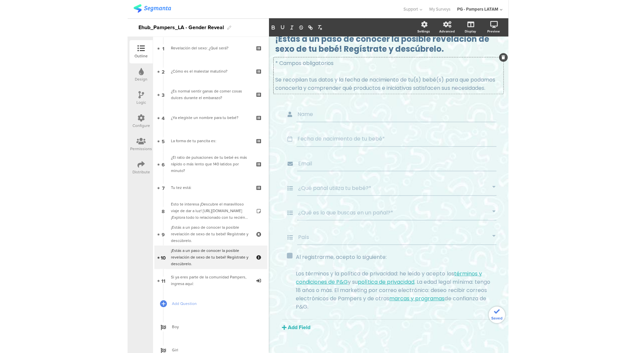
scroll to position [52, 0]
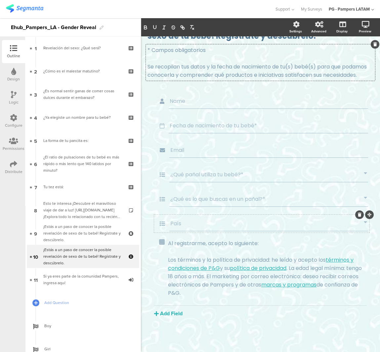
click at [187, 217] on div "País" at bounding box center [269, 223] width 199 height 15
click at [187, 226] on input "País" at bounding box center [267, 223] width 194 height 8
click at [237, 26] on span "Dropdown Choices" at bounding box center [230, 28] width 45 height 8
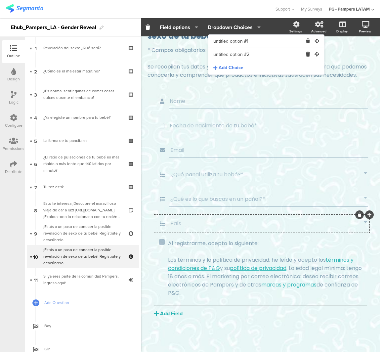
click at [232, 41] on input "untitled option #1" at bounding box center [258, 41] width 89 height 13
paste input "Costa Rica"
type input "Costa Rica"
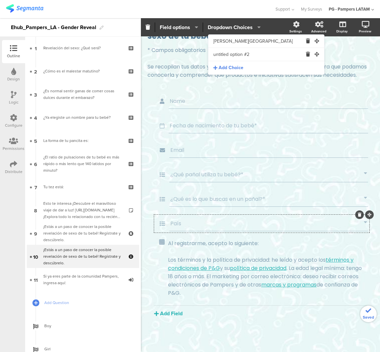
click at [266, 55] on input "untitled option #2" at bounding box center [258, 54] width 89 height 13
paste input "El Salvador"
type input "El Salvador"
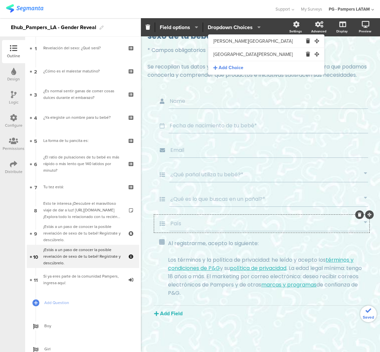
click at [234, 69] on span "Add Choice" at bounding box center [231, 68] width 25 height 7
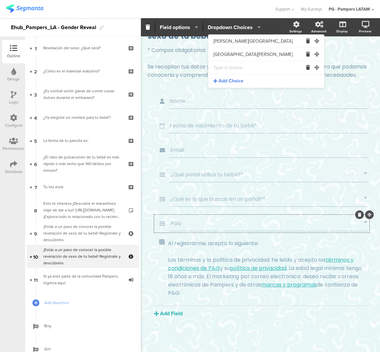
click at [228, 65] on input "text" at bounding box center [258, 67] width 89 height 13
paste input "Guatemala"
type input "Guatemala"
click at [234, 81] on span "Add Choice" at bounding box center [231, 81] width 25 height 7
click at [226, 79] on input "text" at bounding box center [258, 80] width 89 height 13
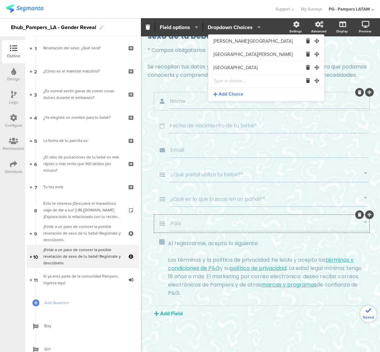
paste input "Honduras"
type input "Honduras"
click at [230, 95] on span "Add Choice" at bounding box center [231, 94] width 25 height 7
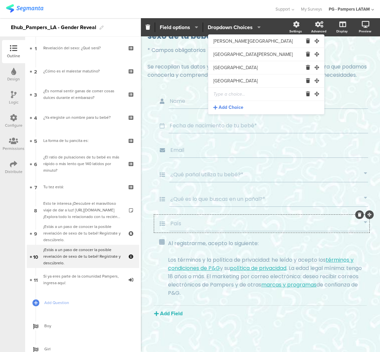
click at [239, 92] on input "text" at bounding box center [258, 94] width 89 height 13
paste input "México"
type input "México"
click at [234, 109] on span "Add Choice" at bounding box center [231, 107] width 25 height 7
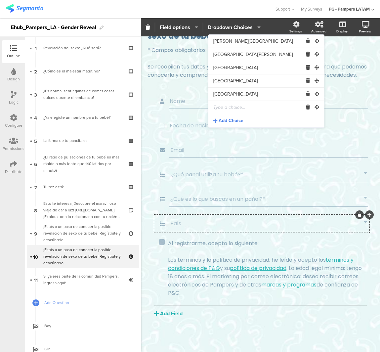
click at [230, 100] on input "México" at bounding box center [258, 94] width 89 height 13
click at [226, 105] on input "text" at bounding box center [258, 107] width 89 height 13
paste input "Nicaragua"
type input "Nicaragua"
click at [230, 121] on span "Add Choice" at bounding box center [231, 121] width 25 height 7
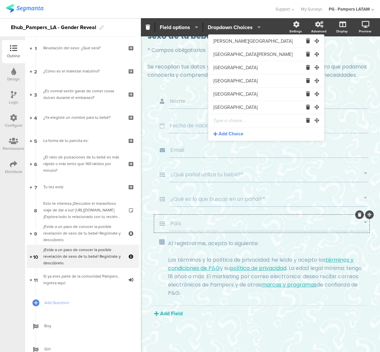
click at [238, 119] on input "text" at bounding box center [258, 120] width 89 height 13
paste input "Panamá"
type input "Panamá"
click at [232, 131] on span "Add Choice" at bounding box center [231, 134] width 25 height 7
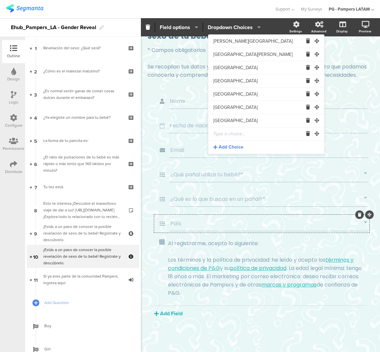
click at [228, 134] on input "text" at bounding box center [258, 133] width 89 height 13
paste input "Paraguay"
type input "Paraguay"
click at [233, 147] on span "Add Choice" at bounding box center [231, 147] width 25 height 7
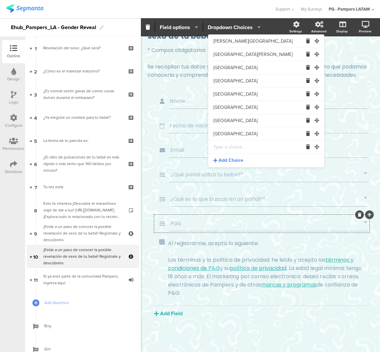
click at [229, 149] on input "text" at bounding box center [258, 147] width 89 height 13
paste input "República Dominicana"
type input "República Dominicana"
click at [236, 161] on span "Add Choice" at bounding box center [231, 160] width 25 height 7
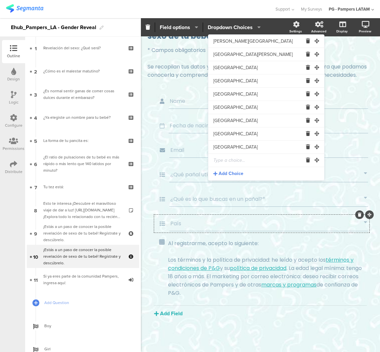
click at [230, 158] on input "text" at bounding box center [258, 160] width 89 height 13
paste input "Uruguay"
type input "Uruguay"
click at [228, 172] on span "Add Choice" at bounding box center [231, 173] width 25 height 7
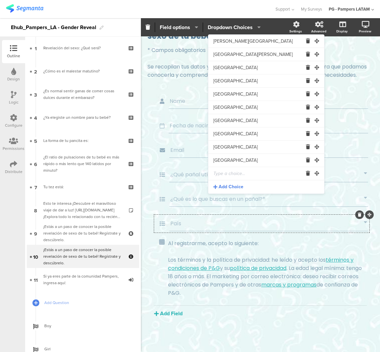
click at [227, 176] on input "text" at bounding box center [258, 173] width 89 height 13
paste input "Venezuela"
type input "Venezuela"
click at [340, 319] on div "Name Fecha de nacimiento de tu bebé* Email ¿Qué pañal utiliza tu bebé?* ¿Qué es…" at bounding box center [261, 220] width 226 height 257
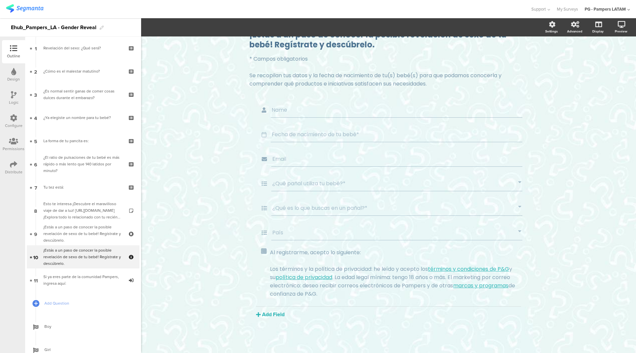
scroll to position [0, 0]
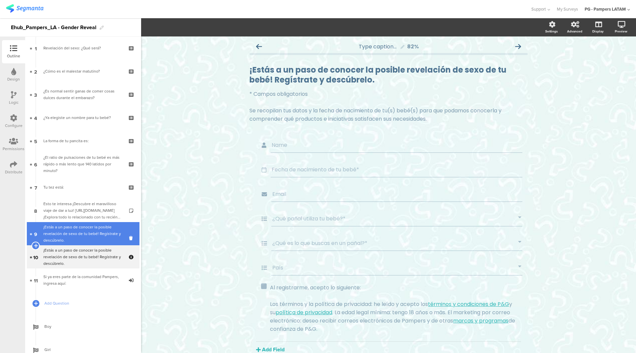
click at [92, 238] on div "¡Estás a un paso de conocer la posible revelación de sexo de tu bebé! Regístrat…" at bounding box center [82, 233] width 79 height 20
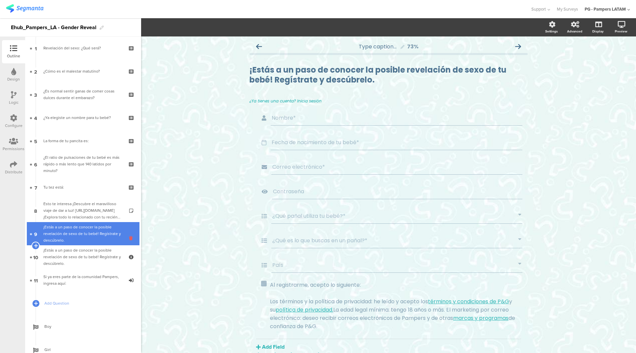
click at [129, 235] on icon at bounding box center [132, 238] width 6 height 6
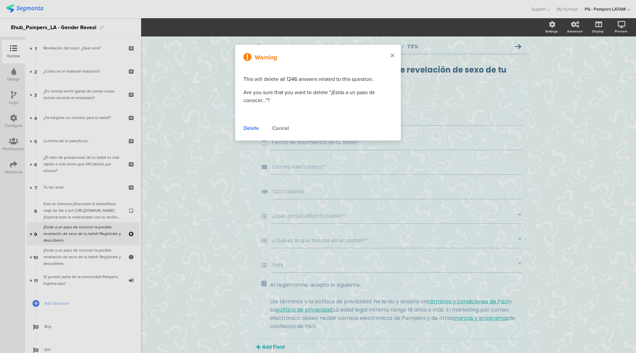
click at [393, 55] on icon at bounding box center [392, 55] width 4 height 6
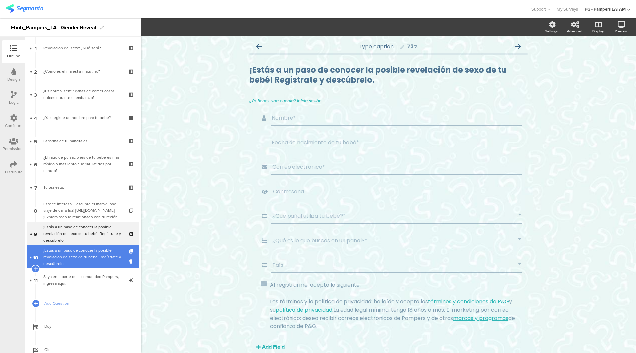
click at [94, 262] on div "¡Estás a un paso de conocer la posible revelación de sexo de tu bebé! Regístrat…" at bounding box center [82, 257] width 79 height 20
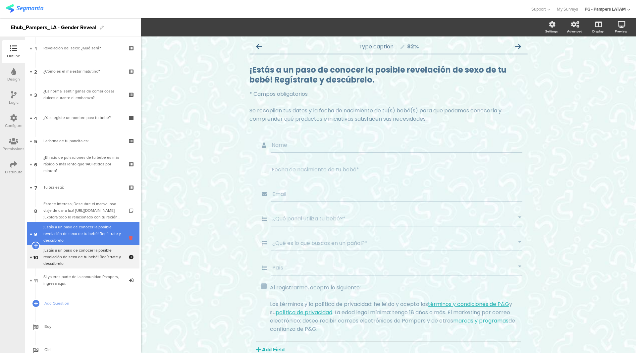
click at [129, 237] on icon at bounding box center [132, 238] width 6 height 6
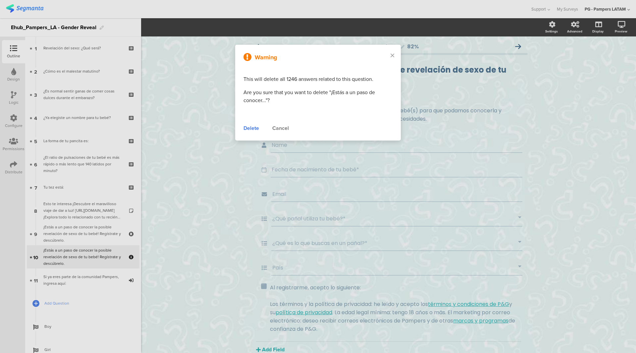
click at [615, 225] on div at bounding box center [318, 176] width 636 height 353
click at [285, 125] on div "Cancel" at bounding box center [280, 128] width 17 height 8
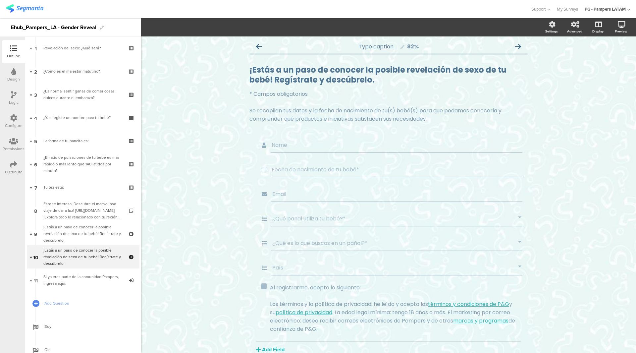
click at [16, 122] on div at bounding box center [13, 118] width 7 height 8
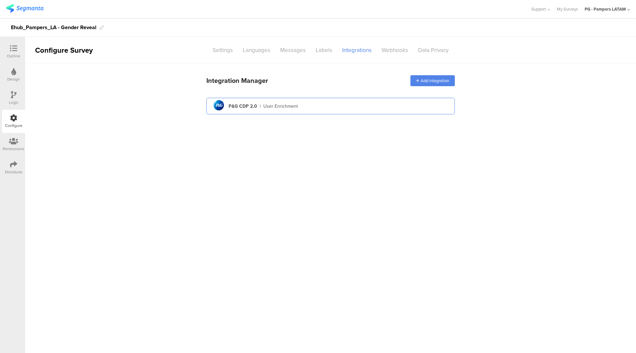
click at [325, 103] on div "pg logo P&G CDP 2.0 | User Enrichment" at bounding box center [331, 106] width 238 height 16
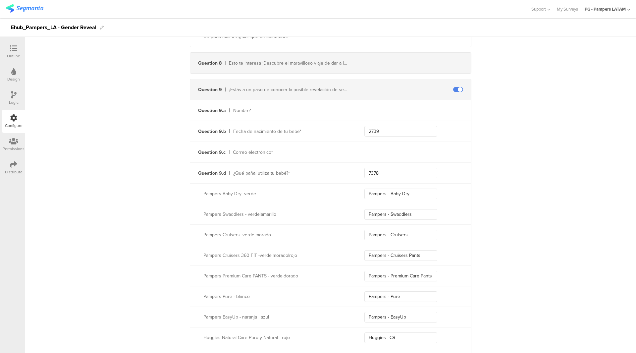
scroll to position [662, 0]
click at [401, 130] on input "2739" at bounding box center [400, 133] width 73 height 11
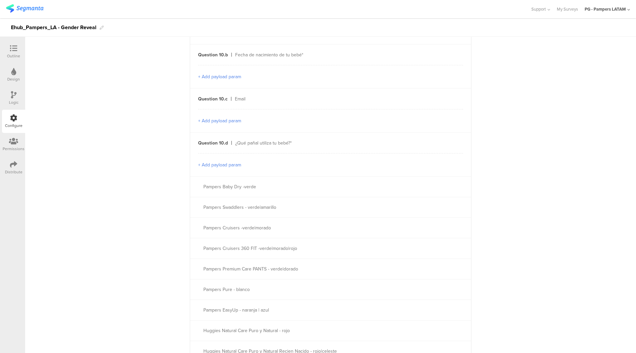
scroll to position [1523, 0]
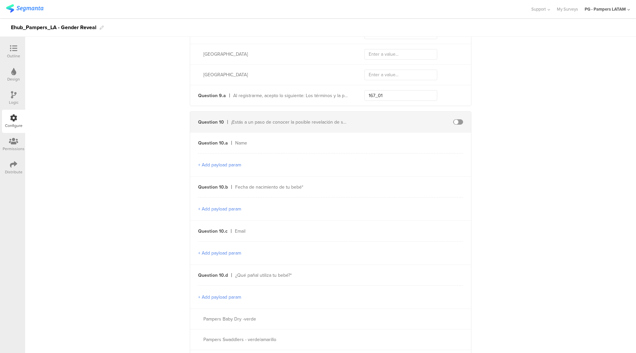
click at [457, 123] on div "Question 10 ¡Estás a un paso de conocer la posible revelación de sexo de tu beb…" at bounding box center [330, 122] width 281 height 21
click at [458, 121] on span at bounding box center [458, 121] width 10 height 5
click at [386, 181] on input "text" at bounding box center [400, 186] width 73 height 11
paste input "2739"
type input "2739"
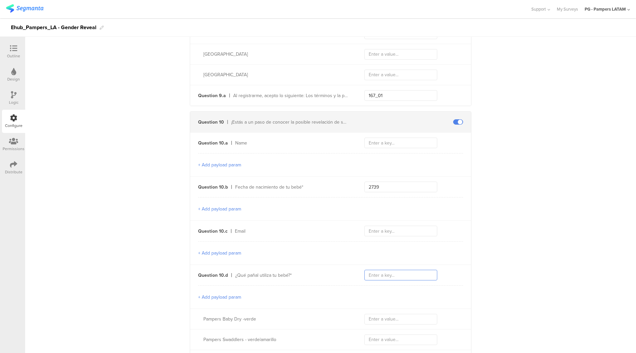
click at [395, 271] on input "text" at bounding box center [400, 274] width 73 height 11
paste input "7378"
type input "7378"
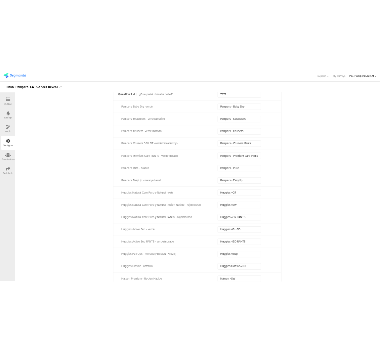
scroll to position [795, 0]
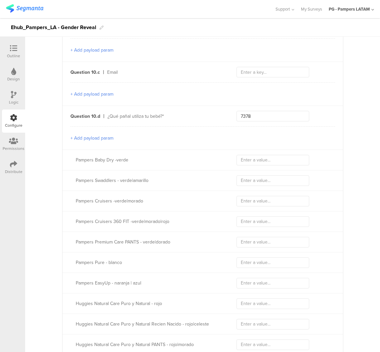
scroll to position [1688, 0]
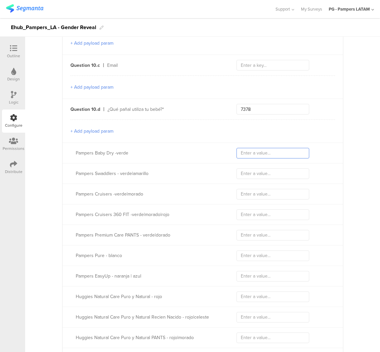
click at [278, 149] on input "text" at bounding box center [273, 153] width 73 height 11
paste input "Pampers - Baby Dry"
type input "Pampers - Baby Dry"
drag, startPoint x: 268, startPoint y: 174, endPoint x: 273, endPoint y: 173, distance: 5.1
click at [268, 174] on input "text" at bounding box center [273, 174] width 73 height 11
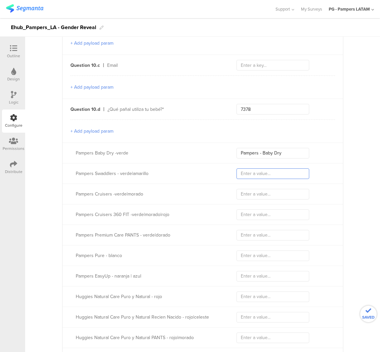
paste input "Pampers - Swaddlers"
type input "Pampers - Swaddlers"
click at [259, 192] on input "text" at bounding box center [273, 194] width 73 height 11
paste input "Pampers - Cruisers"
type input "Pampers - Cruisers"
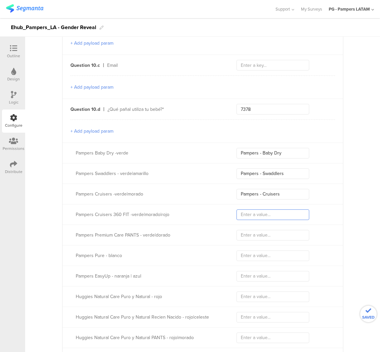
drag, startPoint x: 284, startPoint y: 210, endPoint x: 301, endPoint y: 207, distance: 17.1
click at [284, 210] on input "text" at bounding box center [273, 215] width 73 height 11
paste input "Pampers - Cruisers Pants"
type input "Pampers - Cruisers Pants"
click at [257, 234] on input "text" at bounding box center [273, 235] width 73 height 11
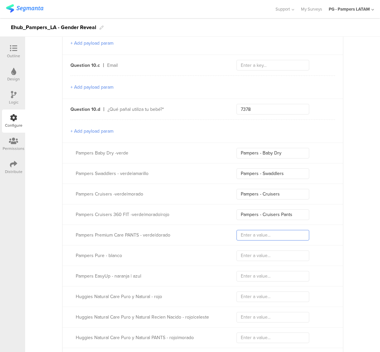
paste input "Pampers - Premium Care Pants"
type input "Pampers - Premium Care Pants"
click at [279, 255] on input "text" at bounding box center [273, 256] width 73 height 11
paste input "Pampers - Pure"
type input "Pampers - Pure"
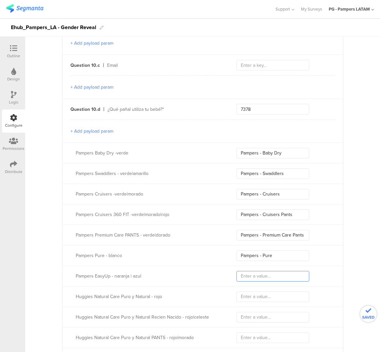
click at [296, 273] on input "text" at bounding box center [273, 276] width 73 height 11
paste input "Pampers - EasyUp"
type input "Pampers - EasyUp"
click at [276, 296] on input "text" at bounding box center [273, 297] width 73 height 11
paste input "Huggies =CR"
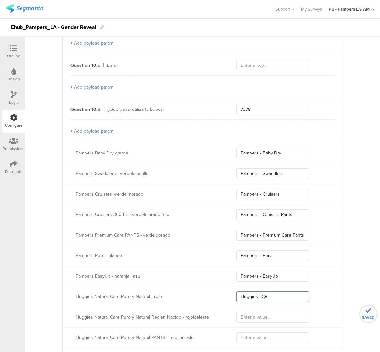
type input "Huggies =CR"
drag, startPoint x: 297, startPoint y: 315, endPoint x: 301, endPoint y: 313, distance: 3.6
click at [297, 315] on input "text" at bounding box center [273, 317] width 73 height 11
paste input "Huggies =SW"
type input "Huggies =SW"
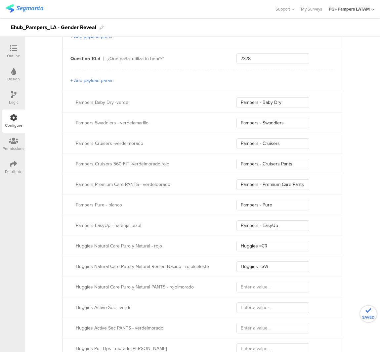
scroll to position [1755, 0]
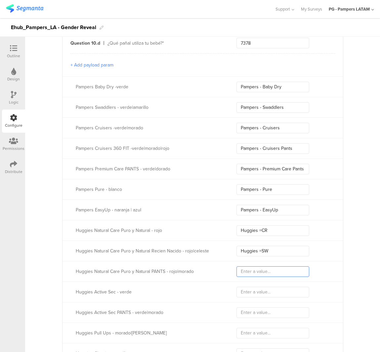
click at [275, 270] on input "text" at bounding box center [273, 272] width 73 height 11
paste input "Huggies =CR PANTS"
type input "Huggies =CR PANTS"
click at [245, 287] on input "text" at bounding box center [273, 292] width 73 height 11
paste input "Huggies AS =BD"
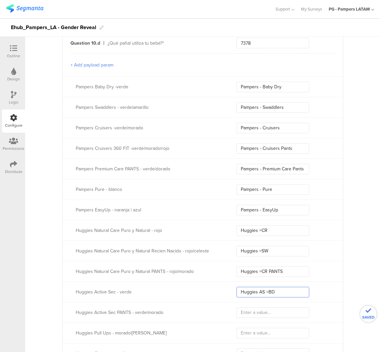
type input "Huggies AS =BD"
click at [267, 308] on input "text" at bounding box center [273, 313] width 73 height 11
paste input "Huggies =BD PANTS"
type input "Huggies =BD PANTS"
click at [246, 331] on input "text" at bounding box center [273, 333] width 73 height 11
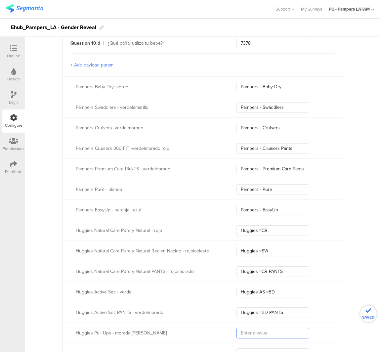
paste input "Huggies =EUp"
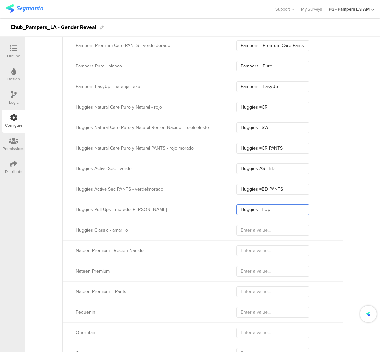
scroll to position [1887, 0]
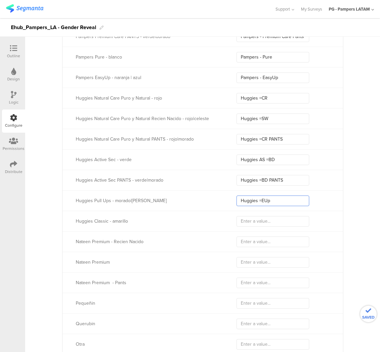
type input "Huggies =EUp"
click at [273, 222] on input "text" at bounding box center [273, 221] width 73 height 11
paste input "Huggies Classic =BD"
type input "Huggies Classic =BD"
click at [286, 238] on input "text" at bounding box center [273, 242] width 73 height 11
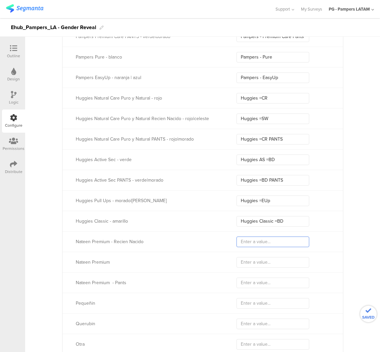
paste input "Nateen =SW"
type input "Nateen =SW"
click at [267, 259] on input "text" at bounding box center [273, 262] width 73 height 11
paste input "Nateen =CR"
type input "Nateen =CR"
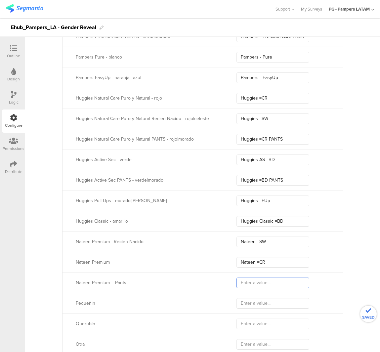
click at [267, 281] on input "text" at bounding box center [273, 283] width 73 height 11
paste input "Nateen =CR PANTS"
type input "Nateen =CR PANTS"
click at [283, 301] on input "text" at bounding box center [273, 303] width 73 height 11
paste input "Pequenin =BD"
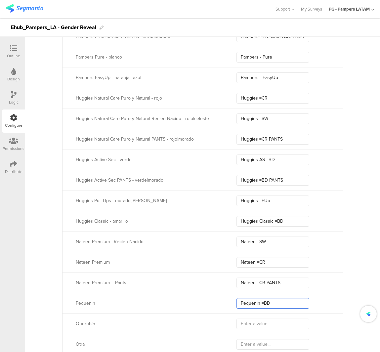
type input "Pequenin =BD"
click at [278, 324] on input "text" at bounding box center [273, 324] width 73 height 11
paste input "Querubin =BD"
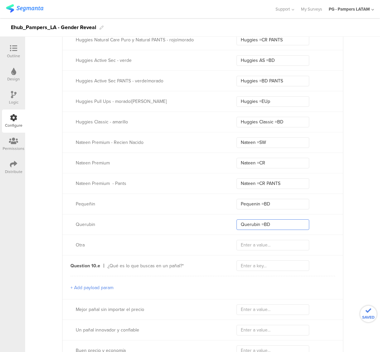
type input "Querubin =BD"
click at [270, 241] on input "text" at bounding box center [273, 245] width 73 height 11
paste input "Otro"
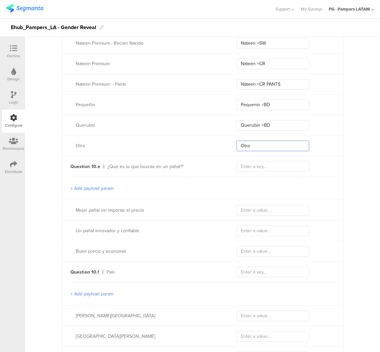
scroll to position [2119, 0]
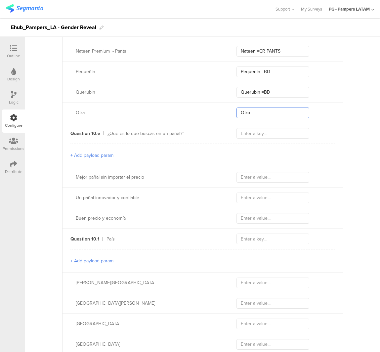
type input "Otro"
click at [262, 136] on div "Question 10.e ¿Qué es lo que buscas en un pañal?*" at bounding box center [203, 133] width 281 height 21
click at [265, 133] on input "text" at bounding box center [273, 133] width 73 height 11
paste input "4401"
type input "4401"
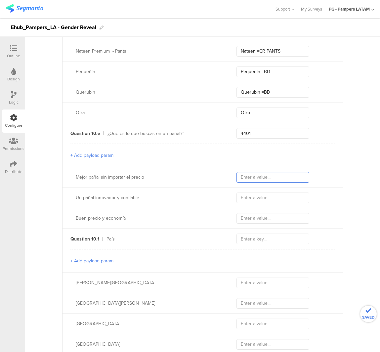
drag, startPoint x: 257, startPoint y: 174, endPoint x: 341, endPoint y: 170, distance: 84.2
click at [257, 174] on input "text" at bounding box center [273, 177] width 73 height 11
paste input "Mejor pañal sin importar el precio (Tier 1)"
type input "Mejor pañal sin importar el precio (Tier 1)"
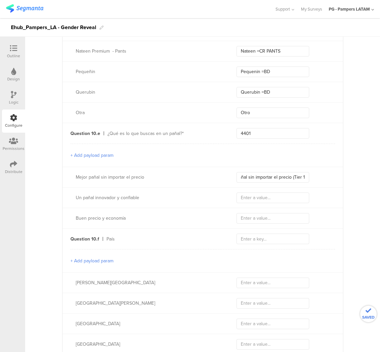
scroll to position [0, 0]
click at [289, 198] on input "text" at bounding box center [273, 198] width 73 height 11
paste input "Un pañal innovador y confiable (Tier 2)"
type input "Un pañal innovador y confiable (Tier 2)"
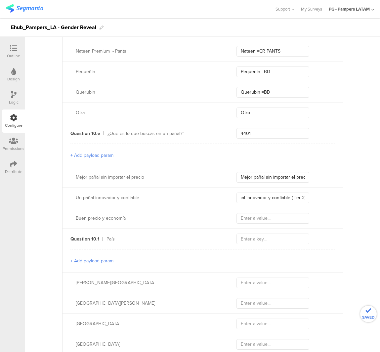
scroll to position [0, 0]
click at [252, 215] on input "text" at bounding box center [273, 218] width 73 height 11
paste input "Buen precio y economía (Tier 3)"
type input "Buen precio y economía (Tier 3)"
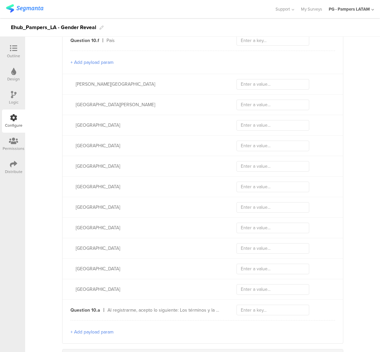
scroll to position [2384, 0]
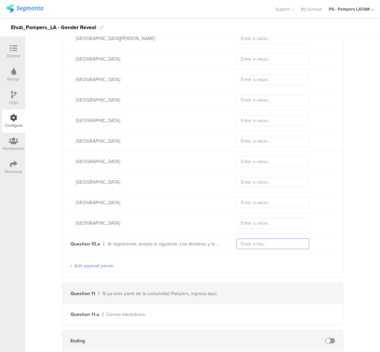
click at [246, 245] on input "text" at bounding box center [273, 244] width 73 height 11
paste input "167_01"
type input "167_01"
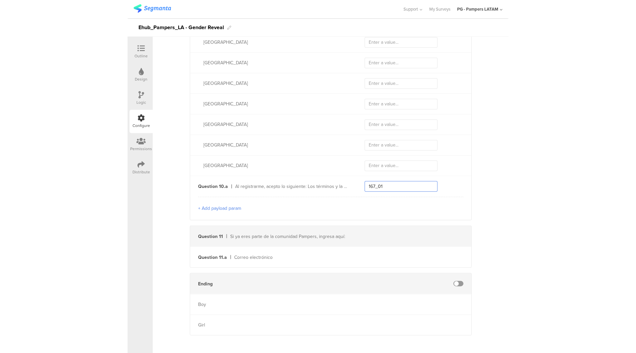
scroll to position [2442, 0]
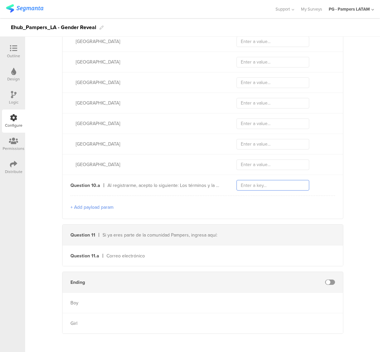
click at [261, 185] on input "text" at bounding box center [273, 185] width 73 height 11
paste input "167_01"
type input "167_01"
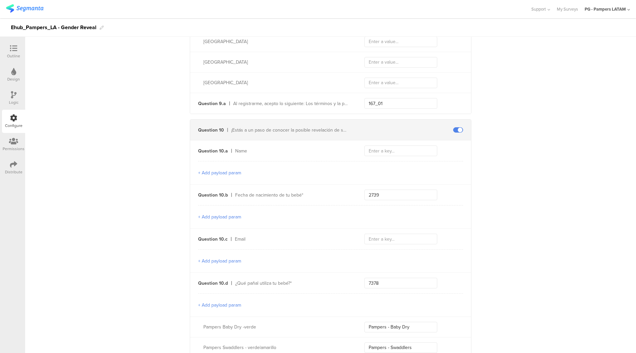
scroll to position [1349, 0]
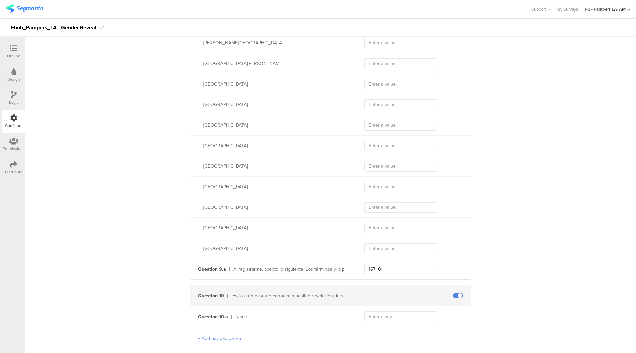
click at [13, 52] on div at bounding box center [13, 49] width 13 height 8
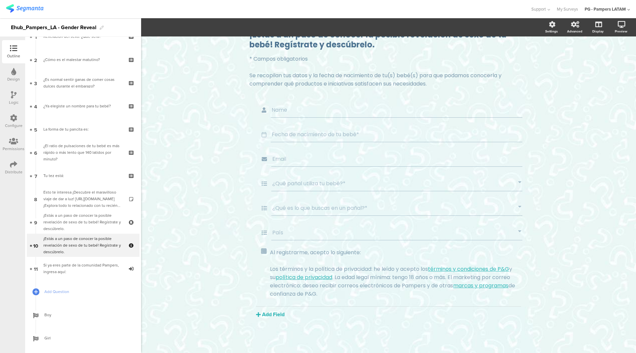
scroll to position [50, 0]
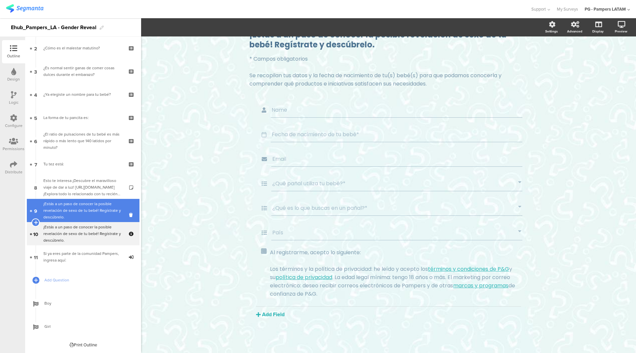
click at [72, 216] on div "¡Estás a un paso de conocer la posible revelación de sexo de tu bebé! Regístrat…" at bounding box center [82, 210] width 79 height 20
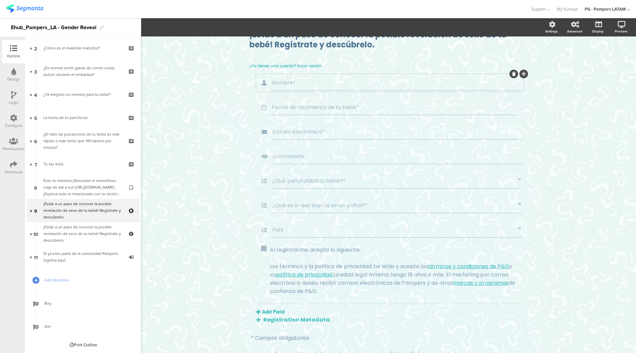
click at [279, 81] on input "Nombre*" at bounding box center [396, 82] width 250 height 8
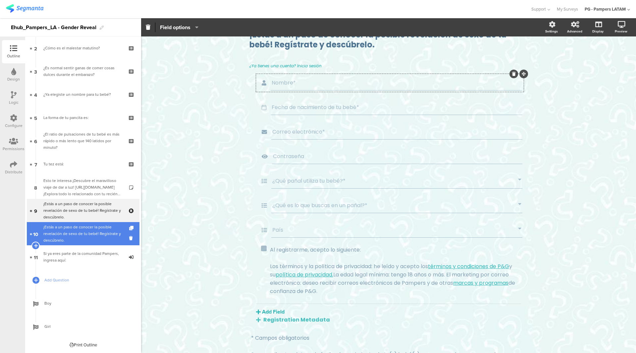
click at [91, 224] on div "¡Estás a un paso de conocer la posible revelación de sexo de tu bebé! Regístrat…" at bounding box center [82, 233] width 79 height 20
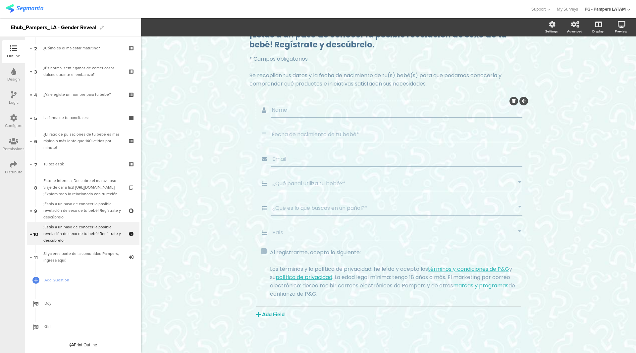
click at [281, 111] on input "Name" at bounding box center [396, 110] width 250 height 8
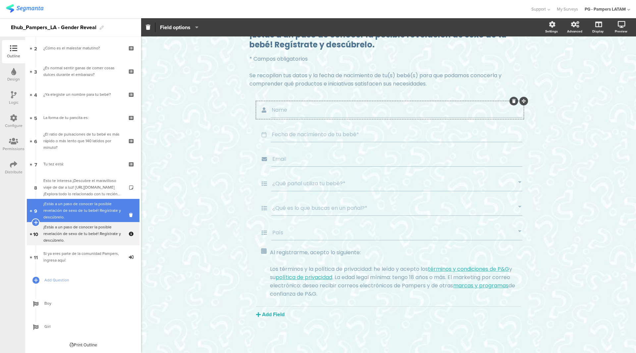
paste input "ombre*"
type input "Nombre*"
click at [86, 219] on div "¡Estás a un paso de conocer la posible revelación de sexo de tu bebé! Regístrat…" at bounding box center [82, 210] width 79 height 20
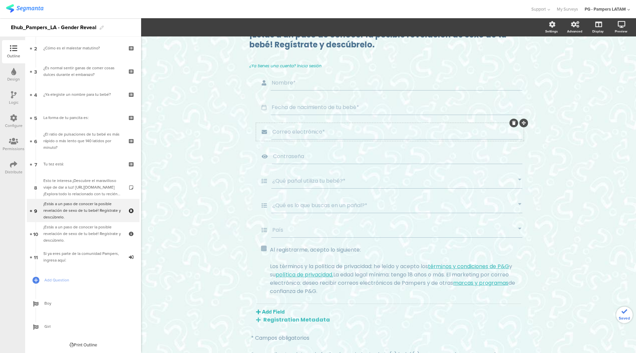
click at [289, 131] on input "Correo electrónico*" at bounding box center [396, 131] width 249 height 8
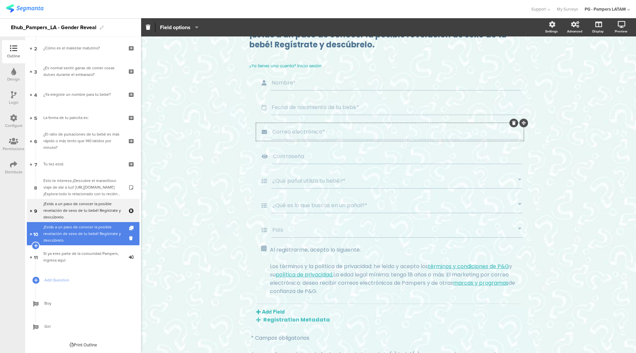
click at [96, 230] on div "¡Estás a un paso de conocer la posible revelación de sexo de tu bebé! Regístrat…" at bounding box center [82, 233] width 79 height 20
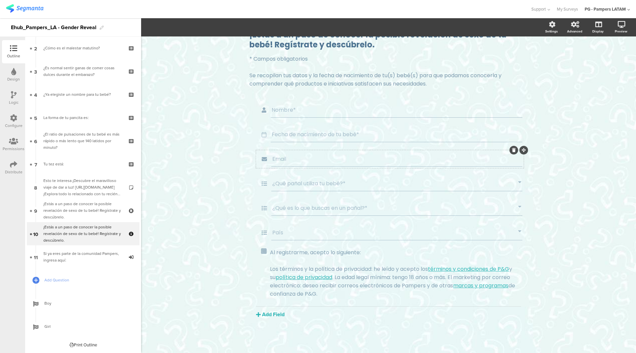
click at [275, 155] on input "Email" at bounding box center [396, 159] width 249 height 8
paste input "Correo electrónico*"
type input "Correo electrónico*"
click at [219, 199] on div "Type caption... 82% ¡Estás a un paso de conocer la posible revelación de sexo d…" at bounding box center [388, 176] width 495 height 351
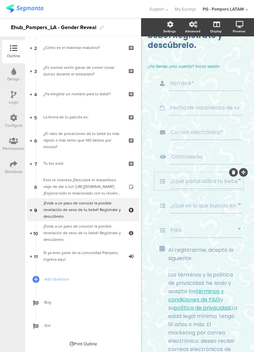
scroll to position [66, 0]
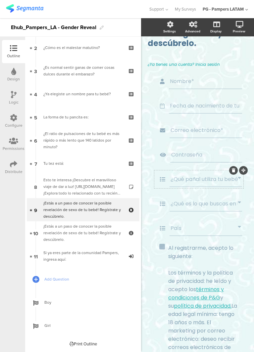
click at [185, 177] on input "¿Qué pañal utiliza tu bebé?*" at bounding box center [203, 179] width 67 height 8
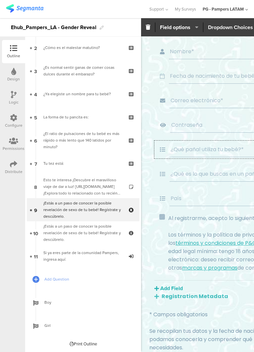
click at [224, 24] on span "Dropdown Choices" at bounding box center [230, 28] width 45 height 8
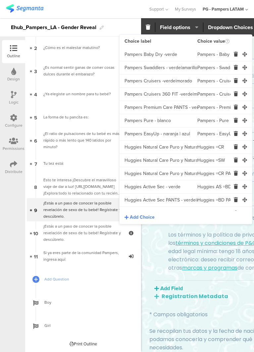
click at [160, 109] on input "Pampers Premium Care PANTS - verde|dorado" at bounding box center [160, 107] width 73 height 13
click at [137, 122] on input "Pampers Pure - blanco" at bounding box center [160, 120] width 73 height 13
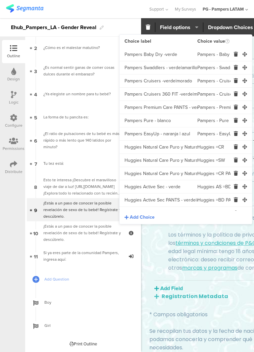
click at [137, 122] on input "Pampers Pure - blanco" at bounding box center [160, 120] width 73 height 13
click at [133, 131] on input "Pampers EasyUp - naranja | azul" at bounding box center [160, 133] width 73 height 13
click at [154, 149] on input "Huggies Natural Care Puro y Natural - rojo" at bounding box center [160, 147] width 73 height 13
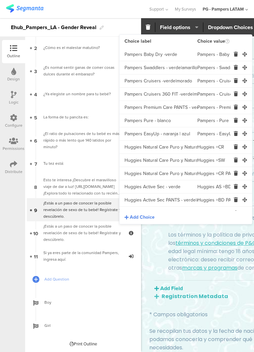
click at [154, 149] on input "Huggies Natural Care Puro y Natural - rojo" at bounding box center [160, 147] width 73 height 13
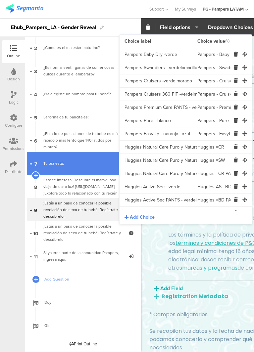
drag, startPoint x: 154, startPoint y: 149, endPoint x: 89, endPoint y: 152, distance: 65.6
click at [155, 149] on input "Huggies Natural Care Puro y Natural - rojo" at bounding box center [160, 147] width 73 height 13
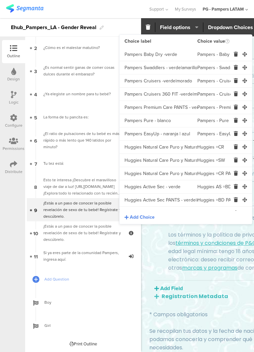
click at [142, 158] on input "Huggies Natural Care Puro y Natural Recien Nacido - rojo|celeste" at bounding box center [160, 160] width 73 height 13
click at [153, 177] on input "Huggies Natural Care Puro y Natural PANTS - rojo|morado" at bounding box center [160, 173] width 73 height 13
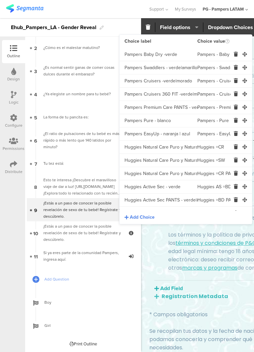
click at [153, 177] on input "Huggies Natural Care Puro y Natural PANTS - rojo|morado" at bounding box center [160, 173] width 73 height 13
click at [164, 187] on input "Huggies Active Sec - verde" at bounding box center [160, 186] width 73 height 13
click at [159, 198] on input "Huggies Active Sec PANTS - verde|morado" at bounding box center [160, 200] width 73 height 13
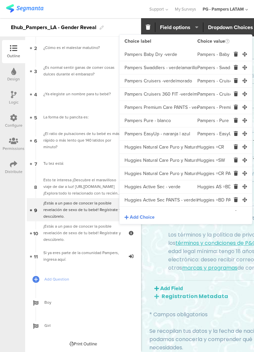
click at [159, 198] on input "Huggies Active Sec PANTS - verde|morado" at bounding box center [160, 200] width 73 height 13
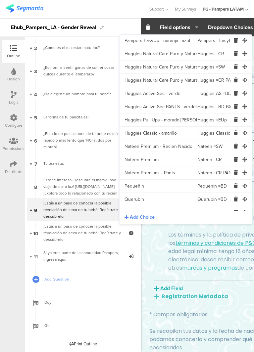
scroll to position [99, 0]
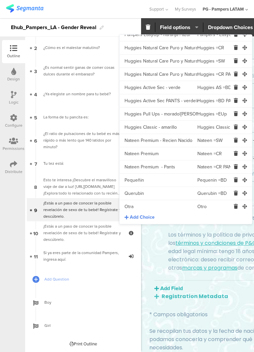
click at [165, 116] on input "Huggies Pull Ups - morado|rosa" at bounding box center [160, 114] width 73 height 13
click at [161, 133] on input "Huggies Classic - amarillo" at bounding box center [160, 127] width 73 height 13
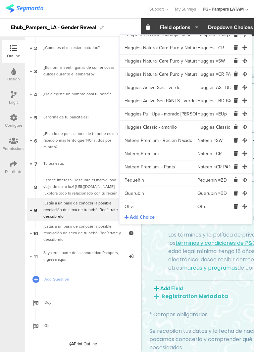
click at [161, 132] on input "Huggies Classic - amarillo" at bounding box center [160, 127] width 73 height 13
click at [155, 145] on input "Nateen Premium - Recien Nacido" at bounding box center [160, 140] width 73 height 13
click at [143, 159] on input "Nateen Premium" at bounding box center [160, 153] width 73 height 13
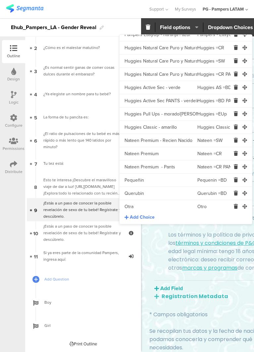
click at [143, 159] on input "Nateen Premium" at bounding box center [160, 153] width 73 height 13
click at [141, 173] on input "Nateen Premium - Pants" at bounding box center [160, 167] width 73 height 13
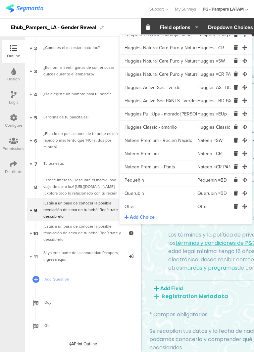
click at [140, 177] on input "Pequeñin" at bounding box center [160, 180] width 73 height 13
click at [150, 196] on input "Querubin" at bounding box center [160, 193] width 73 height 13
click at [131, 206] on input "Otra" at bounding box center [160, 206] width 73 height 13
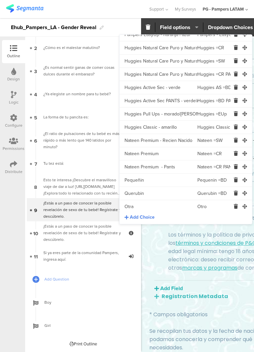
click at [131, 206] on input "Otra" at bounding box center [160, 206] width 73 height 13
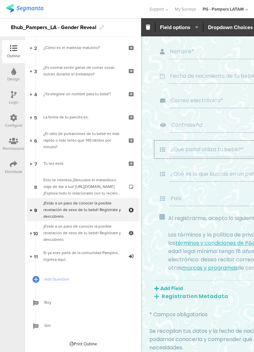
click at [153, 252] on div "Nombre* Fecha de nacimiento de tu bebé* Correo electrónico* Contraseña ¿Qué pañ…" at bounding box center [250, 172] width 204 height 258
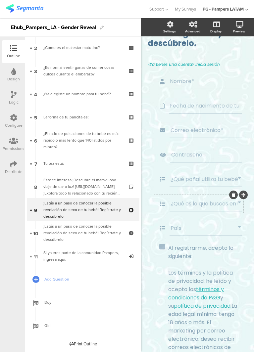
click at [193, 198] on div "¿Qué es lo que buscas en un pañal?*" at bounding box center [206, 203] width 73 height 15
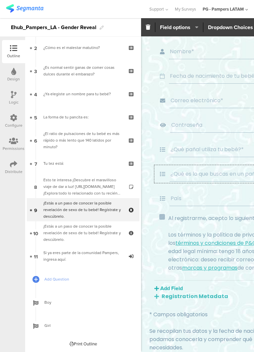
click at [195, 178] on input "¿Qué es lo que buscas en un pañal?*" at bounding box center [255, 174] width 171 height 8
click at [221, 32] on section "Required Field options Choice label Choice value Mejor pañal sin importar el pr…" at bounding box center [249, 27] width 217 height 18
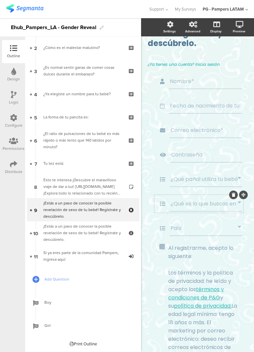
click at [193, 201] on input "¿Qué es lo que buscas en un pañal?*" at bounding box center [203, 204] width 67 height 8
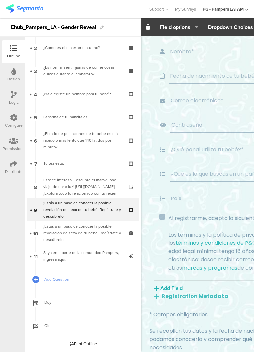
click at [199, 171] on input "¿Qué es lo que buscas en un pañal?*" at bounding box center [255, 174] width 171 height 8
click at [229, 27] on span "Dropdown Choices" at bounding box center [230, 28] width 45 height 8
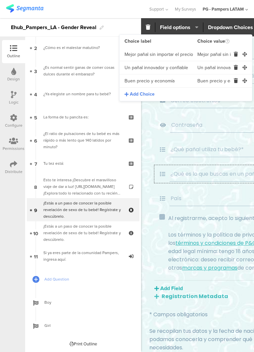
click at [169, 58] on input "Mejor pañal sin importar el precio" at bounding box center [160, 54] width 73 height 13
click at [142, 68] on input "Un pañal innovador y confiable" at bounding box center [160, 67] width 73 height 13
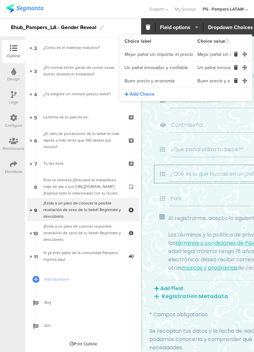
click at [142, 68] on input "Un pañal innovador y confiable" at bounding box center [160, 67] width 73 height 13
click at [151, 79] on input "Buen precio y economía" at bounding box center [160, 80] width 73 height 13
click at [192, 198] on input "País" at bounding box center [255, 198] width 171 height 8
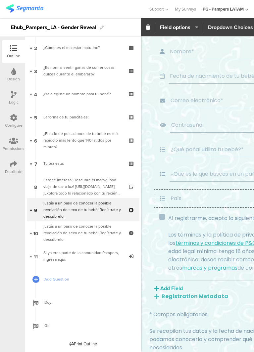
click at [219, 24] on span "Dropdown Choices" at bounding box center [230, 28] width 45 height 8
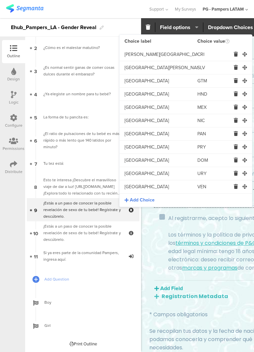
click at [137, 58] on input "Costa Rica" at bounding box center [160, 54] width 73 height 13
click at [138, 65] on input "El Salvador" at bounding box center [160, 67] width 73 height 13
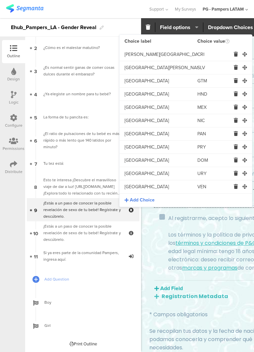
click at [138, 65] on input "El Salvador" at bounding box center [160, 67] width 73 height 13
click at [140, 84] on input "Guatemala" at bounding box center [160, 80] width 73 height 13
click at [134, 88] on input "Honduras" at bounding box center [160, 94] width 73 height 13
click at [134, 95] on input "Honduras" at bounding box center [160, 94] width 73 height 13
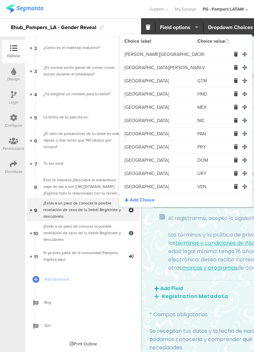
click at [134, 95] on input "Honduras" at bounding box center [160, 94] width 73 height 13
click at [134, 105] on input "México" at bounding box center [160, 107] width 73 height 13
click at [135, 117] on input "Nicaragua" at bounding box center [160, 120] width 73 height 13
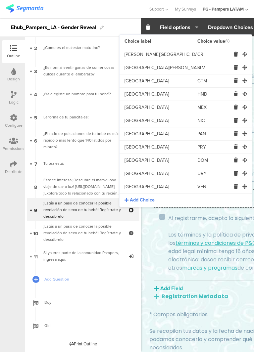
click at [133, 135] on input "Panamá" at bounding box center [160, 133] width 73 height 13
click at [132, 144] on input "Paraguay" at bounding box center [160, 147] width 73 height 13
click at [150, 162] on input "República Dominicana" at bounding box center [160, 160] width 73 height 13
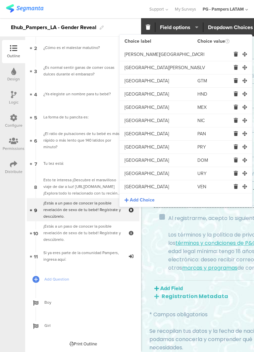
click at [150, 162] on input "República Dominicana" at bounding box center [160, 160] width 73 height 13
click at [128, 172] on input "Uruguay" at bounding box center [160, 173] width 73 height 13
click at [131, 187] on input "Venezuela" at bounding box center [160, 186] width 73 height 13
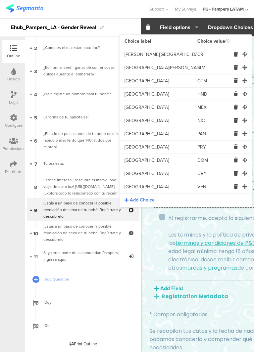
click at [131, 187] on input "Venezuela" at bounding box center [160, 186] width 73 height 13
click at [13, 119] on icon at bounding box center [13, 117] width 7 height 7
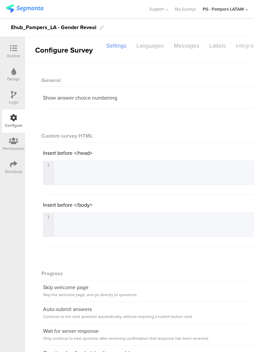
click at [234, 46] on div "Integrations" at bounding box center [250, 46] width 39 height 12
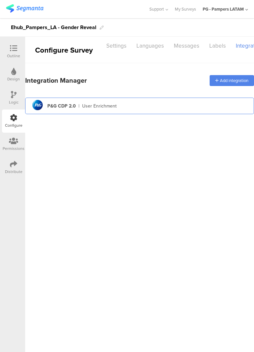
click at [139, 110] on div "pg logo P&G CDP 2.0 | User Enrichment" at bounding box center [139, 106] width 218 height 16
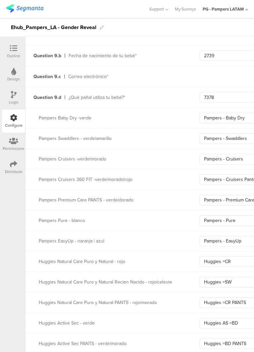
scroll to position [728, 0]
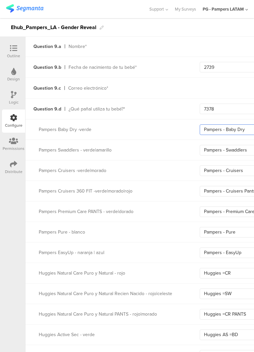
click at [223, 128] on input "Pampers - Baby Dry" at bounding box center [236, 129] width 73 height 11
click at [219, 145] on input "Pampers - Swaddlers" at bounding box center [236, 150] width 73 height 11
click at [227, 173] on input "Pampers - Cruisers" at bounding box center [236, 171] width 73 height 11
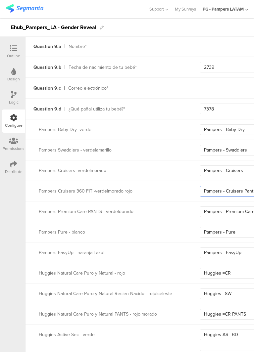
click at [208, 187] on input "Pampers - Cruisers Pants" at bounding box center [236, 191] width 73 height 11
click at [227, 208] on input "Pampers - Premium Care Pants" at bounding box center [236, 212] width 73 height 11
click at [221, 231] on input "Pampers - Pure" at bounding box center [236, 232] width 73 height 11
click at [212, 252] on input "Pampers - EasyUp" at bounding box center [236, 253] width 73 height 11
click at [225, 275] on input "Huggies =CR" at bounding box center [236, 273] width 73 height 11
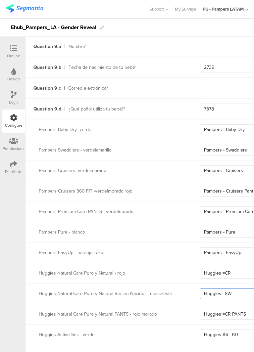
click at [236, 294] on input "Huggies =SW" at bounding box center [236, 294] width 73 height 11
click at [236, 312] on input "Huggies =CR PANTS" at bounding box center [236, 314] width 73 height 11
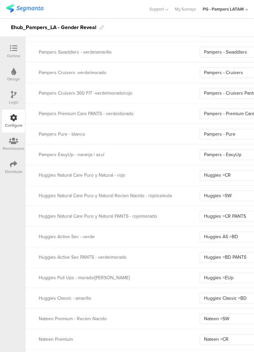
scroll to position [828, 0]
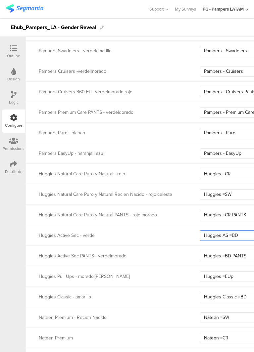
click at [222, 236] on input "Huggies AS =BD" at bounding box center [236, 235] width 73 height 11
click at [228, 256] on input "Huggies =BD PANTS" at bounding box center [236, 256] width 73 height 11
click at [233, 279] on input "Huggies =EUp" at bounding box center [236, 276] width 73 height 11
click at [228, 289] on div "Huggies Classic - amarillo Huggies Classic =BD" at bounding box center [165, 297] width 281 height 21
click at [227, 293] on input "Huggies Classic =BD" at bounding box center [236, 297] width 73 height 11
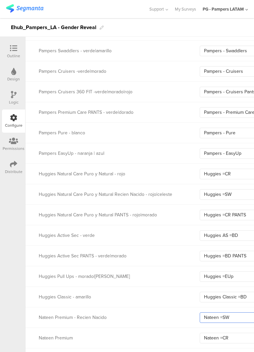
click at [213, 315] on input "Nateen =SW" at bounding box center [236, 318] width 73 height 11
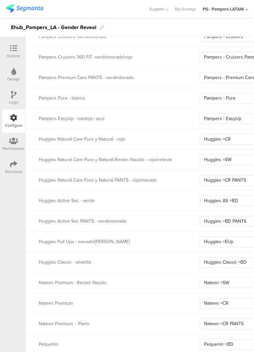
scroll to position [894, 0]
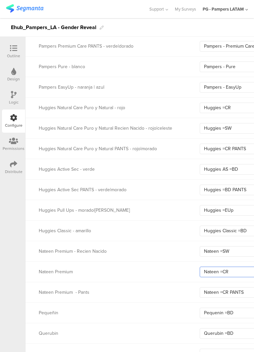
click at [219, 273] on input "Nateen =CR" at bounding box center [236, 272] width 73 height 11
click at [230, 294] on input "Nateen =CR PANTS" at bounding box center [236, 292] width 73 height 11
click at [237, 314] on input "Pequenin =BD" at bounding box center [236, 313] width 73 height 11
click at [215, 331] on input "Querubin =BD" at bounding box center [236, 333] width 73 height 11
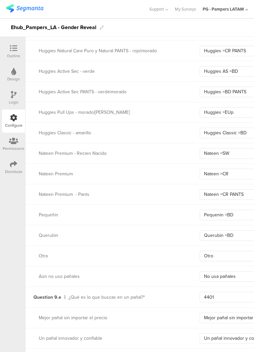
scroll to position [993, 0]
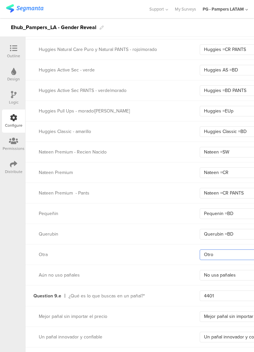
click at [222, 257] on input "Otro" at bounding box center [236, 255] width 73 height 11
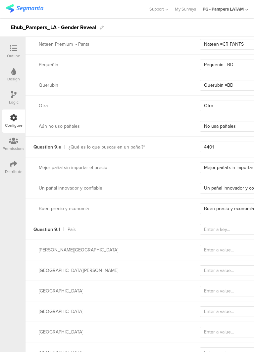
scroll to position [1159, 0]
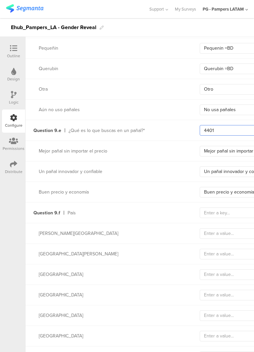
click at [208, 130] on input "4401" at bounding box center [236, 130] width 73 height 11
click at [224, 153] on input "Mejor pañal sin importar el precio (Tier 1)" at bounding box center [236, 151] width 73 height 11
click at [240, 174] on input "Un pañal innovador y confiable (Tier 2)" at bounding box center [236, 172] width 73 height 11
click at [239, 194] on input "Buen precio y economía (Tier 3)" at bounding box center [236, 192] width 73 height 11
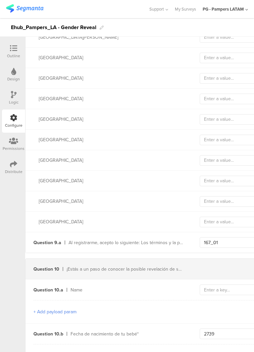
scroll to position [1490, 0]
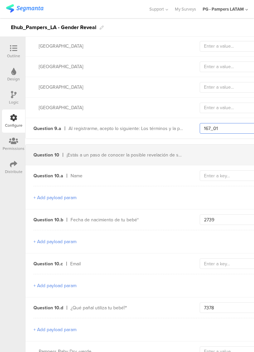
click at [214, 131] on input "167_01" at bounding box center [236, 128] width 73 height 11
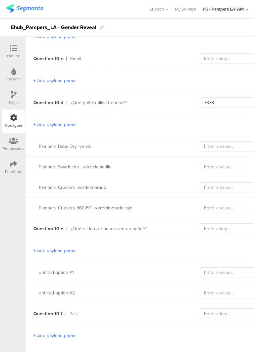
scroll to position [1854, 0]
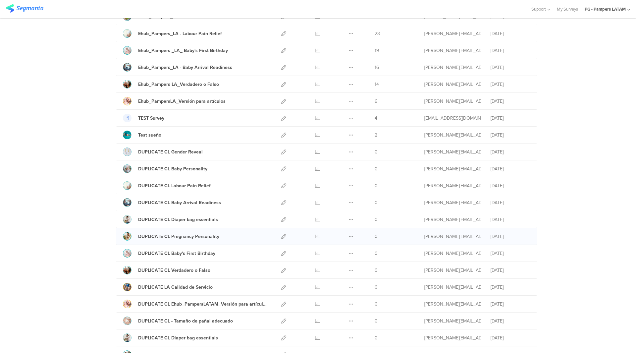
scroll to position [232, 0]
click at [282, 118] on icon at bounding box center [283, 118] width 5 height 5
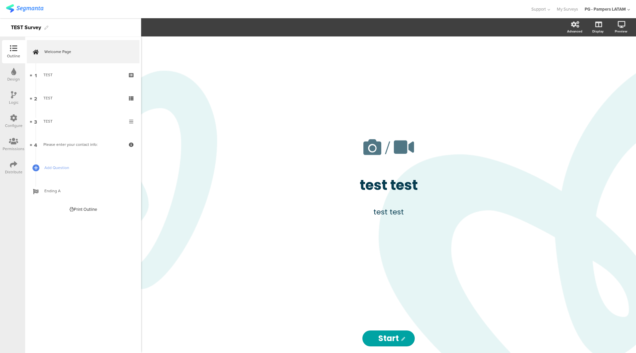
click at [9, 118] on div "Configure" at bounding box center [13, 121] width 23 height 23
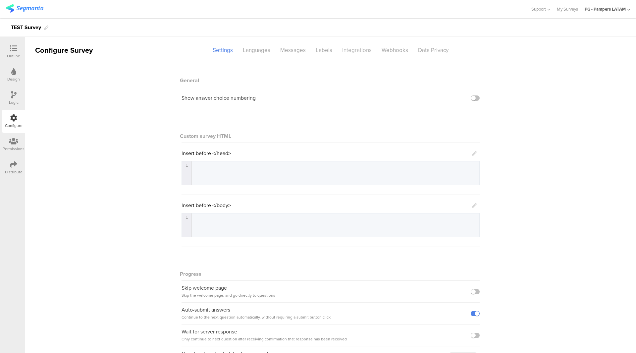
click at [349, 45] on div "Integrations" at bounding box center [356, 50] width 39 height 12
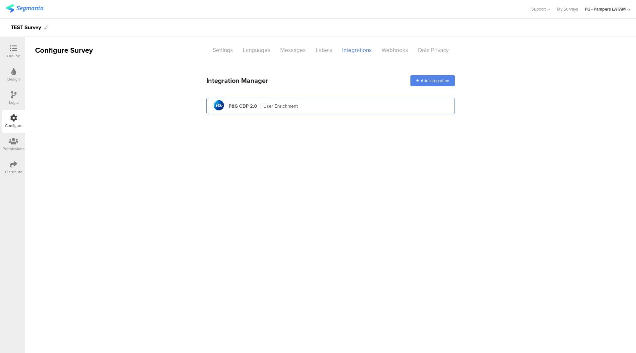
click at [275, 109] on div "User Enrichment" at bounding box center [280, 106] width 34 height 7
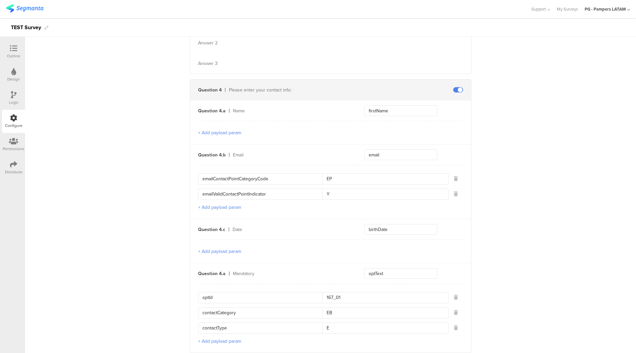
scroll to position [458, 0]
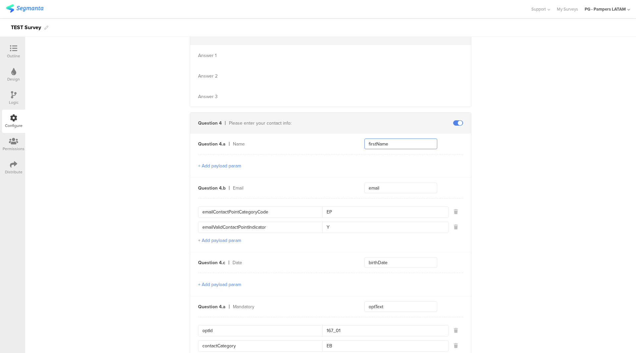
click at [373, 145] on input "firstName" at bounding box center [400, 143] width 73 height 11
